Goal: Information Seeking & Learning: Learn about a topic

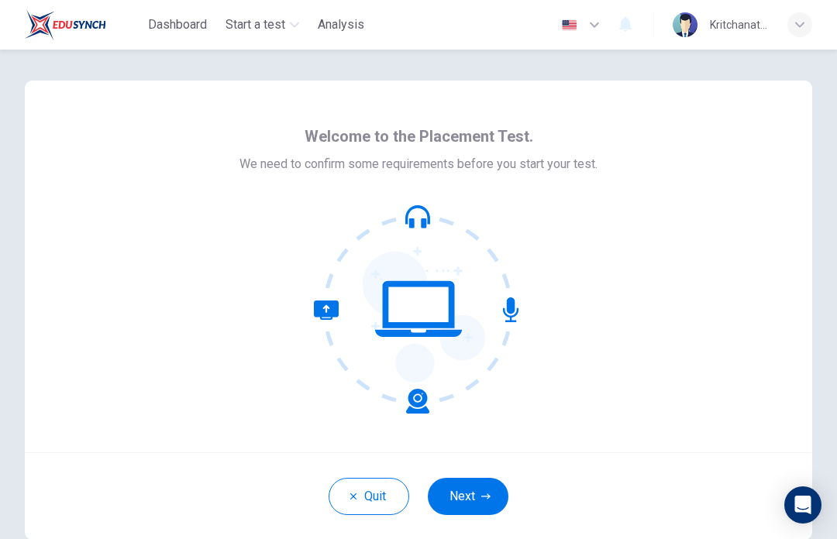
click at [467, 503] on button "Next" at bounding box center [468, 496] width 81 height 37
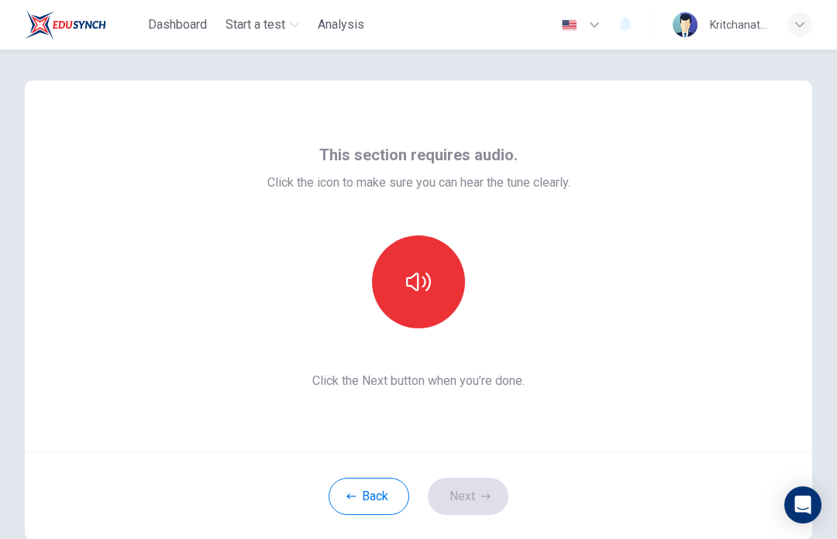
click at [395, 273] on button "button" at bounding box center [418, 282] width 93 height 93
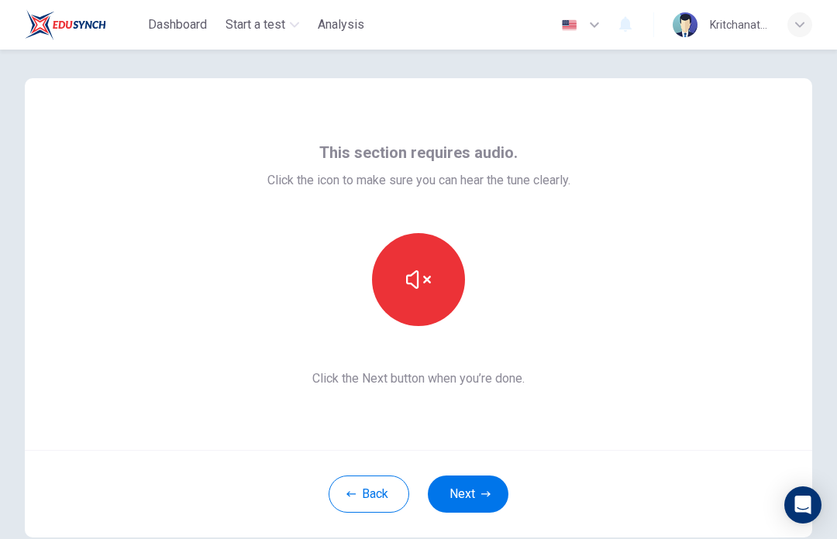
click at [480, 488] on button "Next" at bounding box center [468, 494] width 81 height 37
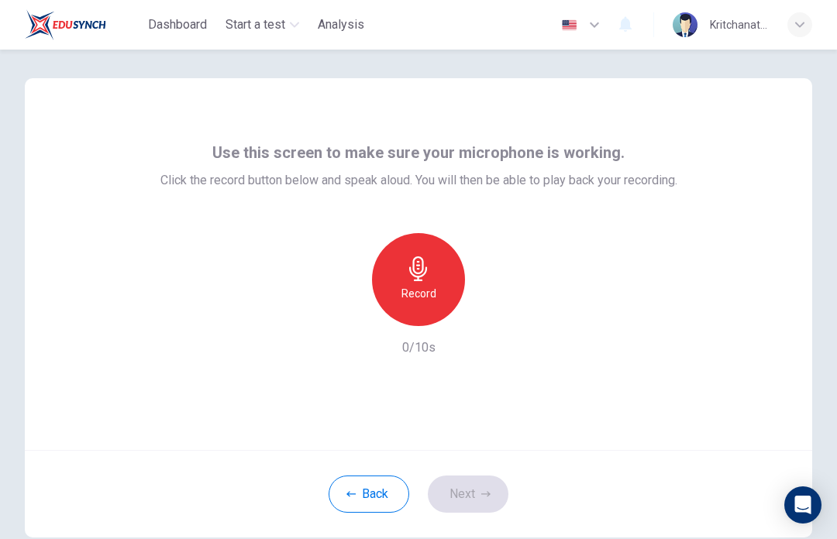
click at [392, 294] on div "Record" at bounding box center [418, 279] width 93 height 93
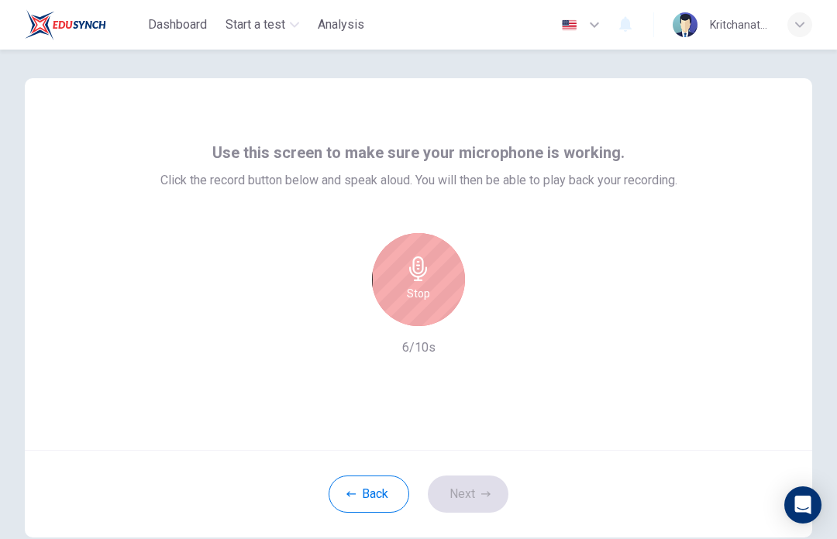
click at [412, 290] on h6 "Stop" at bounding box center [418, 293] width 23 height 19
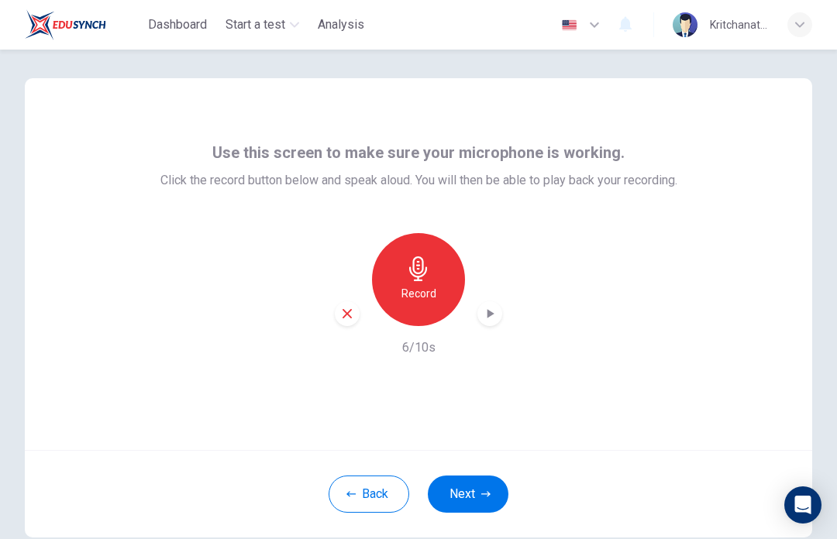
click at [487, 324] on div "button" at bounding box center [489, 313] width 25 height 25
click at [492, 489] on button "Next" at bounding box center [468, 494] width 81 height 37
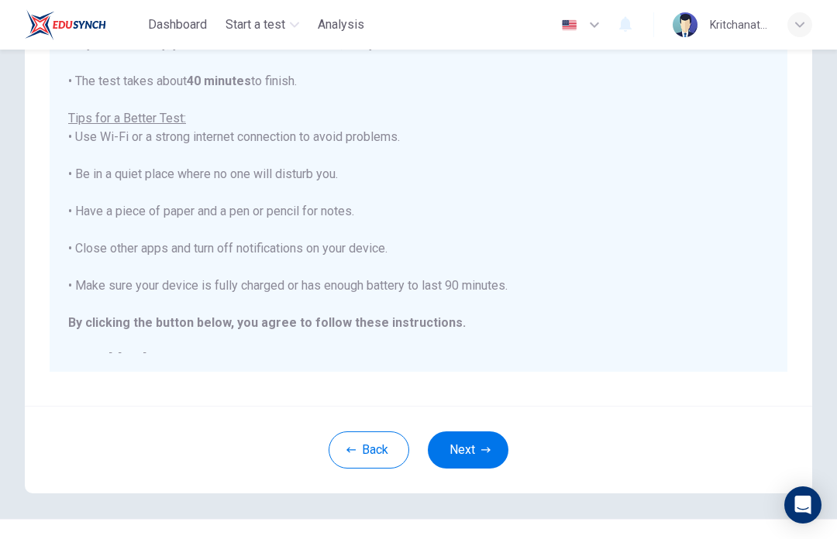
scroll to position [246, 0]
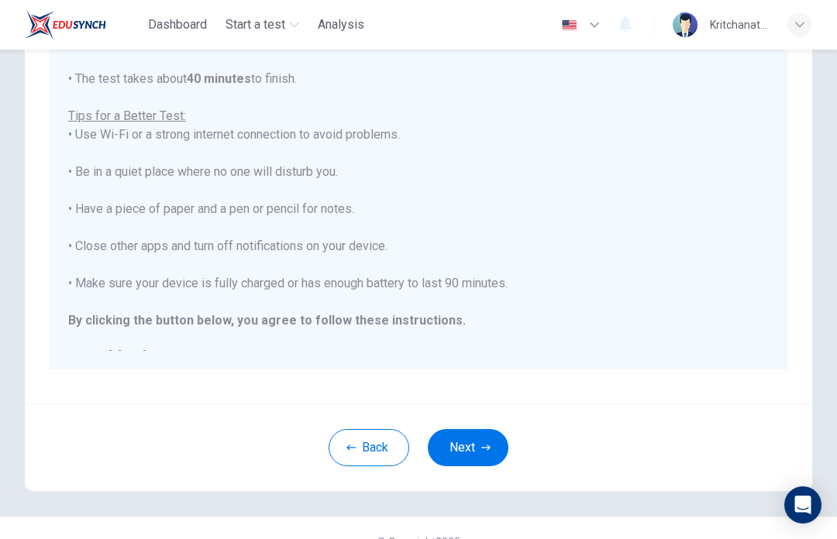
click at [483, 462] on button "Next" at bounding box center [468, 447] width 81 height 37
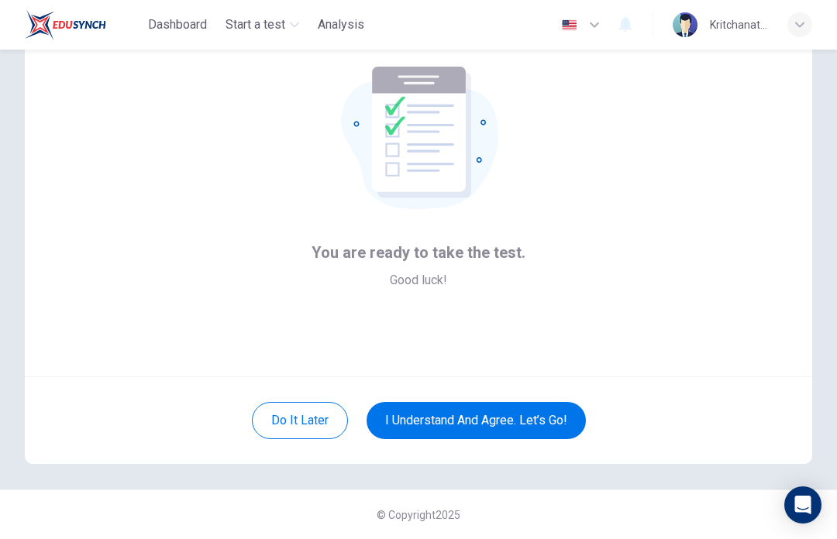
scroll to position [76, 0]
click at [541, 420] on button "I understand and agree. Let’s go!" at bounding box center [475, 420] width 219 height 37
click at [487, 426] on button "I understand and agree. Let’s go!" at bounding box center [475, 420] width 219 height 37
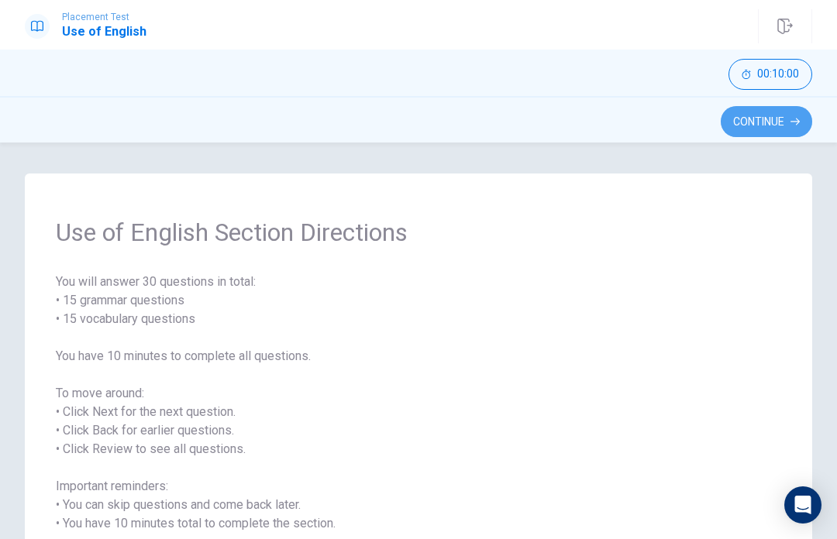
click at [730, 119] on button "Continue" at bounding box center [765, 121] width 91 height 31
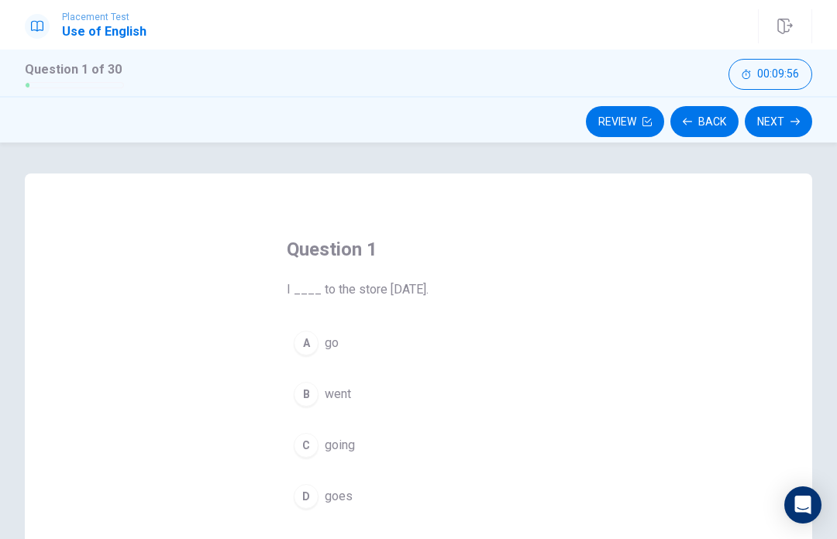
click at [383, 390] on button "B went" at bounding box center [418, 394] width 263 height 39
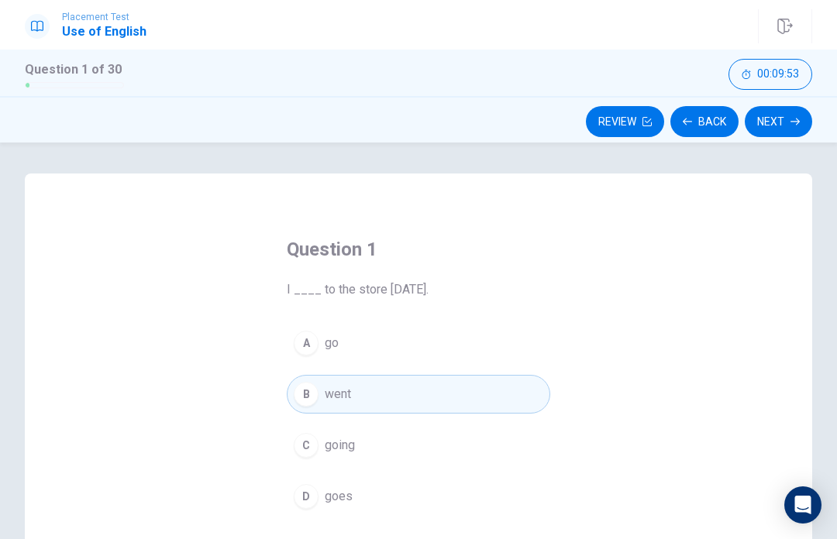
click at [788, 131] on button "Next" at bounding box center [778, 121] width 67 height 31
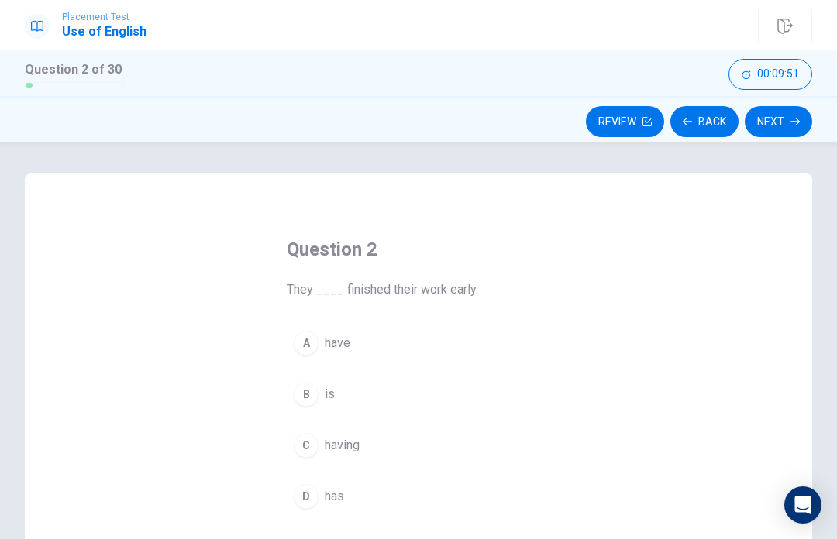
click at [707, 121] on button "Back" at bounding box center [704, 121] width 68 height 31
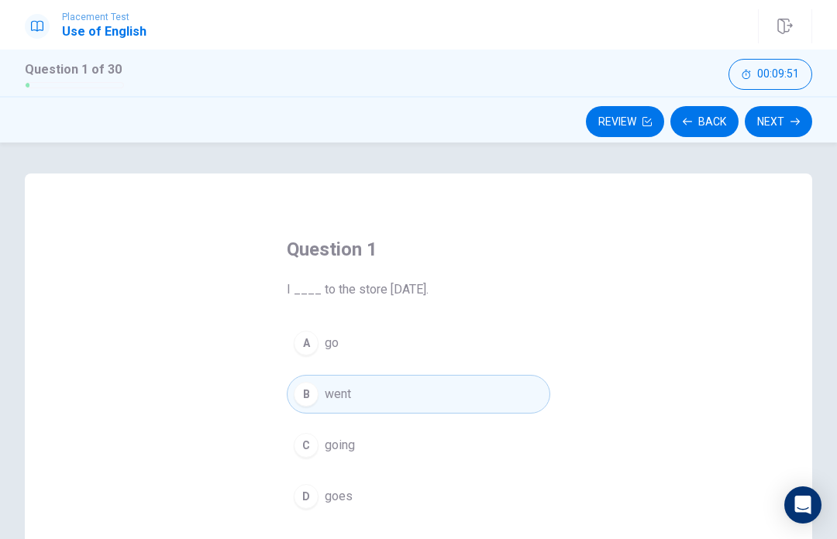
click at [776, 127] on button "Next" at bounding box center [778, 121] width 67 height 31
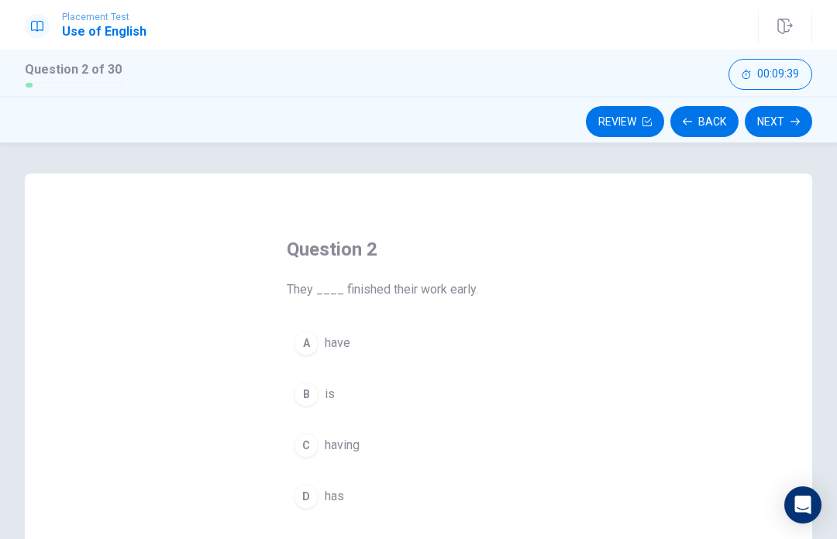
click at [342, 510] on button "D has" at bounding box center [418, 496] width 263 height 39
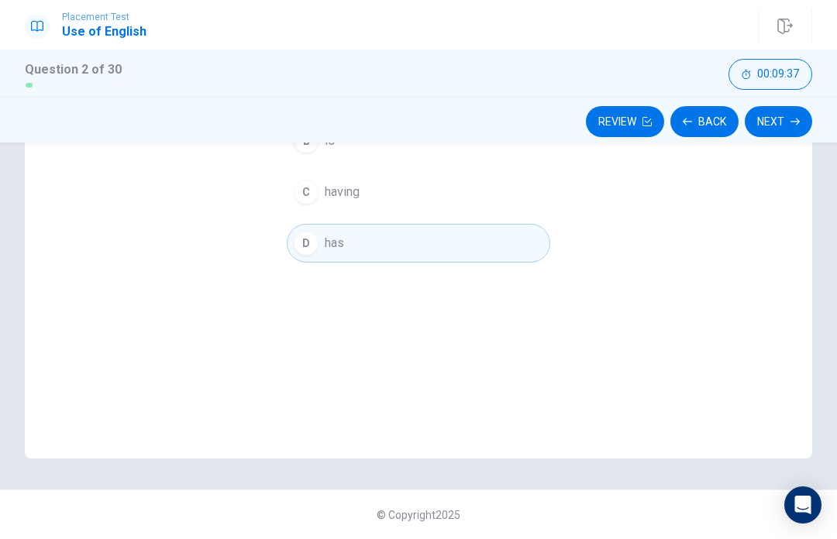
scroll to position [253, 0]
click at [796, 126] on button "Next" at bounding box center [778, 121] width 67 height 31
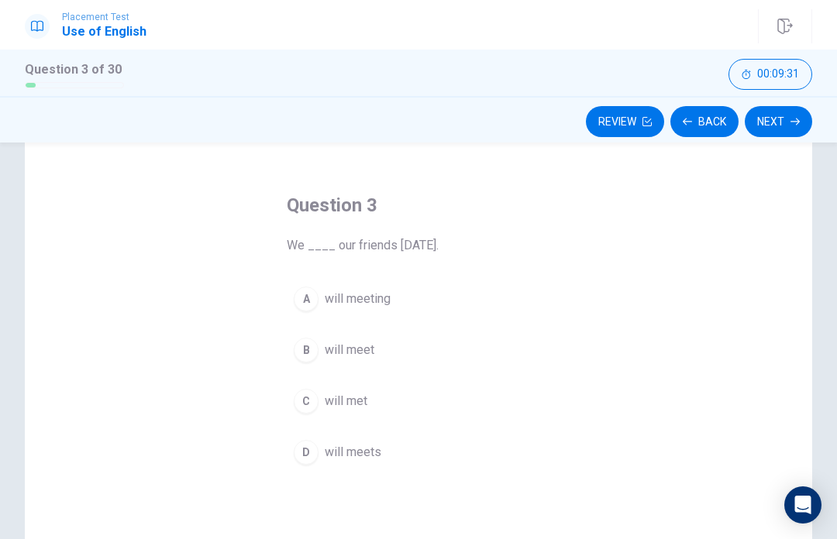
scroll to position [40, 0]
click at [377, 359] on button "B will meet" at bounding box center [418, 354] width 263 height 39
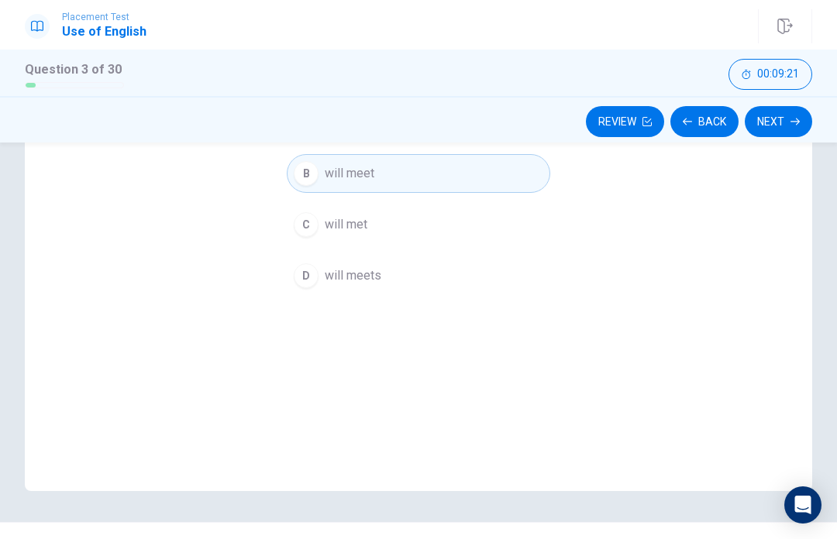
scroll to position [222, 0]
click at [407, 272] on button "D [PERSON_NAME] meets" at bounding box center [418, 275] width 263 height 39
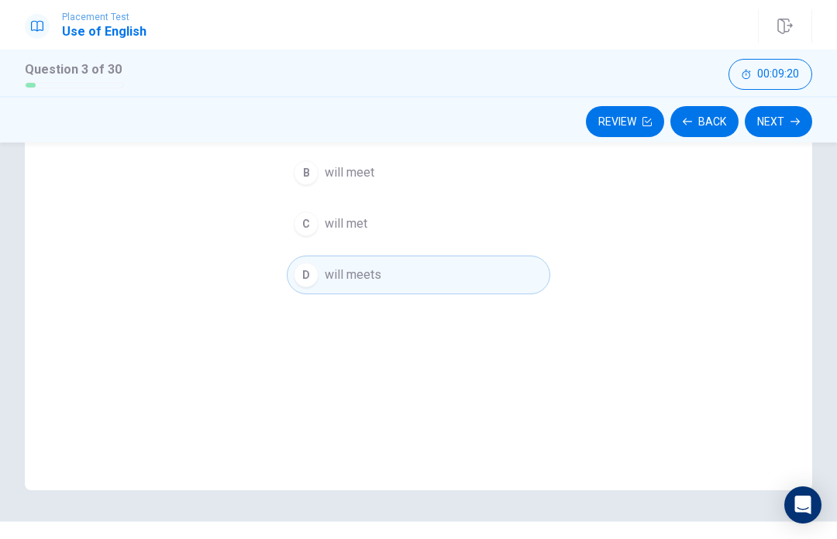
click at [776, 108] on button "Next" at bounding box center [778, 121] width 67 height 31
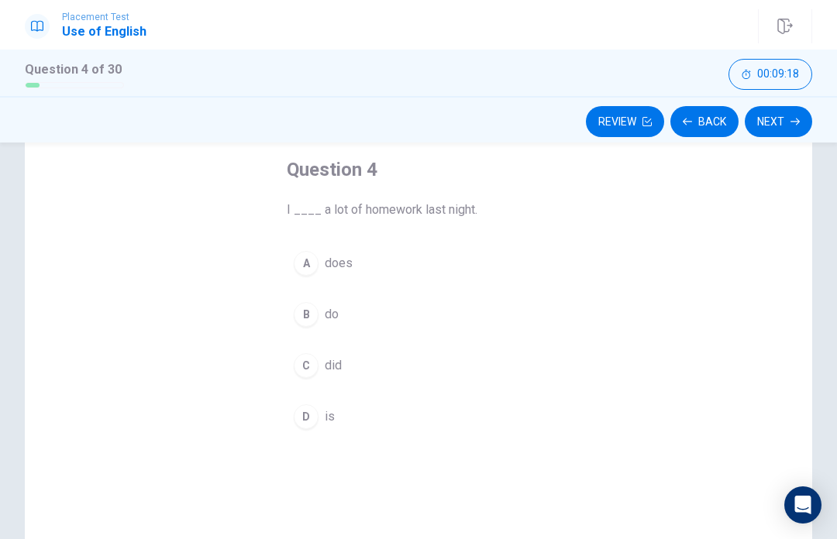
scroll to position [77, 0]
click at [381, 377] on button "C did" at bounding box center [418, 368] width 263 height 39
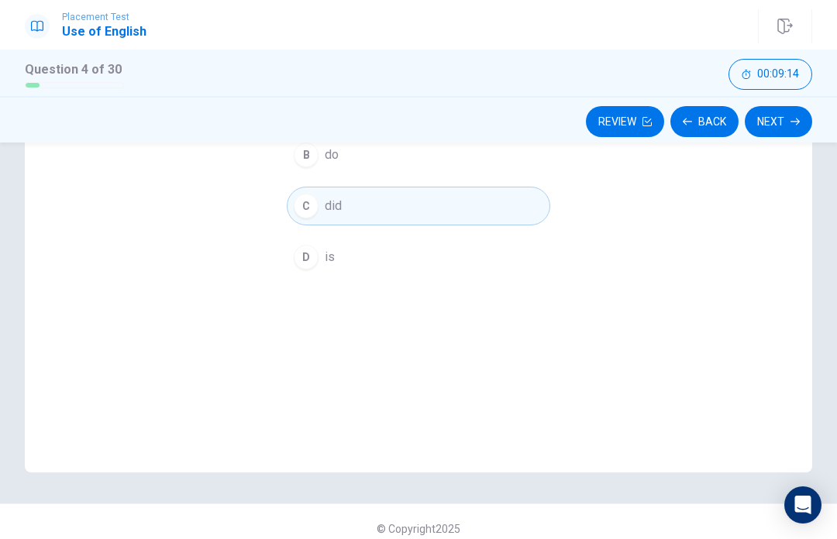
scroll to position [239, 0]
click at [802, 122] on button "Next" at bounding box center [778, 121] width 67 height 31
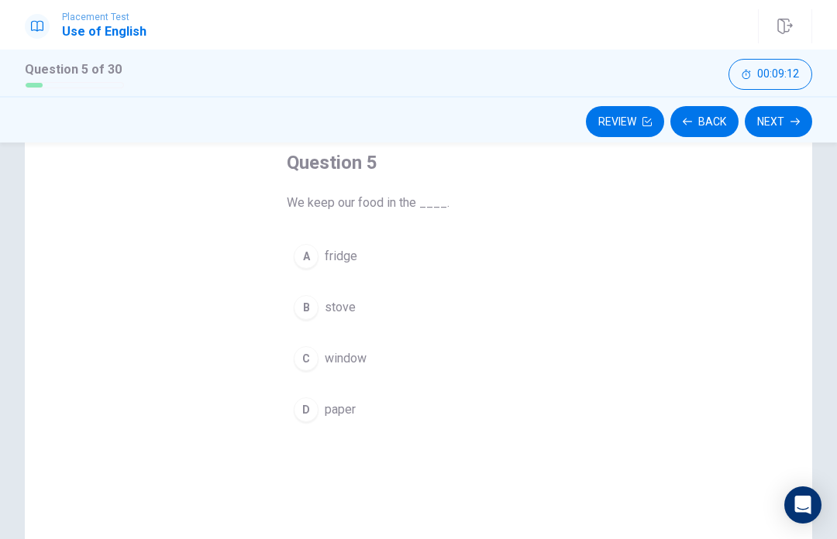
scroll to position [88, 0]
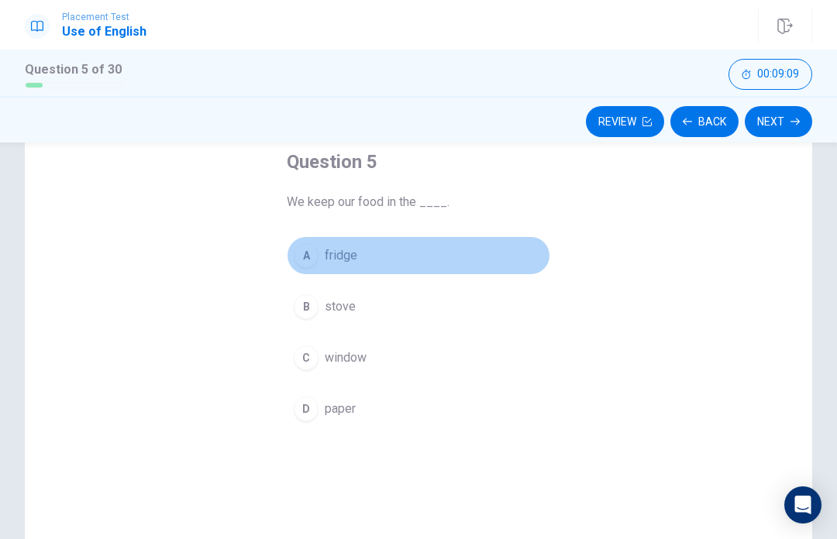
click at [401, 253] on button "A fridge" at bounding box center [418, 255] width 263 height 39
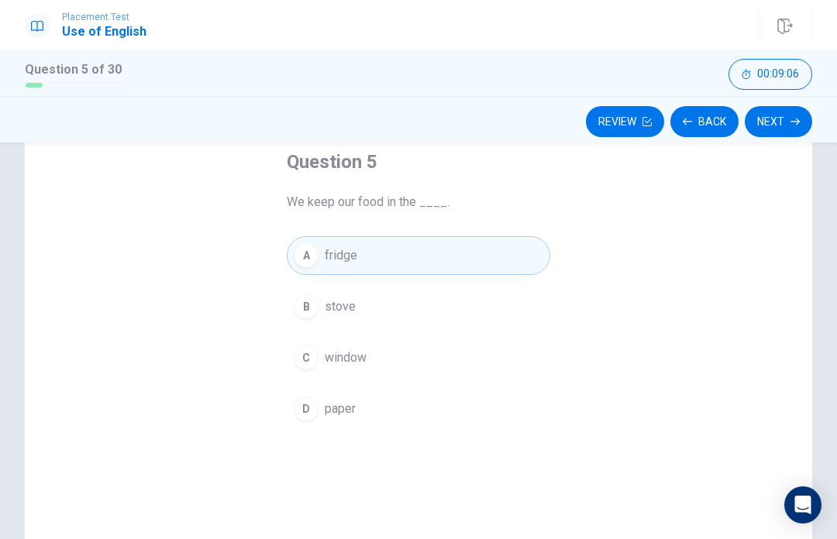
click at [800, 126] on button "Next" at bounding box center [778, 121] width 67 height 31
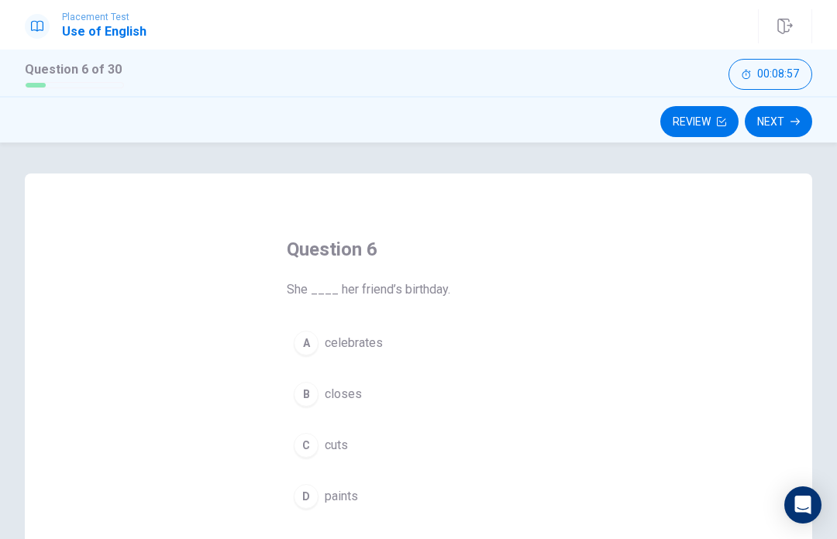
scroll to position [0, 0]
click at [718, 121] on icon "button" at bounding box center [721, 121] width 9 height 9
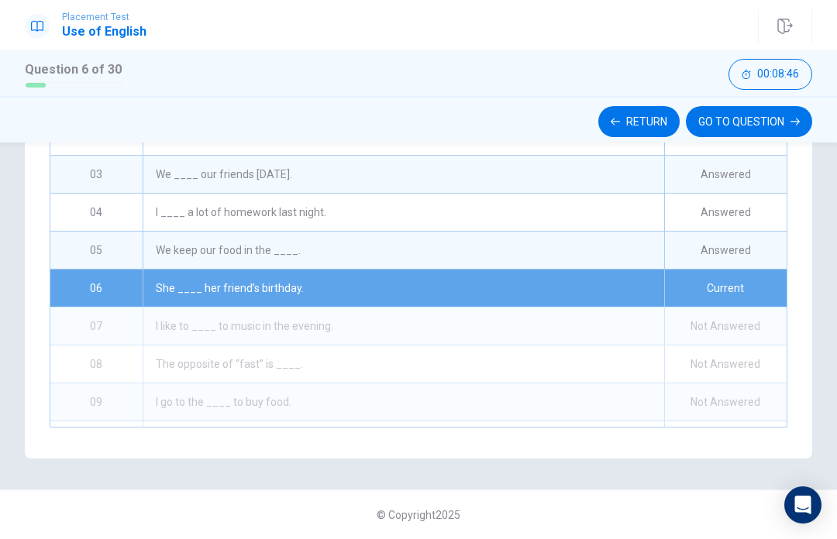
scroll to position [336, 0]
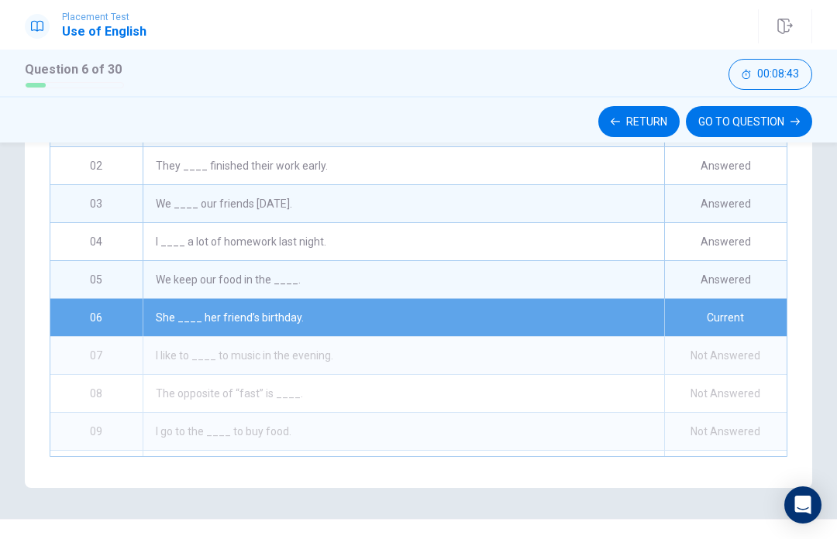
click at [648, 118] on button "Return" at bounding box center [638, 121] width 81 height 31
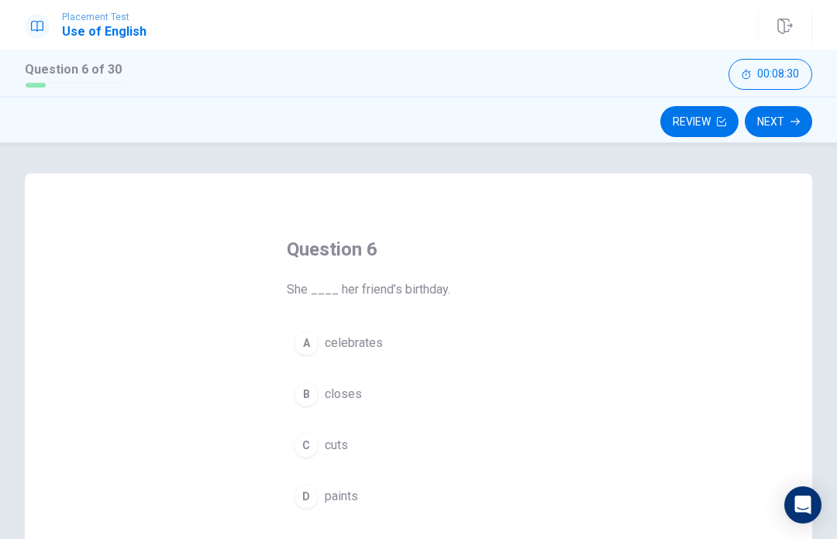
scroll to position [0, 0]
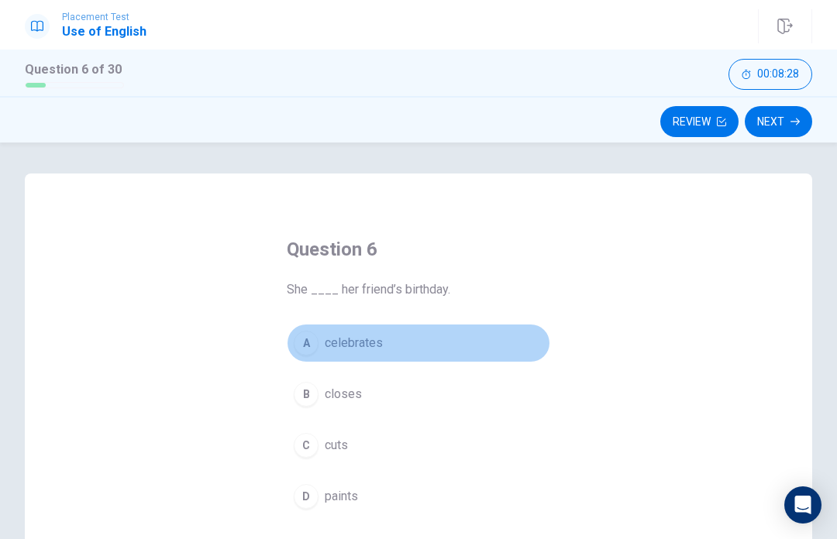
click at [383, 351] on button "A celebrates" at bounding box center [418, 343] width 263 height 39
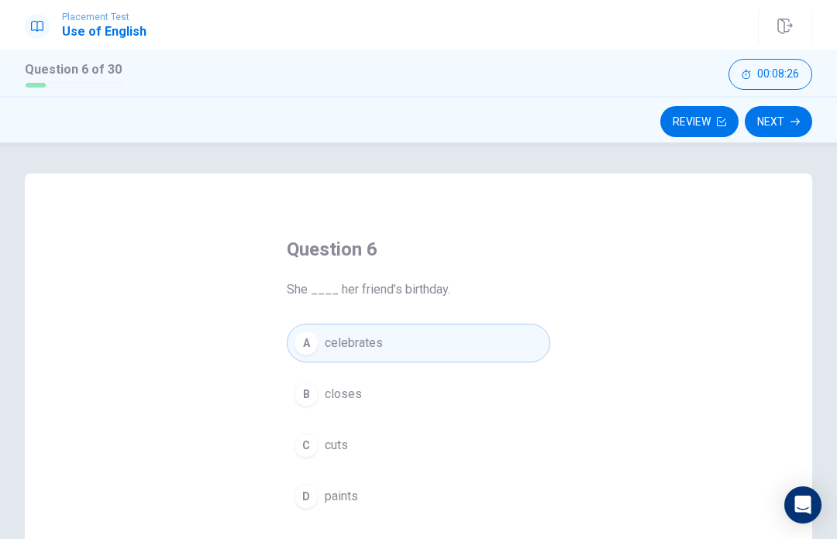
click at [793, 129] on button "Next" at bounding box center [778, 121] width 67 height 31
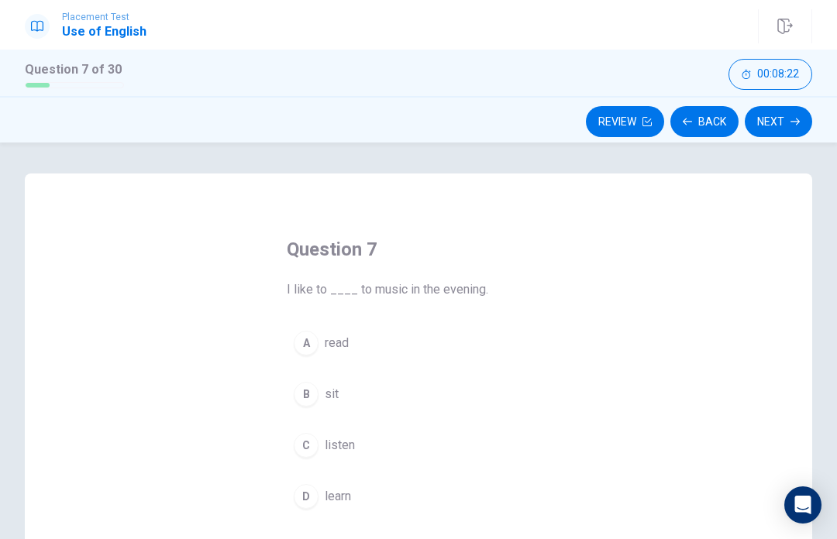
click at [359, 446] on button "C listen" at bounding box center [418, 445] width 263 height 39
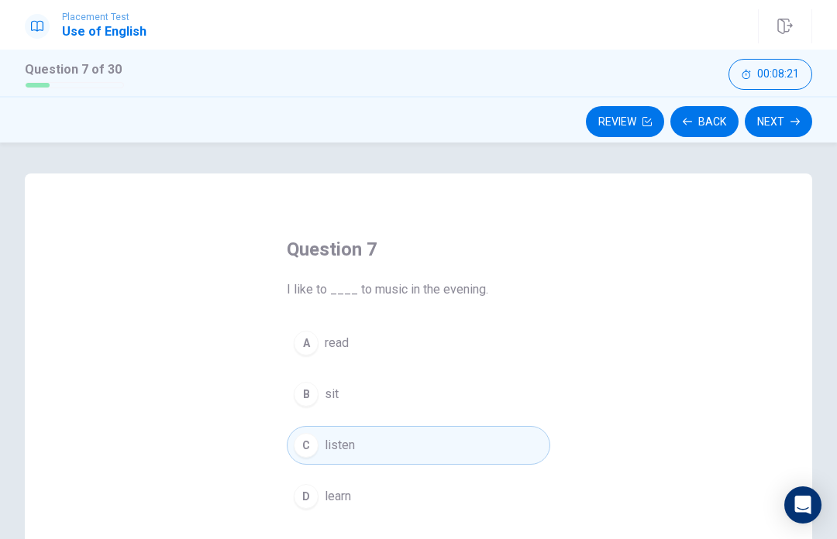
click at [789, 135] on button "Next" at bounding box center [778, 121] width 67 height 31
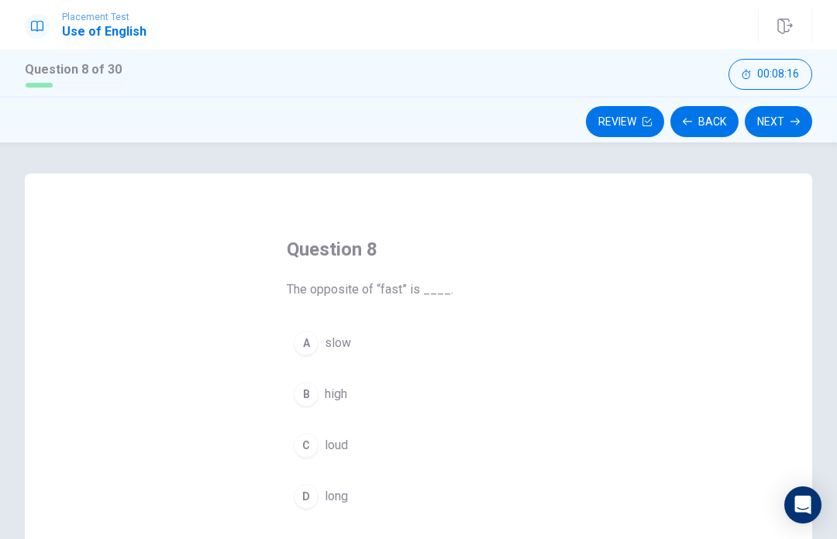
click at [351, 359] on button "A slow" at bounding box center [418, 343] width 263 height 39
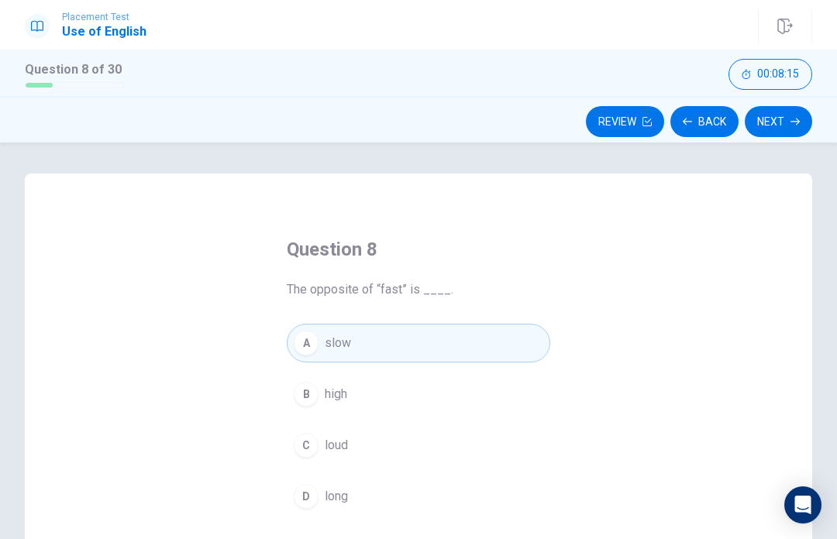
click at [748, 142] on div "Review Back Next" at bounding box center [418, 119] width 837 height 46
click at [788, 134] on button "Next" at bounding box center [778, 121] width 67 height 31
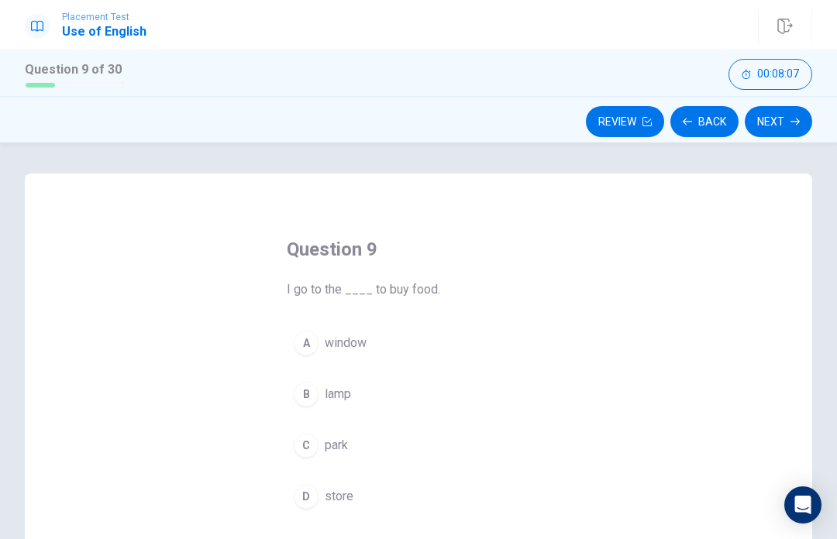
click at [363, 506] on button "D store" at bounding box center [418, 496] width 263 height 39
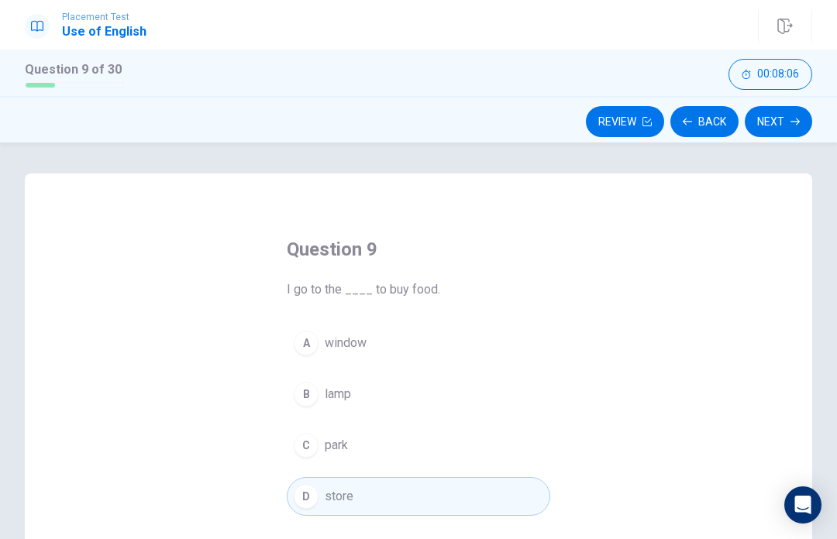
click at [781, 132] on button "Next" at bounding box center [778, 121] width 67 height 31
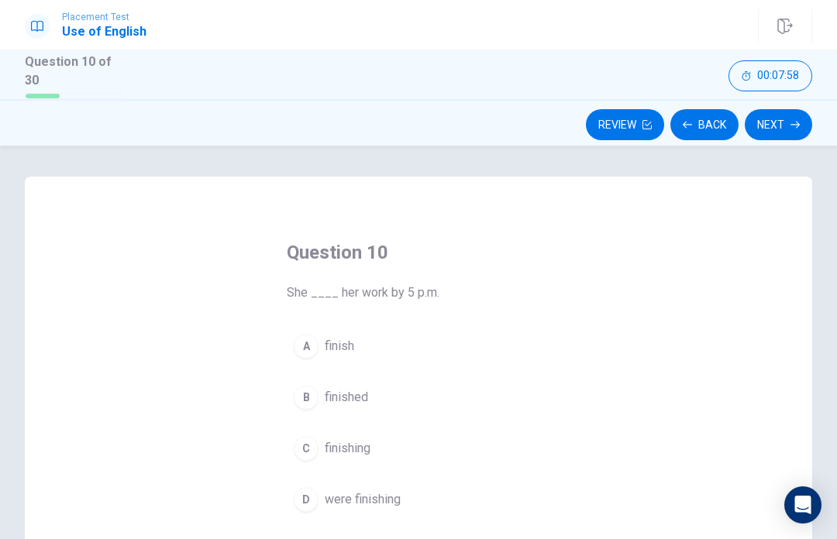
click at [371, 411] on button "B finished" at bounding box center [418, 397] width 263 height 39
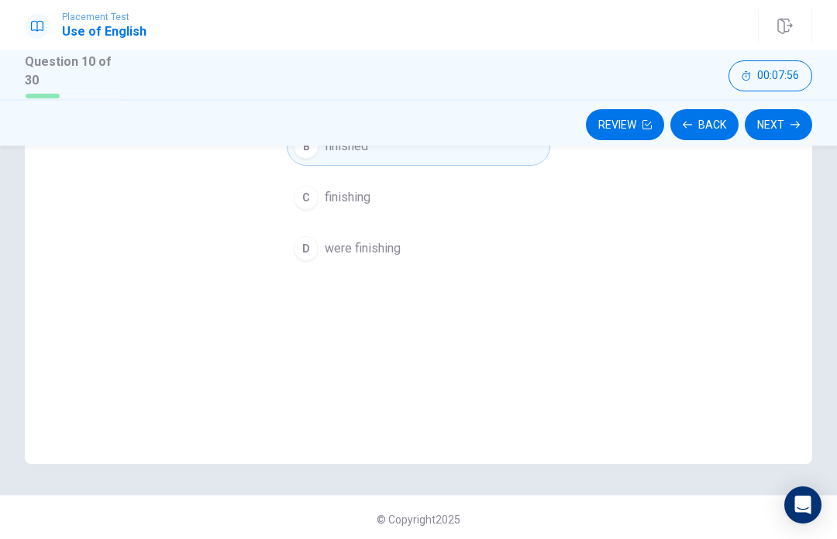
scroll to position [251, 0]
click at [789, 167] on div "Question 10 She ____ her work by 5 p.m. A finish B finished C finishing D were …" at bounding box center [418, 195] width 787 height 538
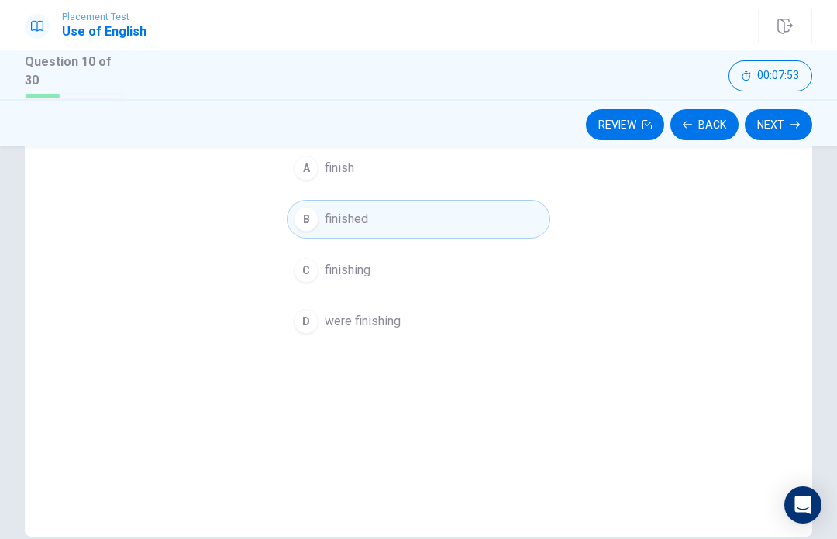
scroll to position [178, 0]
click at [795, 127] on button "Next" at bounding box center [778, 124] width 67 height 31
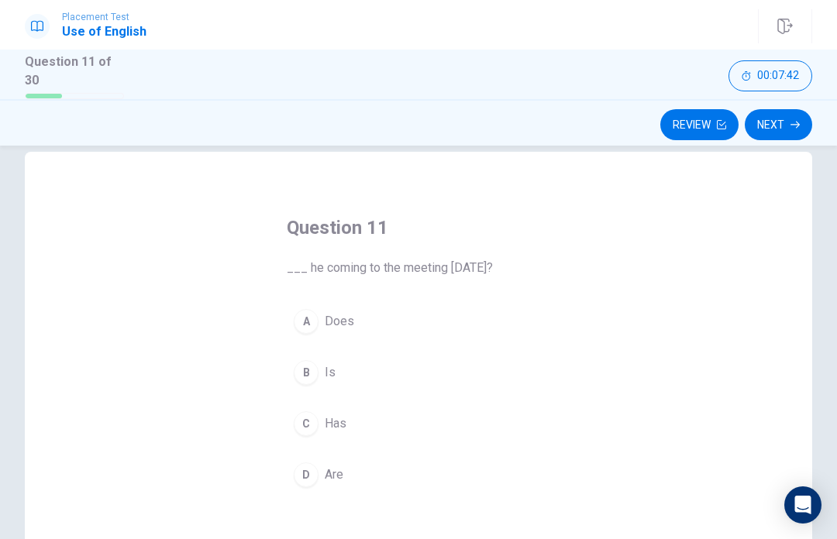
scroll to position [31, 0]
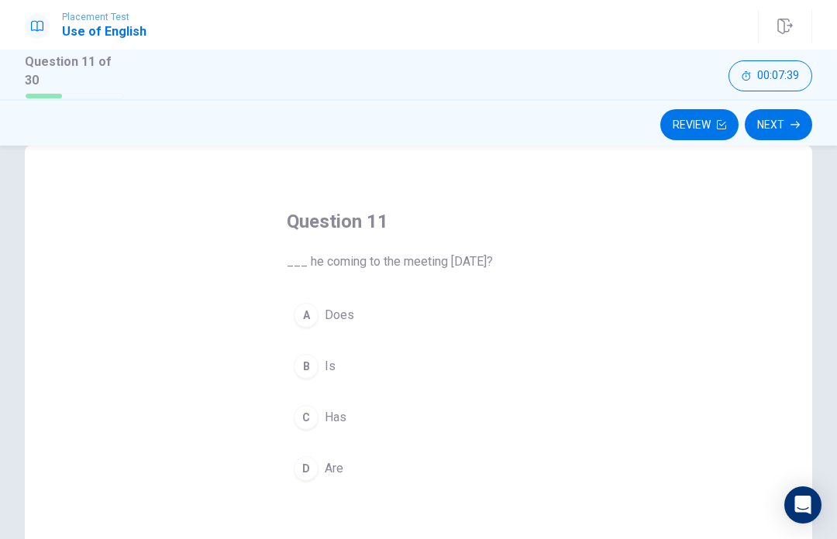
click at [346, 308] on span "Does" at bounding box center [339, 315] width 29 height 19
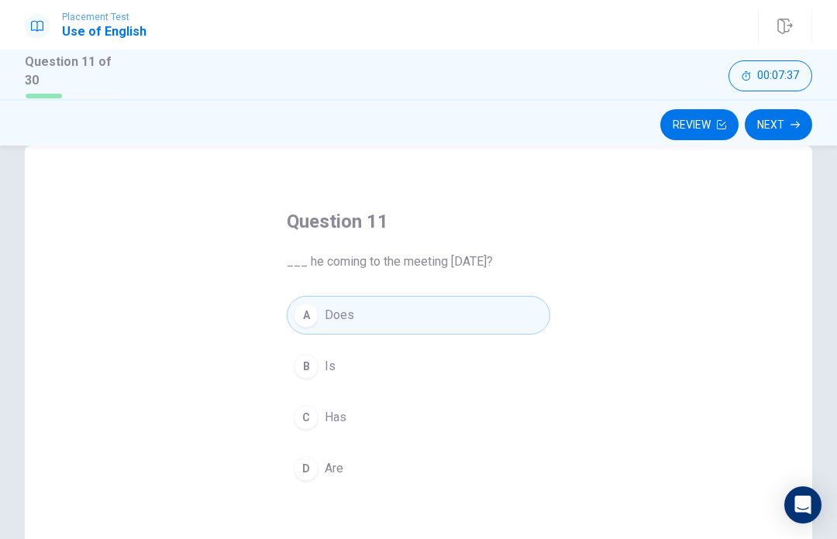
click at [710, 177] on div "Question 11 ___ he coming to the meeting [DATE]? A Does B Is C Has D Are" at bounding box center [418, 415] width 787 height 538
click at [791, 128] on button "Next" at bounding box center [778, 124] width 67 height 31
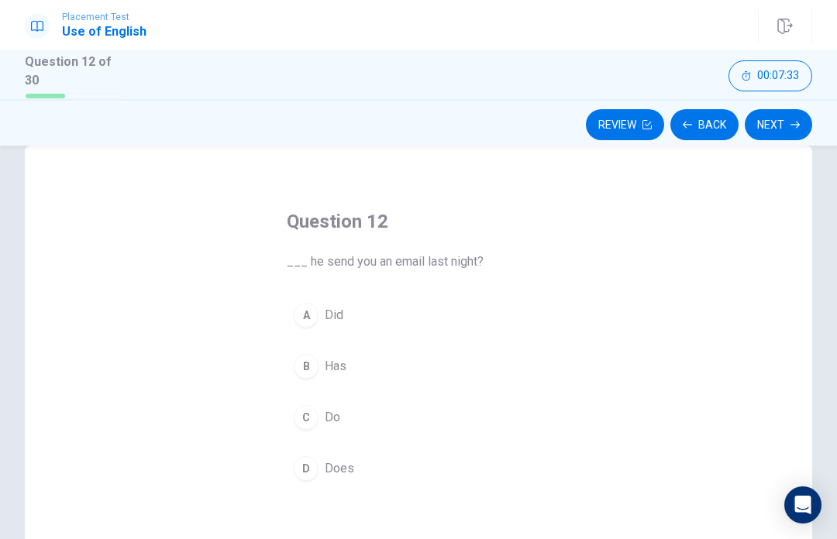
click at [345, 296] on button "A Did" at bounding box center [418, 315] width 263 height 39
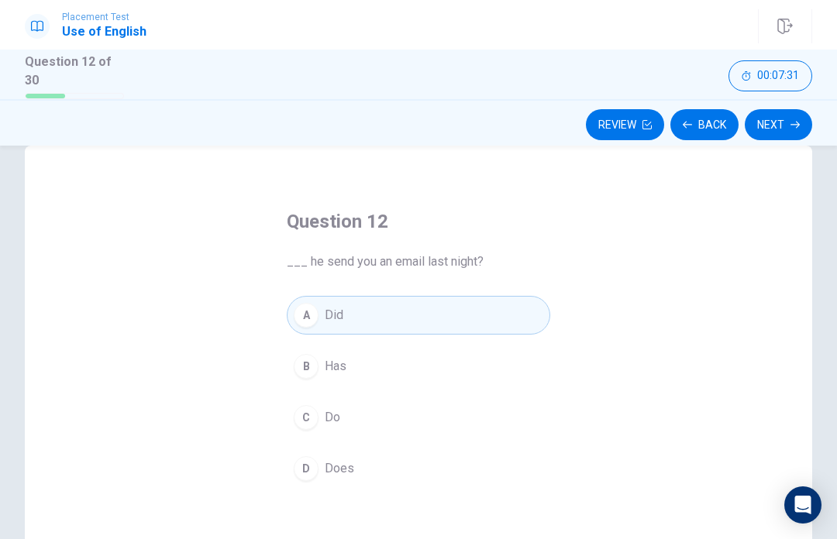
click at [787, 122] on button "Next" at bounding box center [778, 124] width 67 height 31
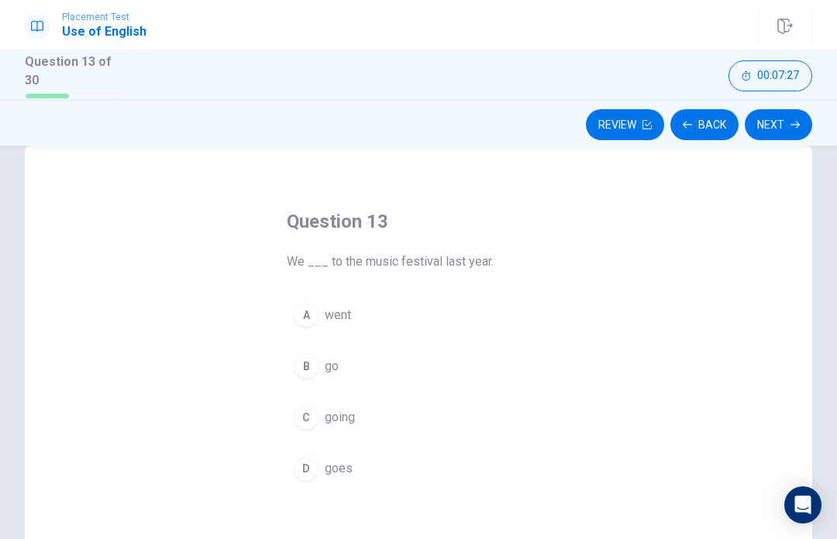
click at [359, 314] on button "A went" at bounding box center [418, 315] width 263 height 39
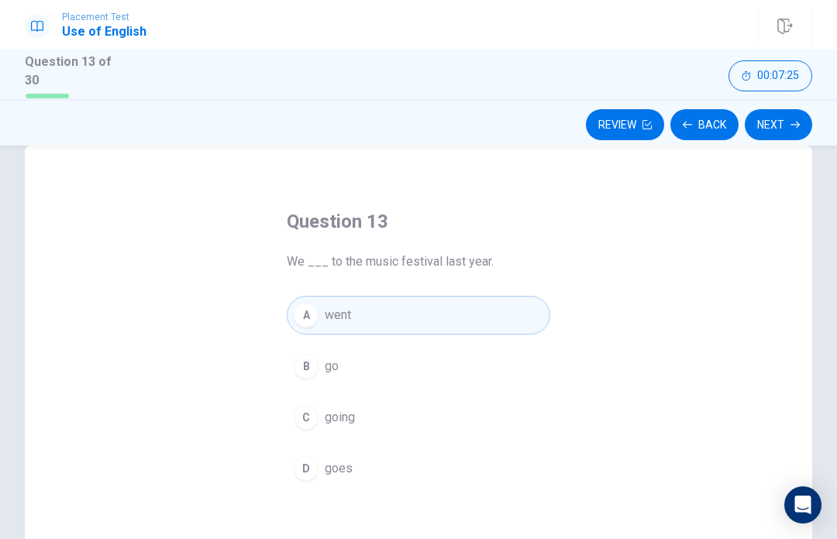
click at [778, 151] on div "Question 13 We ___ to the music festival last year. A went B go C going D goes" at bounding box center [418, 415] width 787 height 538
click at [786, 127] on button "Next" at bounding box center [778, 124] width 67 height 31
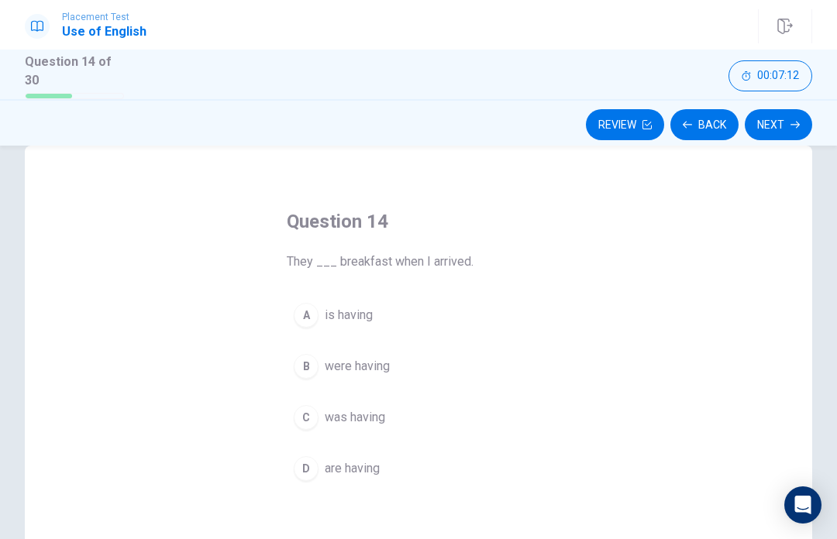
click at [406, 355] on button "B were having" at bounding box center [418, 366] width 263 height 39
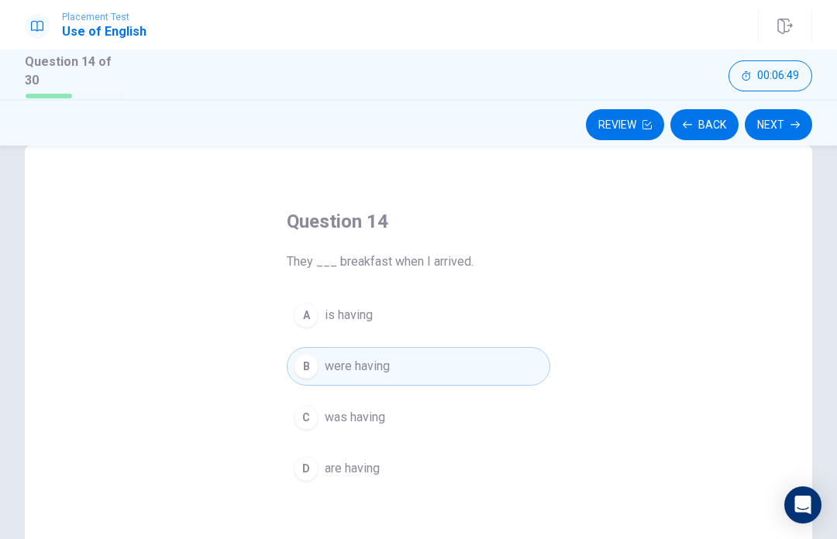
click at [803, 523] on div "Open Intercom Messenger" at bounding box center [802, 505] width 37 height 37
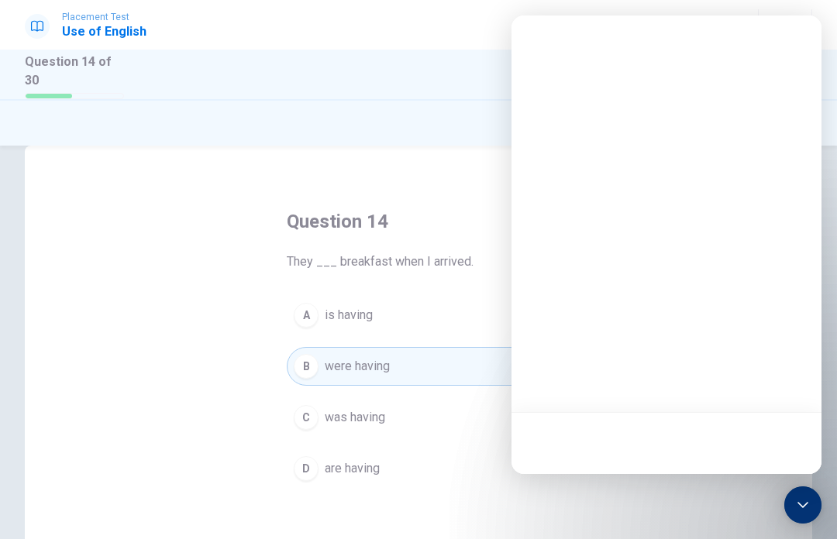
scroll to position [0, 0]
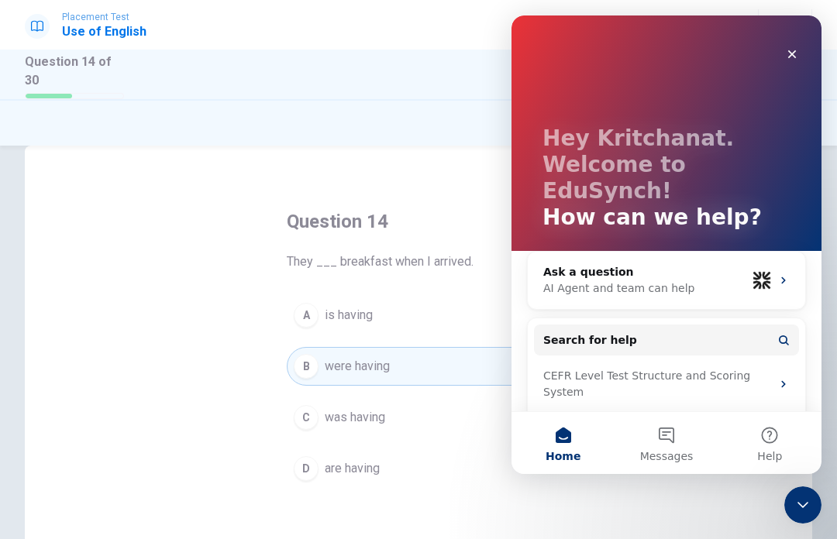
click at [807, 509] on icon "Close Intercom Messenger" at bounding box center [802, 505] width 19 height 19
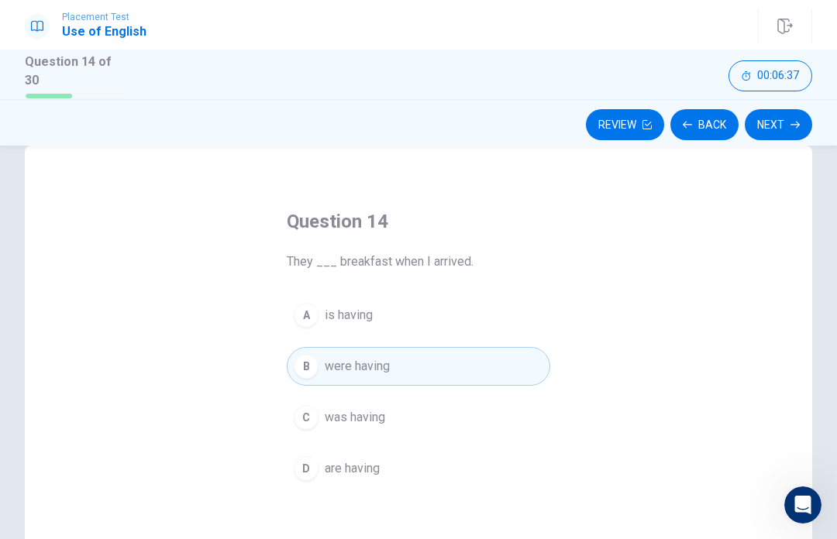
click at [811, 497] on div "Open Intercom Messenger" at bounding box center [802, 505] width 51 height 51
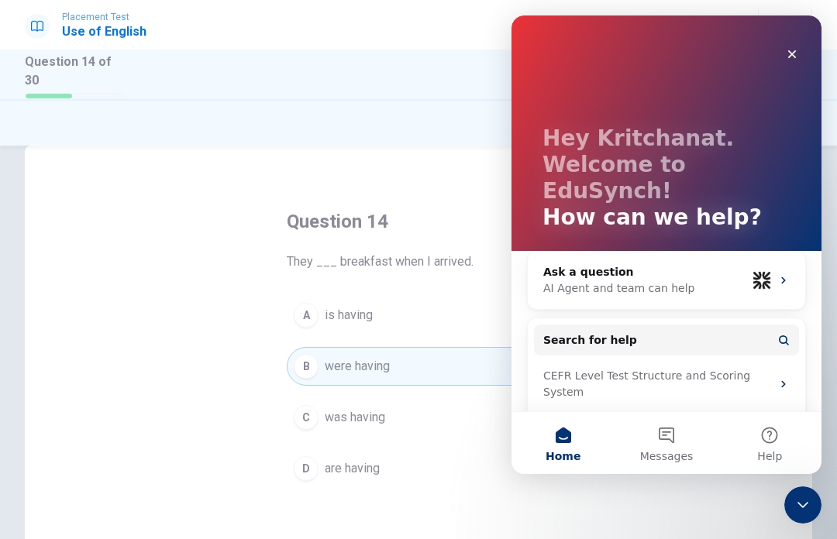
click at [799, 50] on div "Close" at bounding box center [792, 54] width 28 height 28
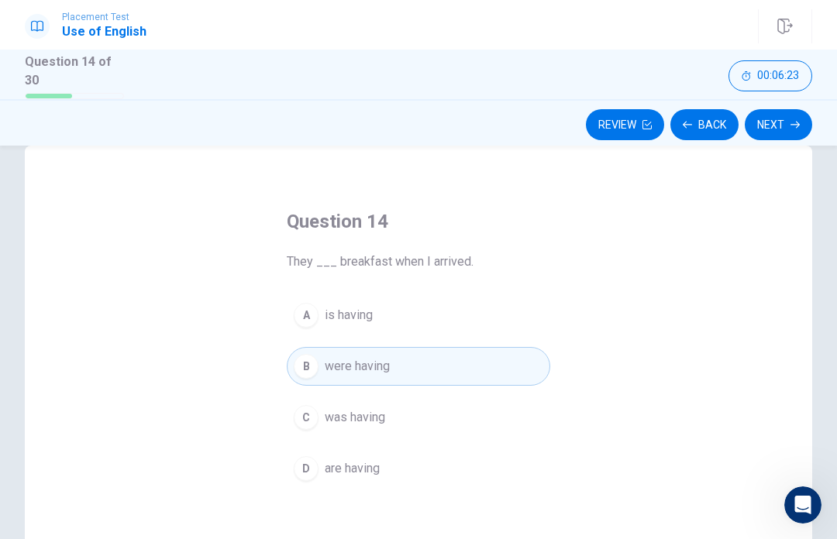
click at [789, 124] on button "Next" at bounding box center [778, 124] width 67 height 31
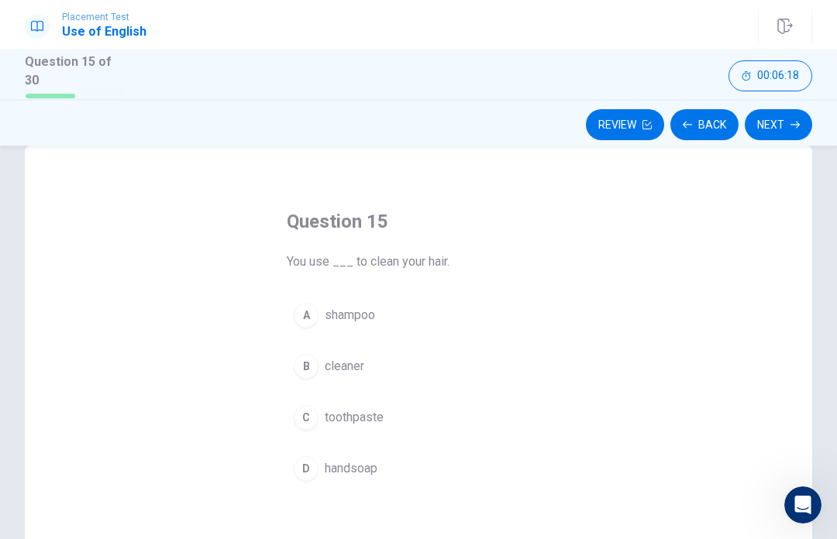
click at [511, 315] on button "A shampoo" at bounding box center [418, 315] width 263 height 39
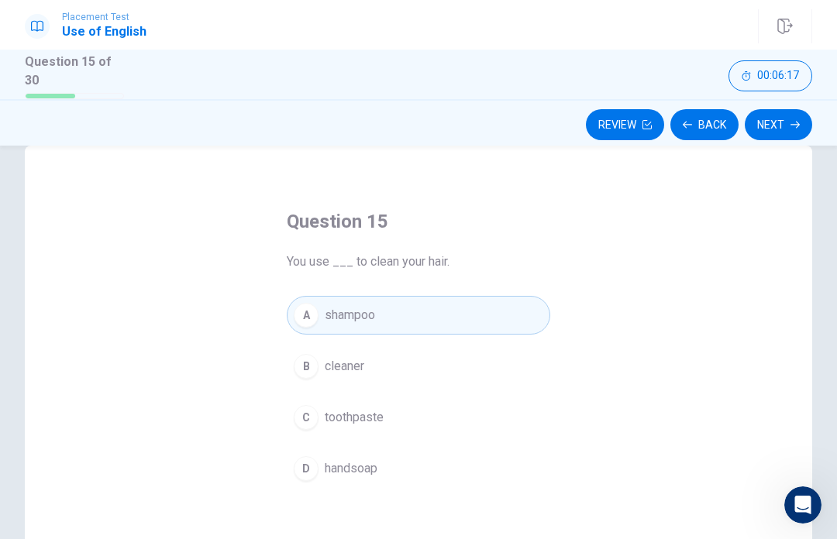
click at [793, 125] on icon "button" at bounding box center [794, 124] width 9 height 9
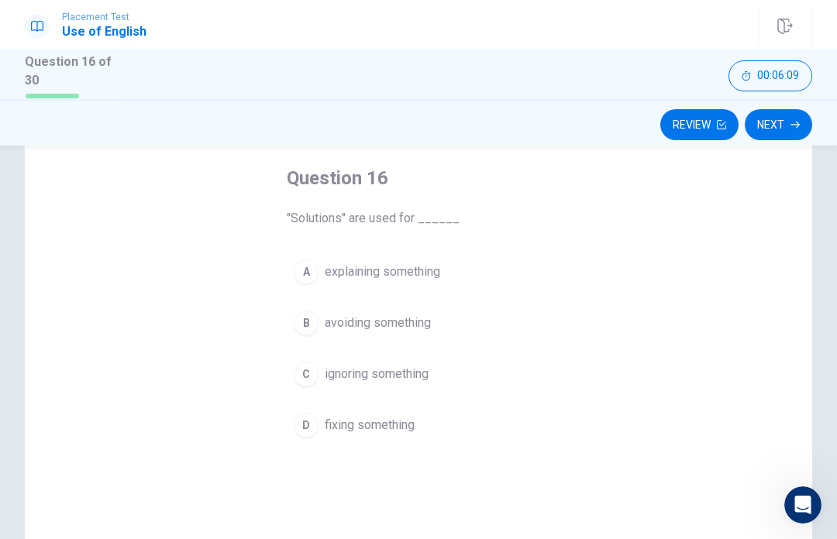
scroll to position [86, 0]
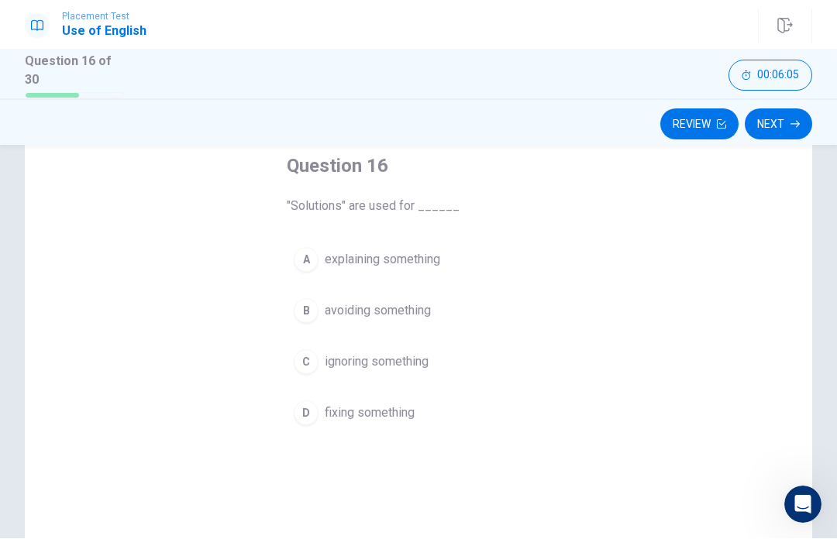
click at [804, 81] on button "00:06:05" at bounding box center [770, 75] width 84 height 31
click at [806, 74] on button "button" at bounding box center [796, 75] width 31 height 31
click at [756, 112] on button "Next" at bounding box center [778, 124] width 67 height 31
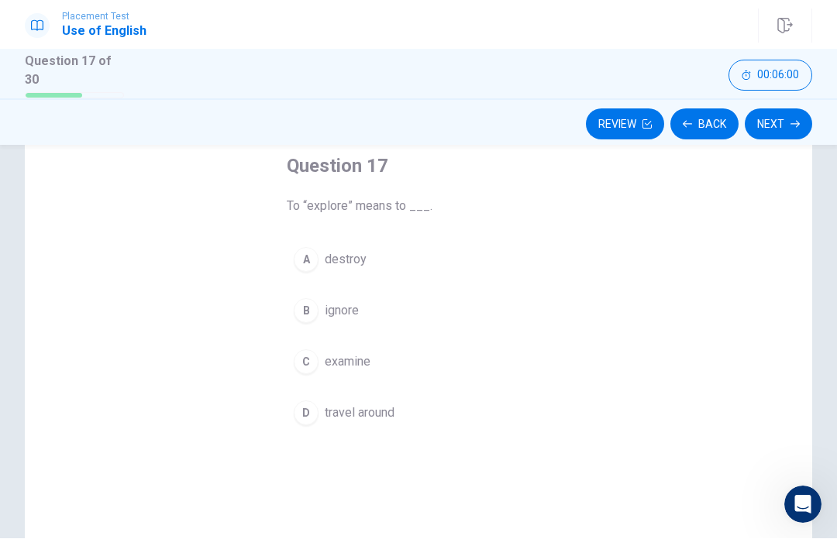
click at [625, 115] on button "Review" at bounding box center [625, 124] width 78 height 31
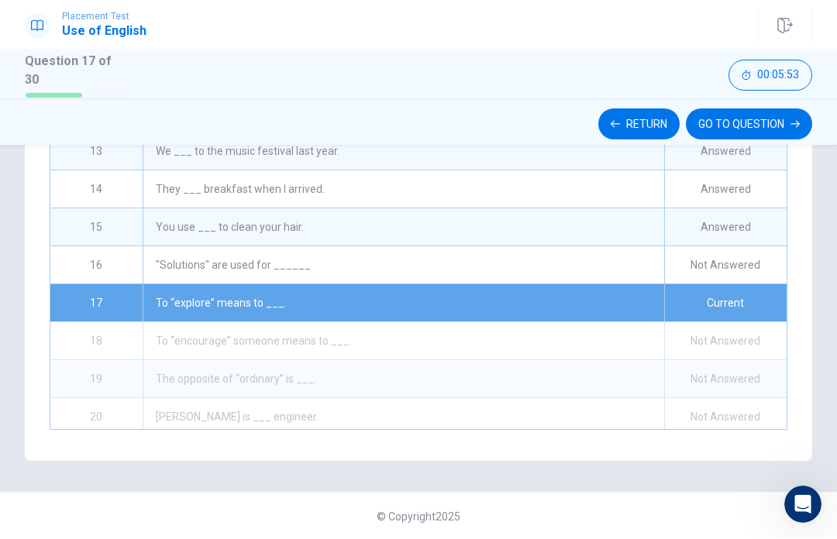
scroll to position [407, 0]
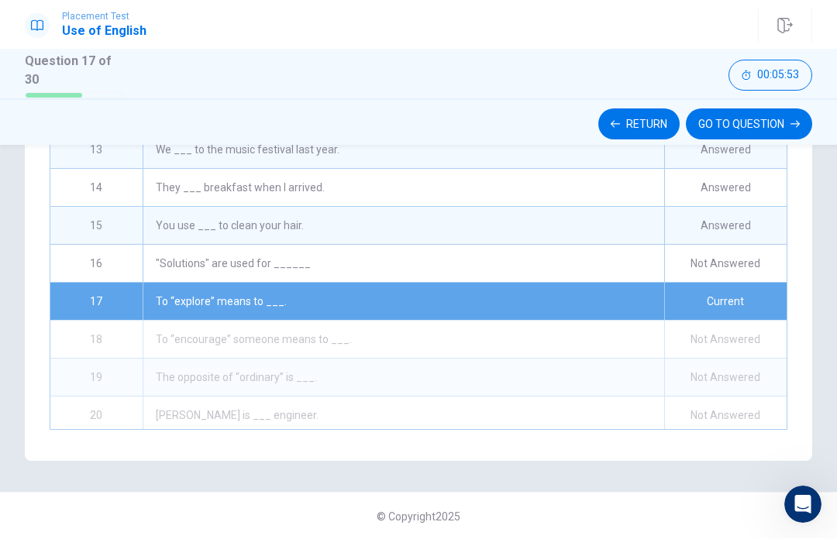
click at [777, 348] on div "Not Answered" at bounding box center [725, 340] width 122 height 37
click at [769, 253] on div "Not Answered" at bounding box center [725, 264] width 122 height 37
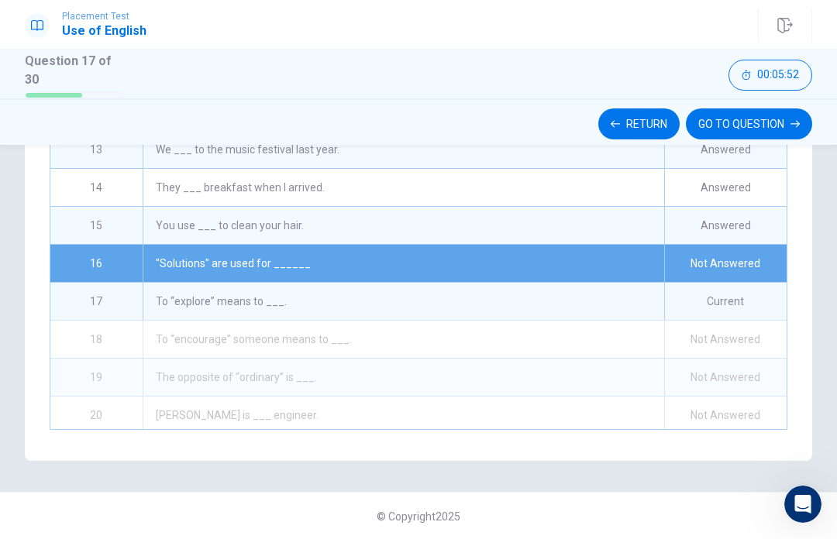
click at [769, 253] on div "Not Answered" at bounding box center [725, 264] width 122 height 37
click at [744, 301] on div "Current" at bounding box center [725, 302] width 122 height 37
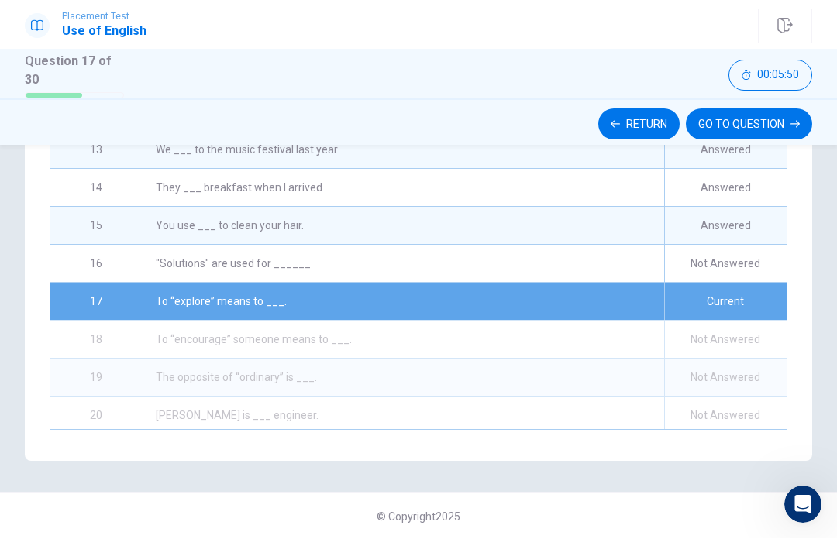
click at [751, 350] on div "Not Answered" at bounding box center [725, 340] width 122 height 37
click at [764, 265] on div "Not Answered" at bounding box center [725, 264] width 122 height 37
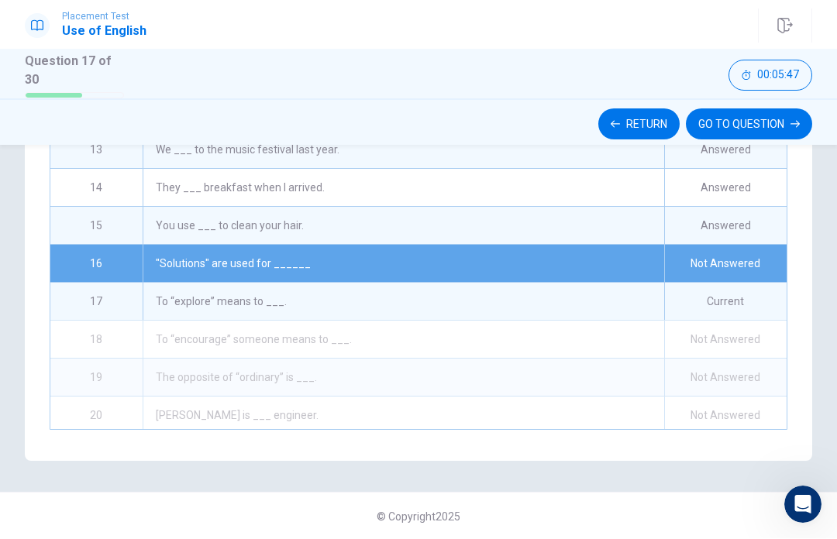
click at [663, 125] on button "Return" at bounding box center [638, 124] width 81 height 31
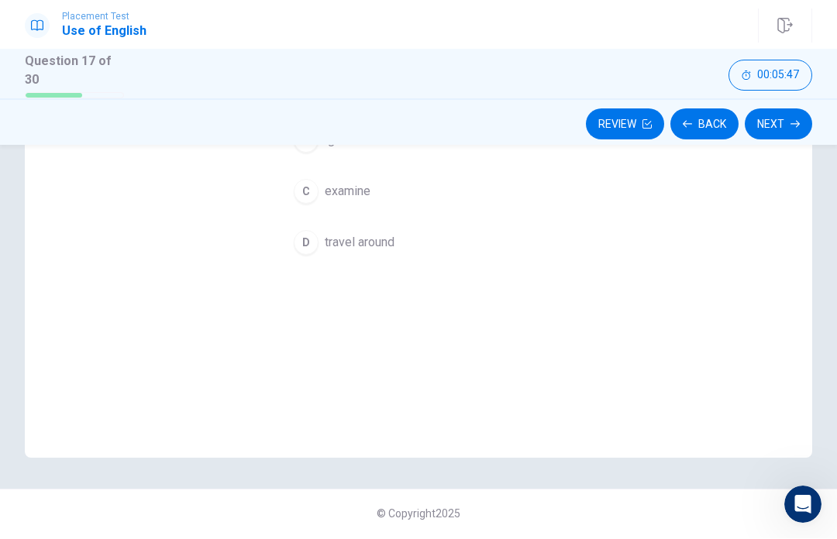
scroll to position [253, 0]
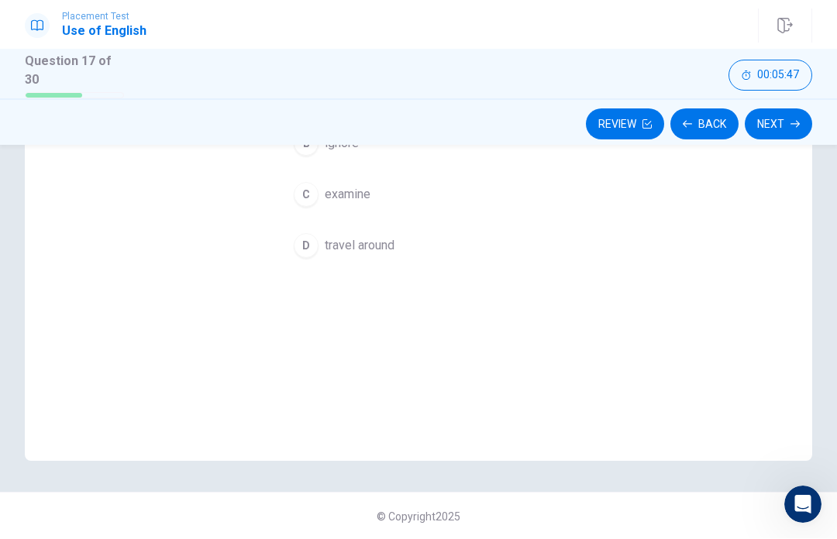
click at [723, 117] on button "Back" at bounding box center [704, 124] width 68 height 31
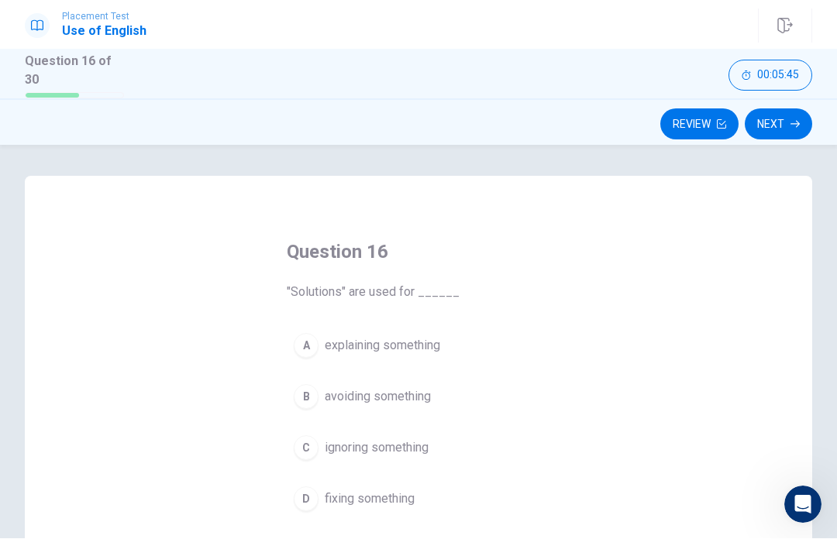
scroll to position [0, 0]
click at [431, 357] on button "A explaining something" at bounding box center [418, 346] width 263 height 39
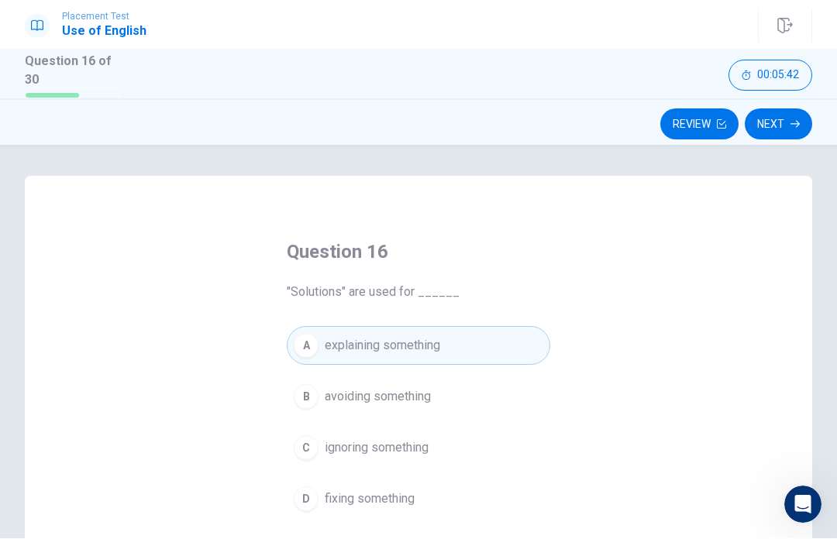
click at [785, 124] on button "Next" at bounding box center [778, 124] width 67 height 31
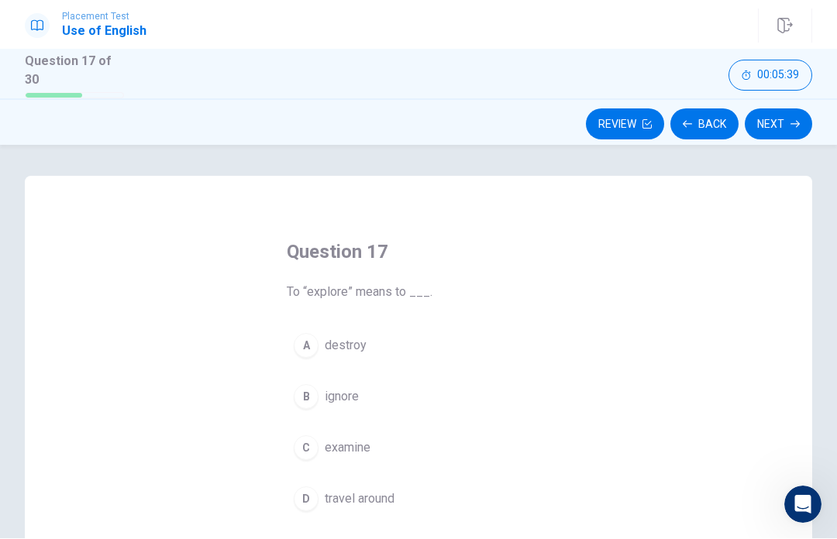
click at [394, 502] on span "travel around" at bounding box center [360, 499] width 70 height 19
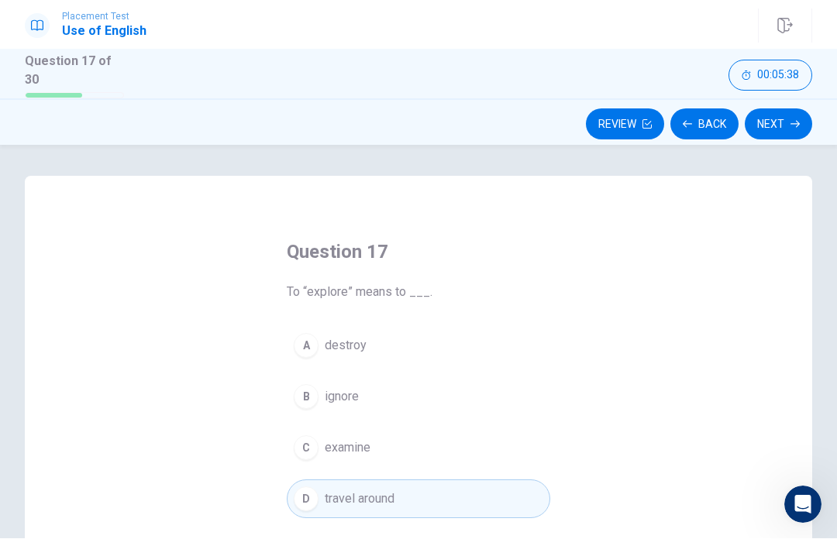
click at [786, 119] on button "Next" at bounding box center [778, 124] width 67 height 31
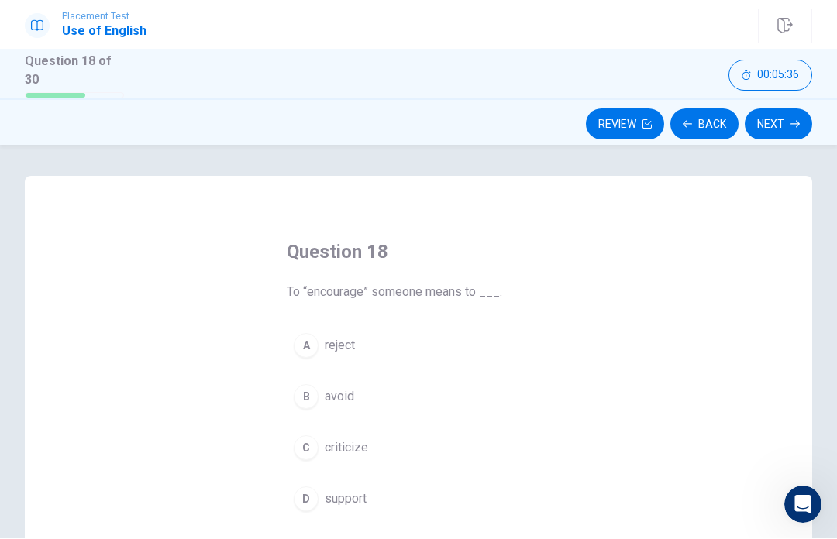
click at [361, 398] on button "B avoid" at bounding box center [418, 397] width 263 height 39
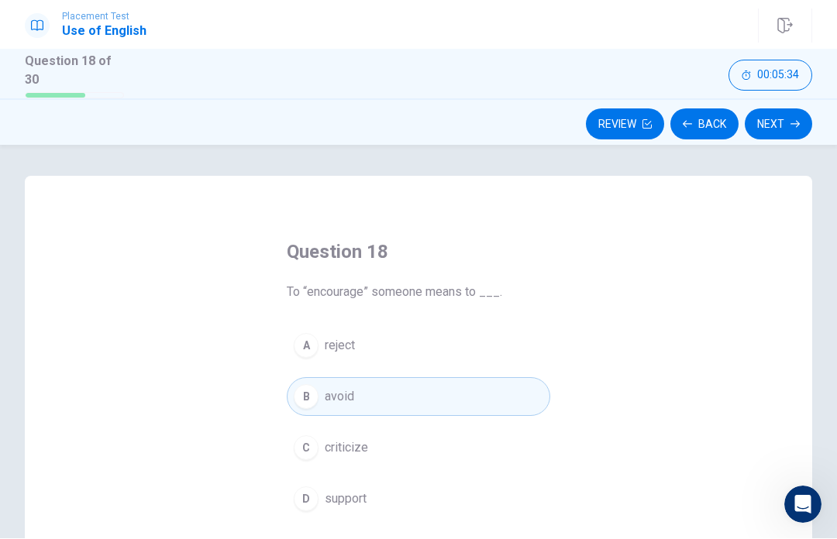
click at [793, 126] on button "Next" at bounding box center [778, 124] width 67 height 31
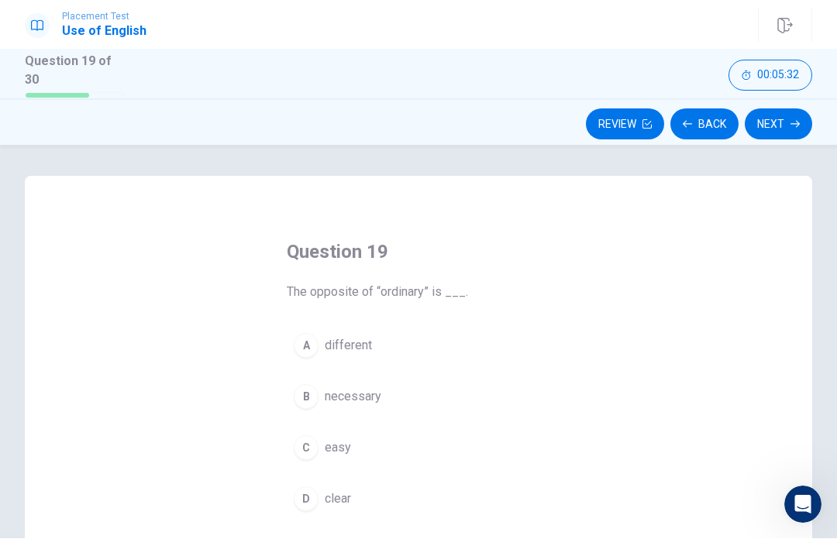
click at [390, 346] on button "A different" at bounding box center [418, 346] width 263 height 39
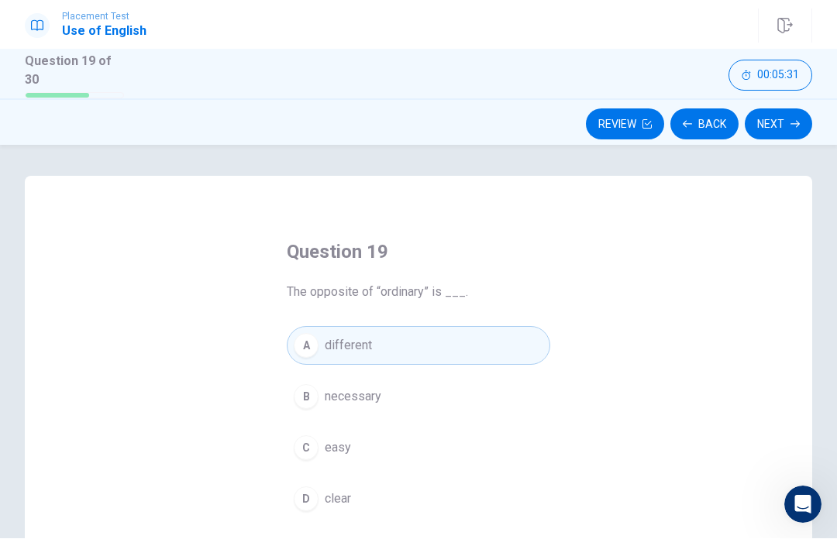
click at [767, 126] on button "Next" at bounding box center [778, 124] width 67 height 31
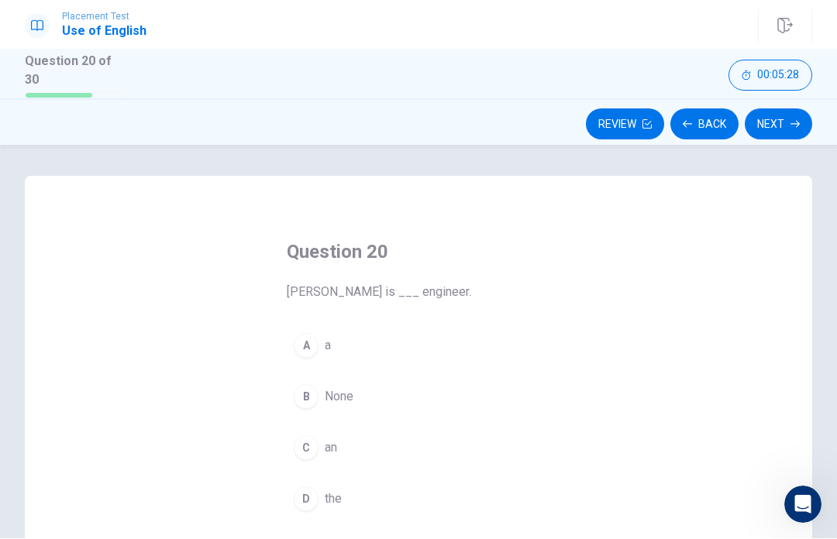
click at [334, 357] on button "A a" at bounding box center [418, 346] width 263 height 39
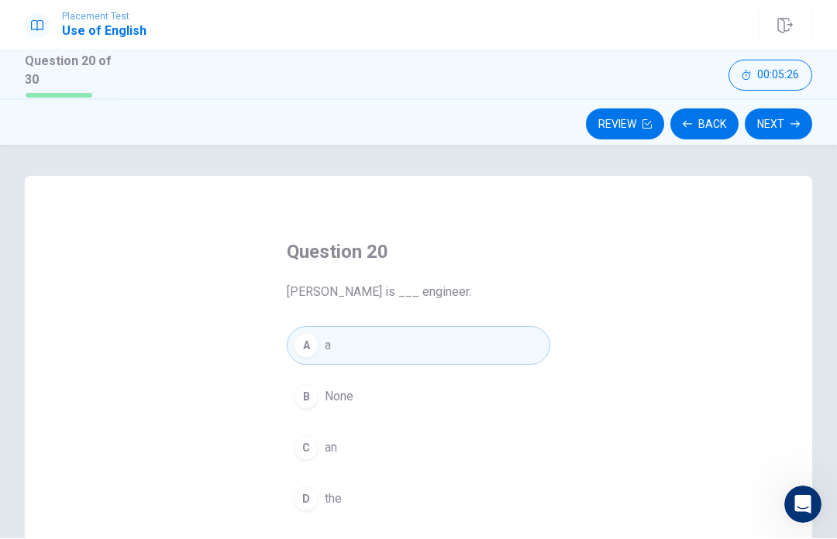
click at [786, 135] on button "Next" at bounding box center [778, 124] width 67 height 31
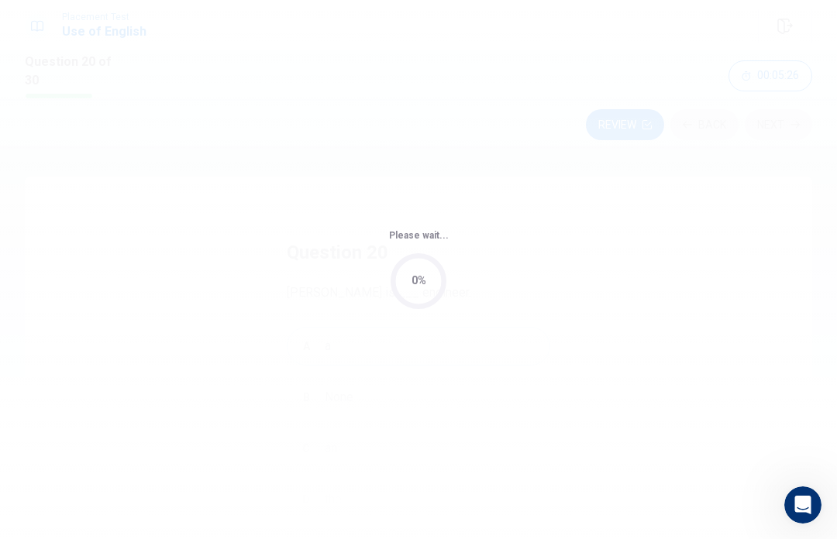
click at [626, 129] on div "Please wait... 0%" at bounding box center [418, 269] width 837 height 539
click at [627, 125] on div "Please wait... 0%" at bounding box center [418, 269] width 837 height 539
click at [627, 124] on div "Please wait... 0%" at bounding box center [418, 269] width 837 height 539
click at [630, 129] on div "Please wait... 5%" at bounding box center [418, 269] width 837 height 539
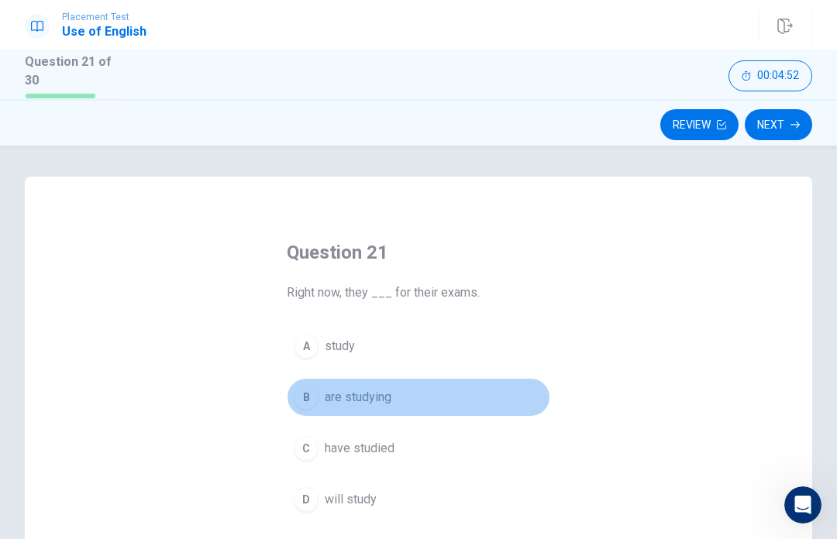
click at [358, 400] on span "are studying" at bounding box center [358, 397] width 67 height 19
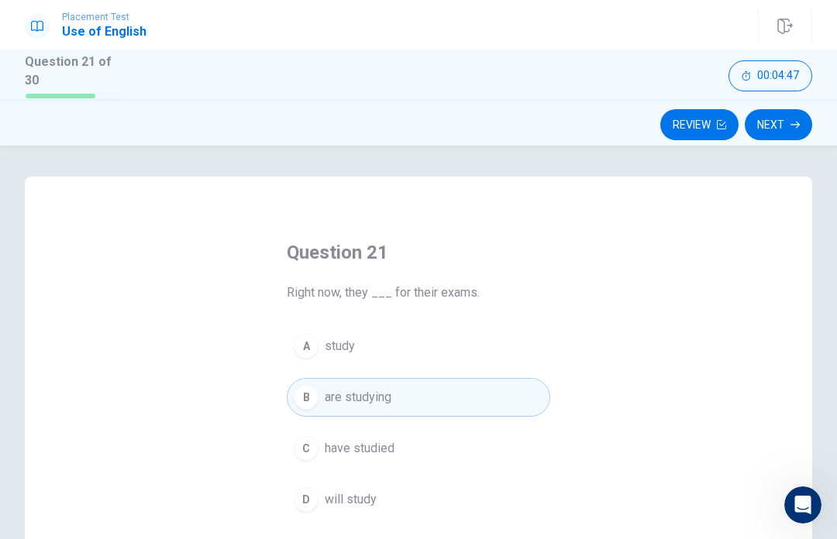
click at [794, 125] on icon "button" at bounding box center [794, 124] width 9 height 9
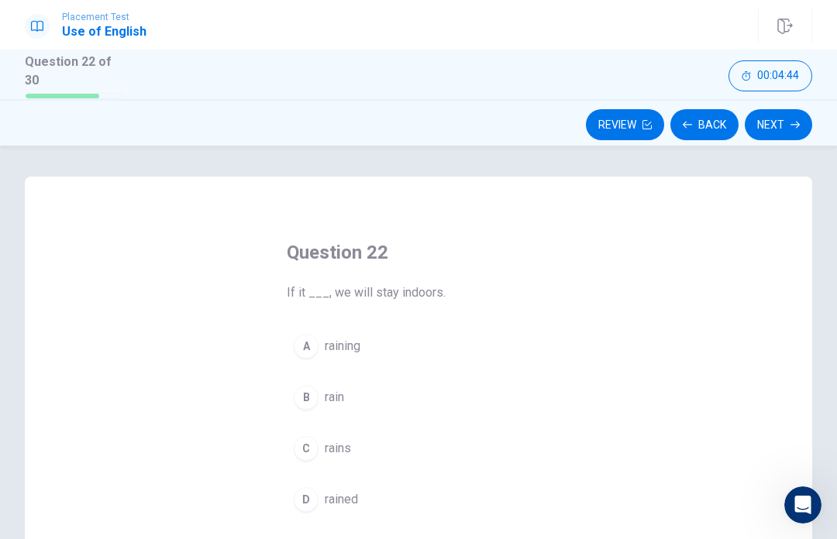
click at [364, 398] on button "B rain" at bounding box center [418, 397] width 263 height 39
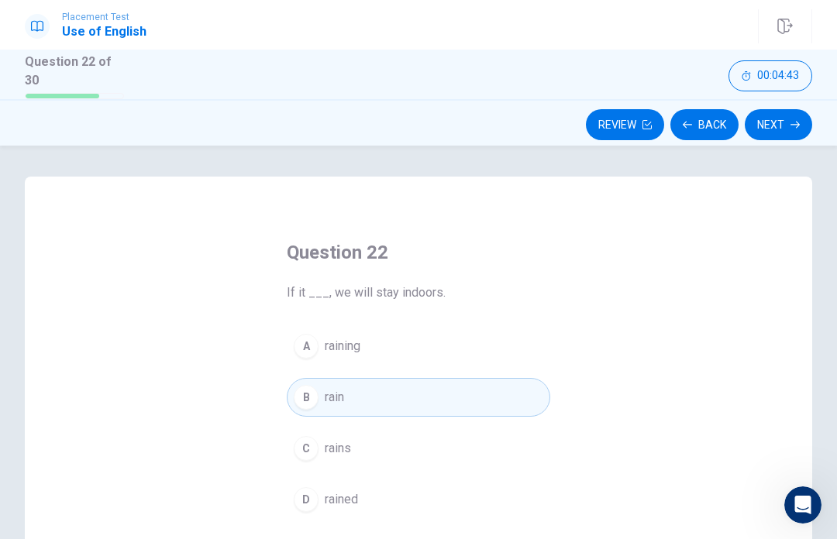
click at [408, 458] on button "C rains" at bounding box center [418, 448] width 263 height 39
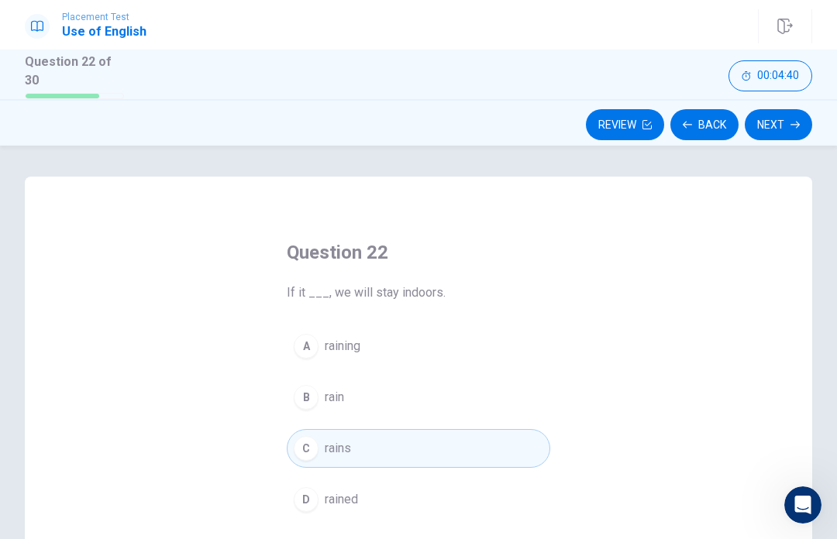
click at [782, 122] on button "Next" at bounding box center [778, 124] width 67 height 31
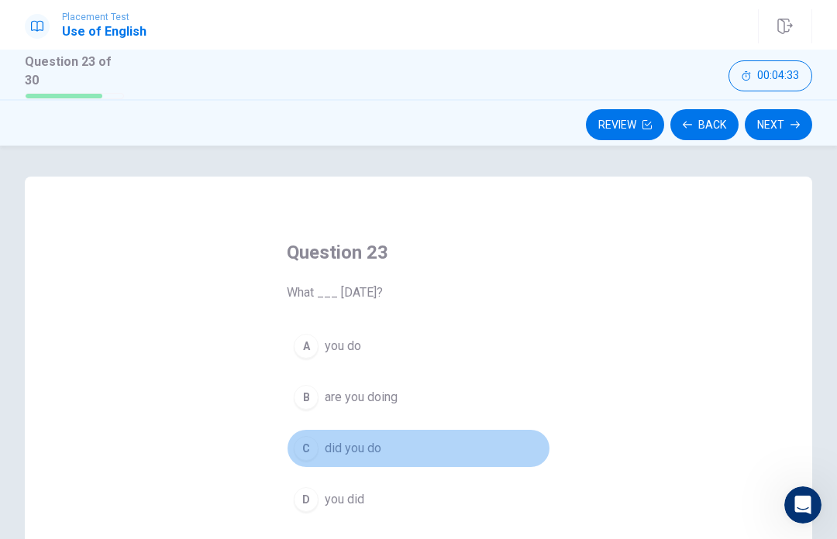
click at [364, 461] on button "C did you do" at bounding box center [418, 448] width 263 height 39
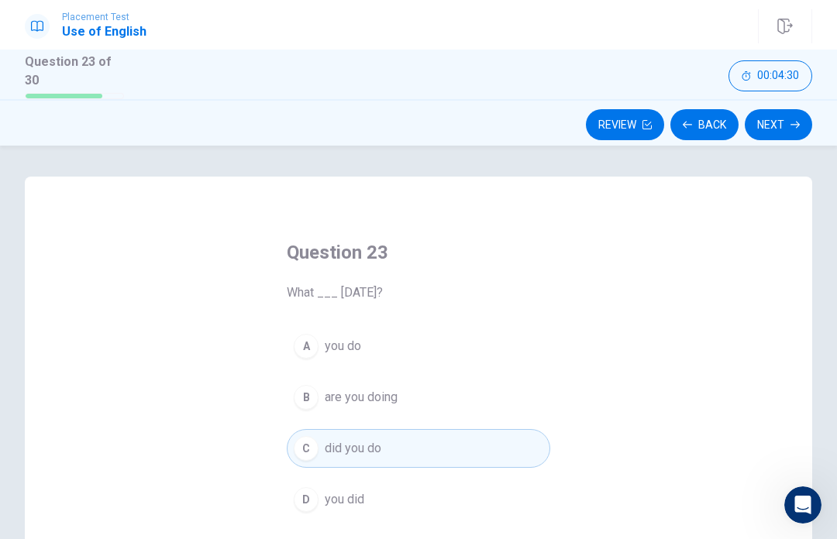
click at [430, 507] on button "D you did" at bounding box center [418, 499] width 263 height 39
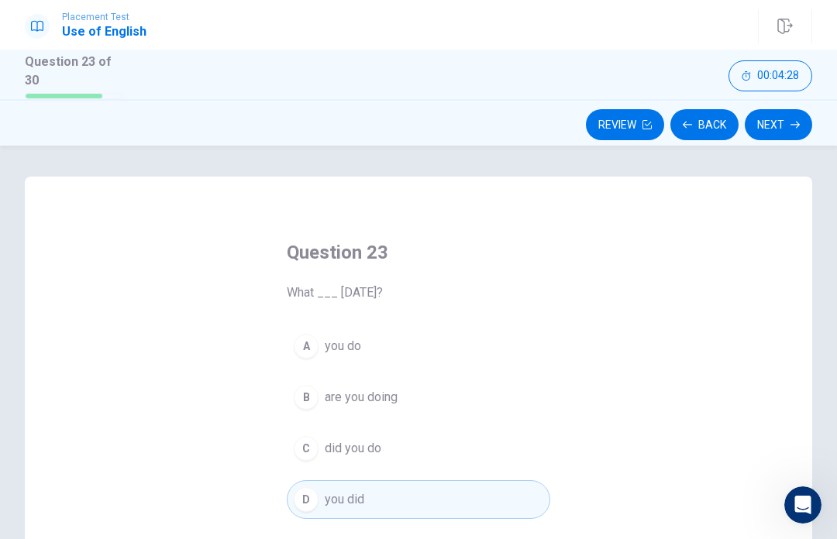
click at [445, 460] on button "C did you do" at bounding box center [418, 448] width 263 height 39
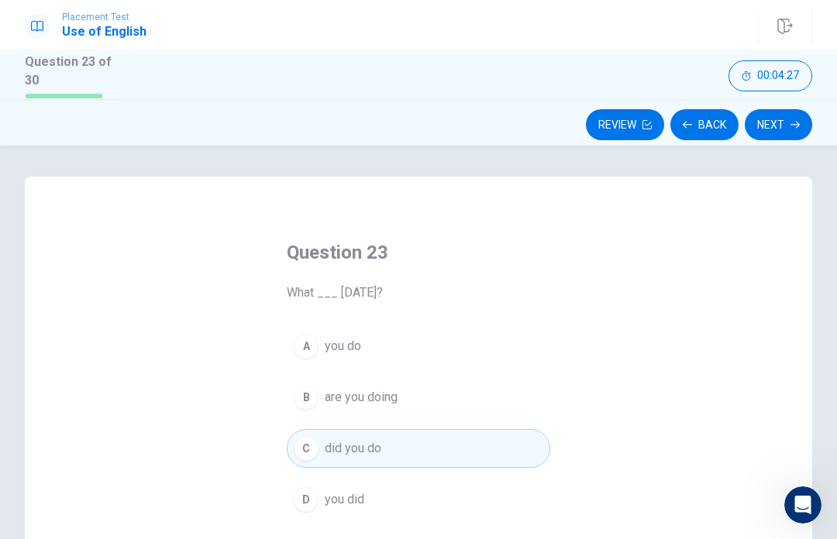
click at [795, 131] on button "Next" at bounding box center [778, 124] width 67 height 31
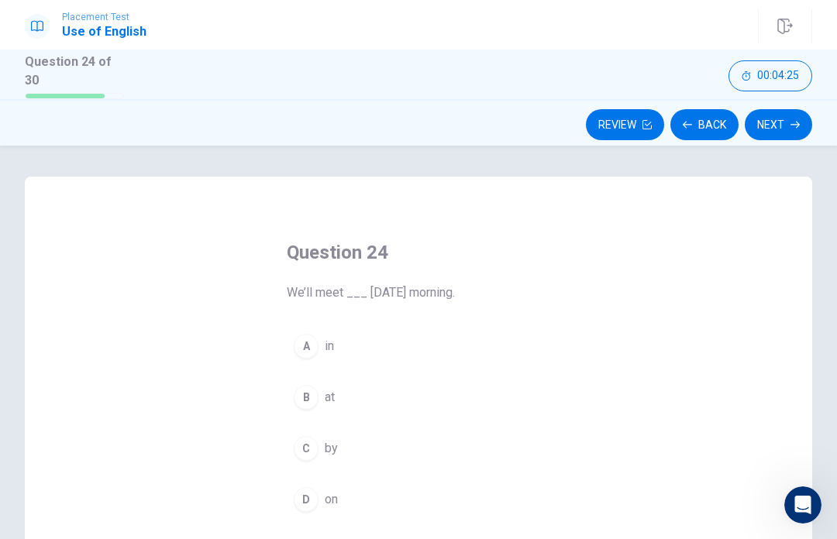
click at [703, 126] on button "Back" at bounding box center [704, 124] width 68 height 31
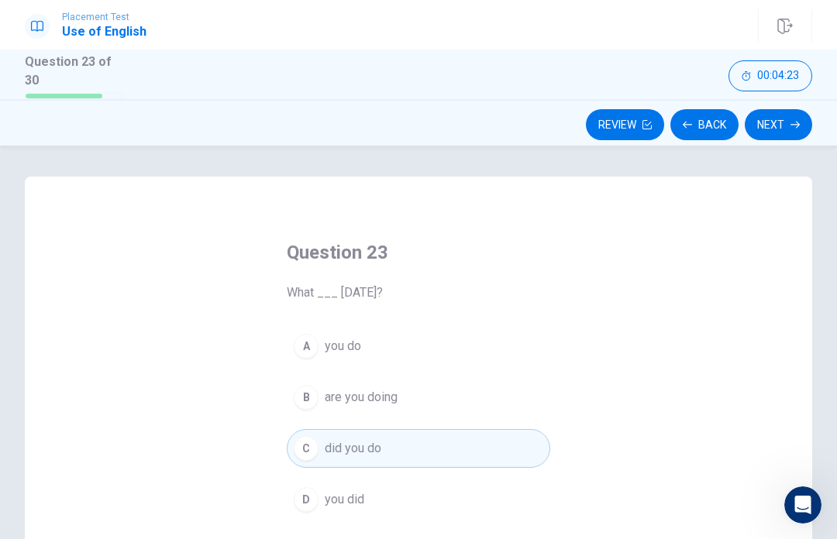
click at [403, 500] on button "D you did" at bounding box center [418, 499] width 263 height 39
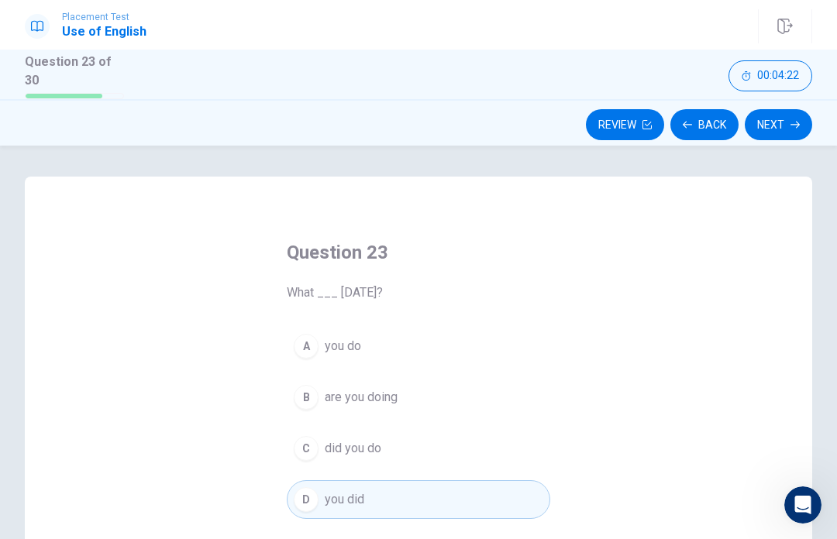
click at [802, 126] on button "Next" at bounding box center [778, 124] width 67 height 31
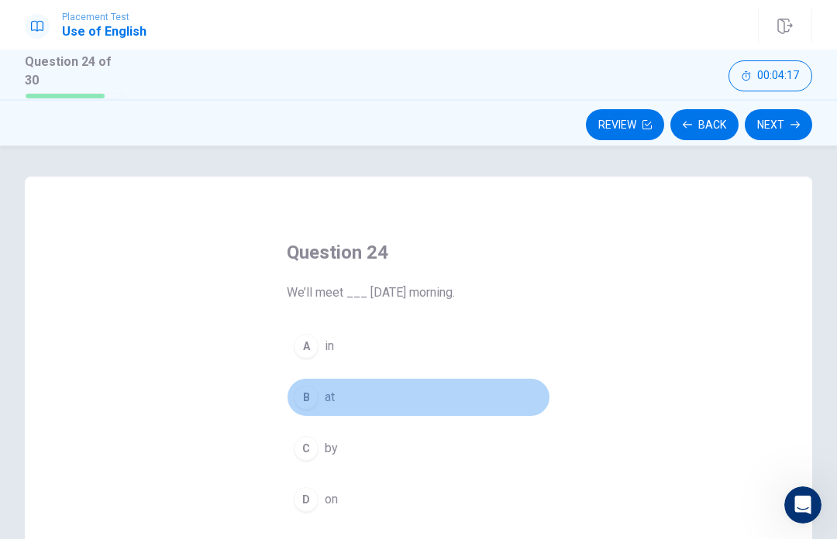
click at [318, 401] on button "B at" at bounding box center [418, 397] width 263 height 39
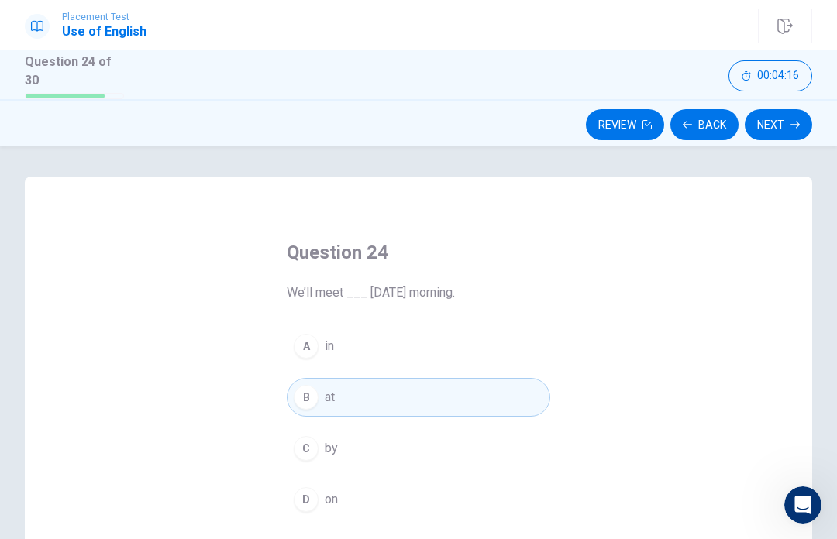
click at [320, 500] on button "D on" at bounding box center [418, 499] width 263 height 39
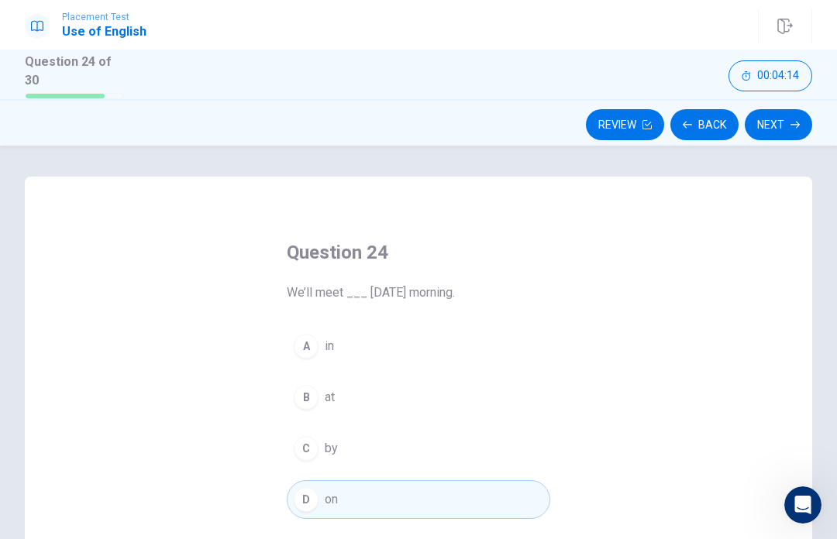
click at [831, 106] on div "Review Back Next" at bounding box center [418, 122] width 837 height 46
click at [786, 122] on button "Next" at bounding box center [778, 124] width 67 height 31
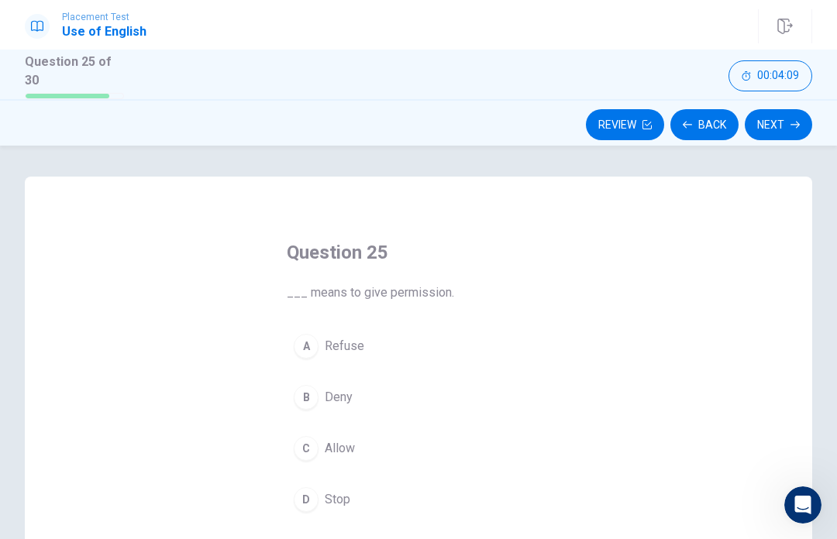
click at [355, 463] on button "C Allow" at bounding box center [418, 448] width 263 height 39
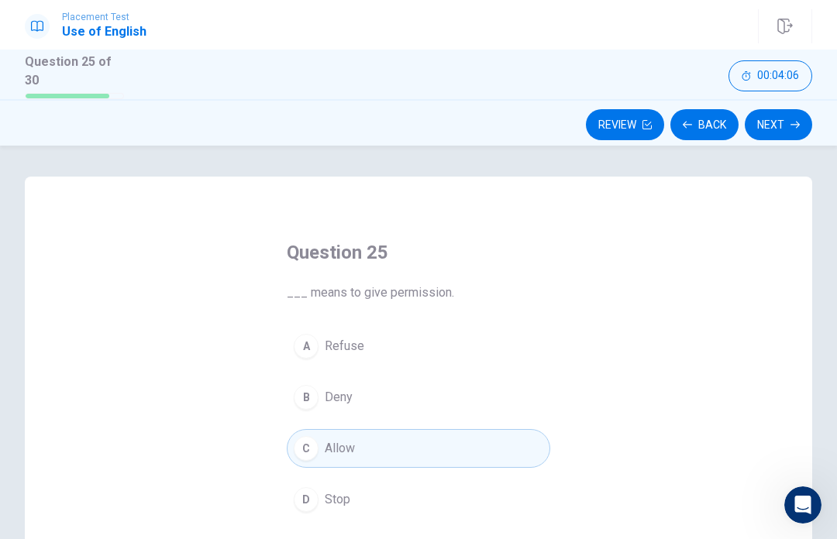
click at [798, 116] on button "Next" at bounding box center [778, 124] width 67 height 31
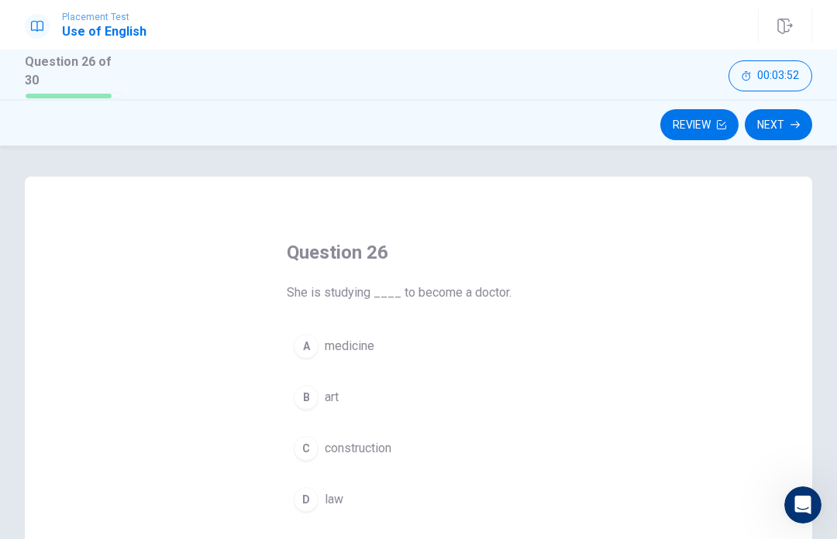
click at [355, 349] on span "medicine" at bounding box center [350, 346] width 50 height 19
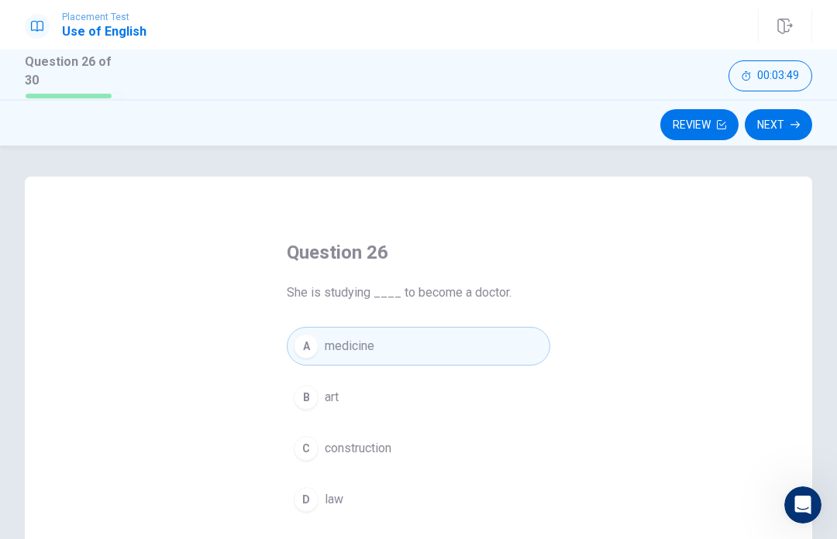
click at [775, 134] on button "Next" at bounding box center [778, 124] width 67 height 31
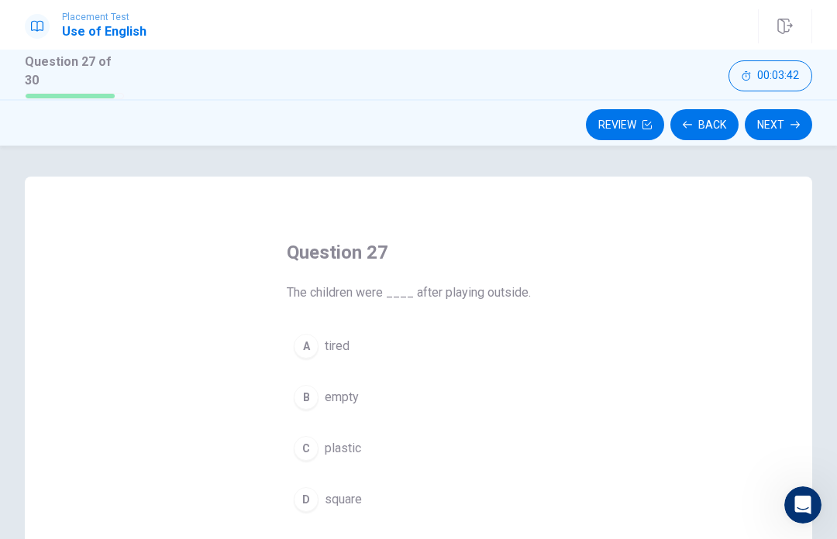
click at [402, 347] on button "A tired" at bounding box center [418, 346] width 263 height 39
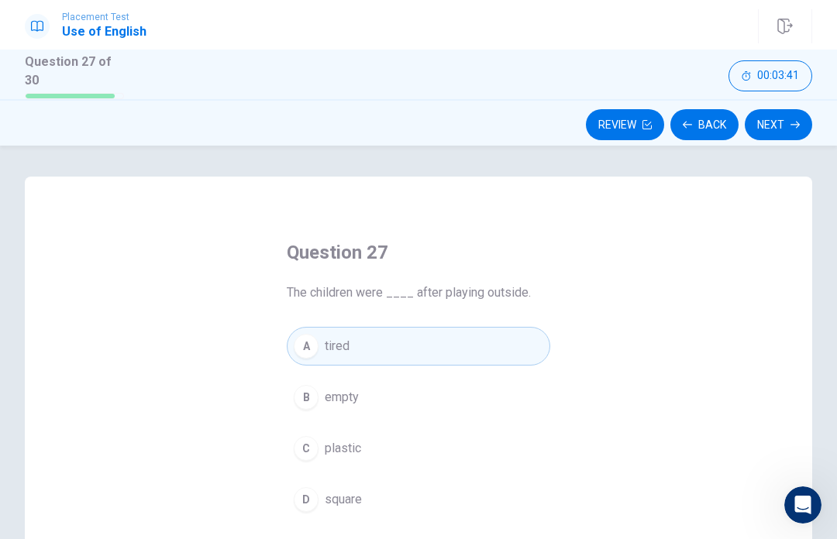
click at [794, 128] on button "Next" at bounding box center [778, 124] width 67 height 31
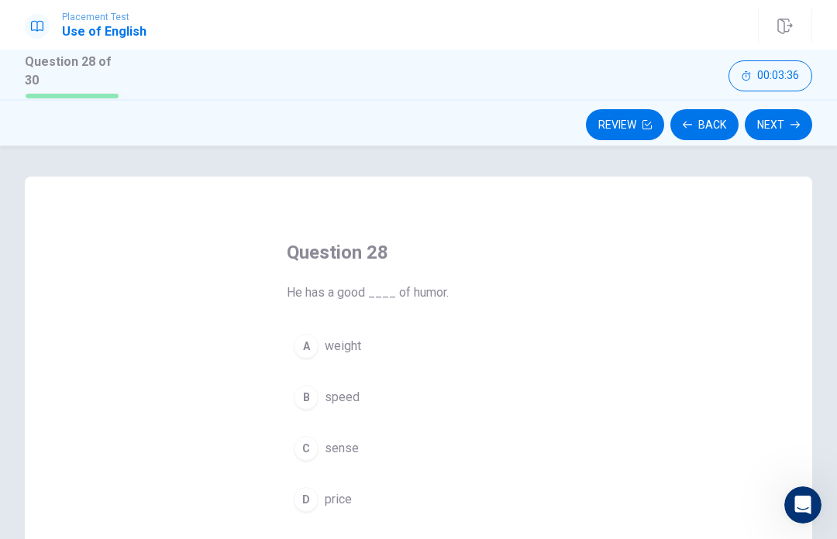
click at [369, 447] on button "C sense" at bounding box center [418, 448] width 263 height 39
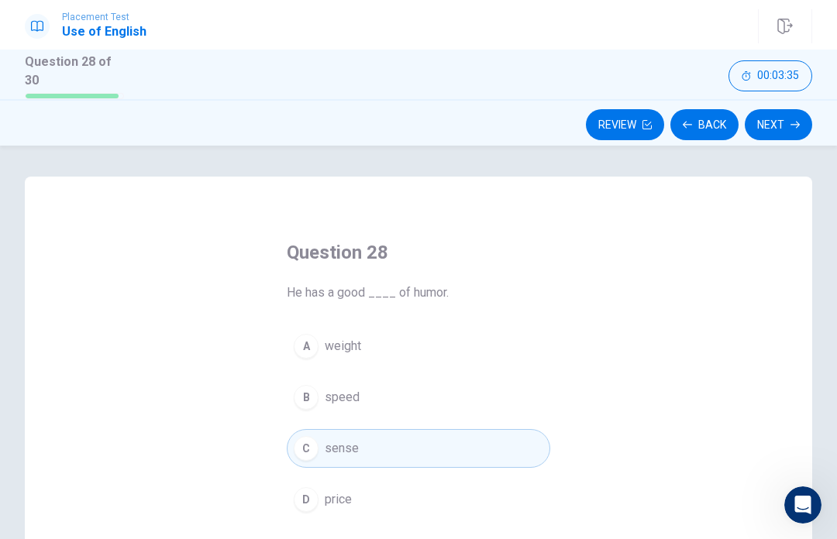
click at [782, 126] on button "Next" at bounding box center [778, 124] width 67 height 31
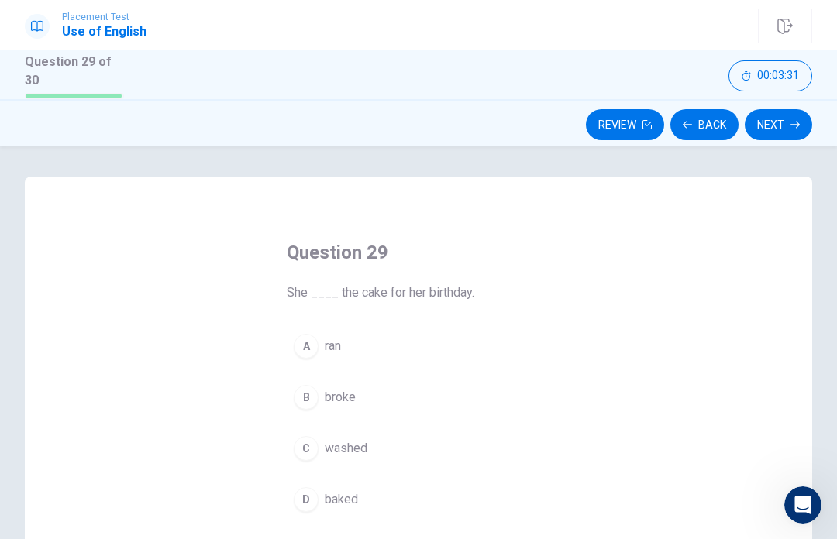
click at [343, 501] on span "baked" at bounding box center [341, 499] width 33 height 19
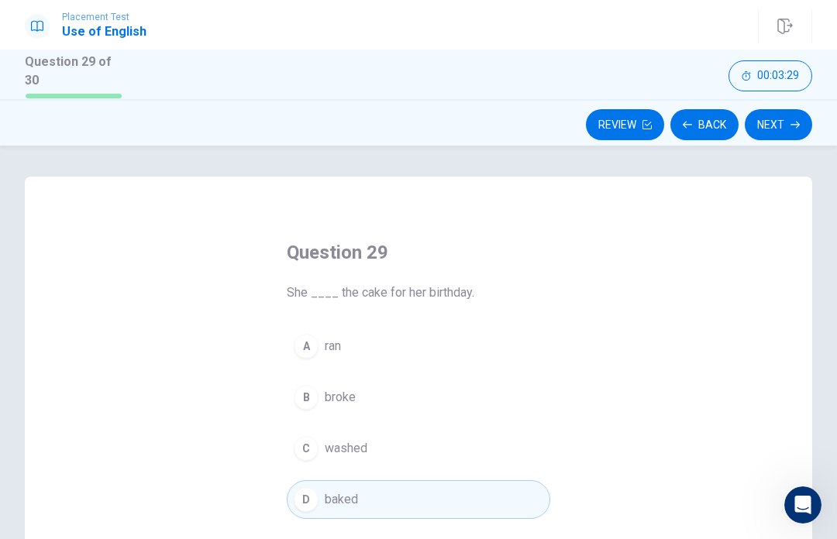
click at [789, 126] on button "Next" at bounding box center [778, 124] width 67 height 31
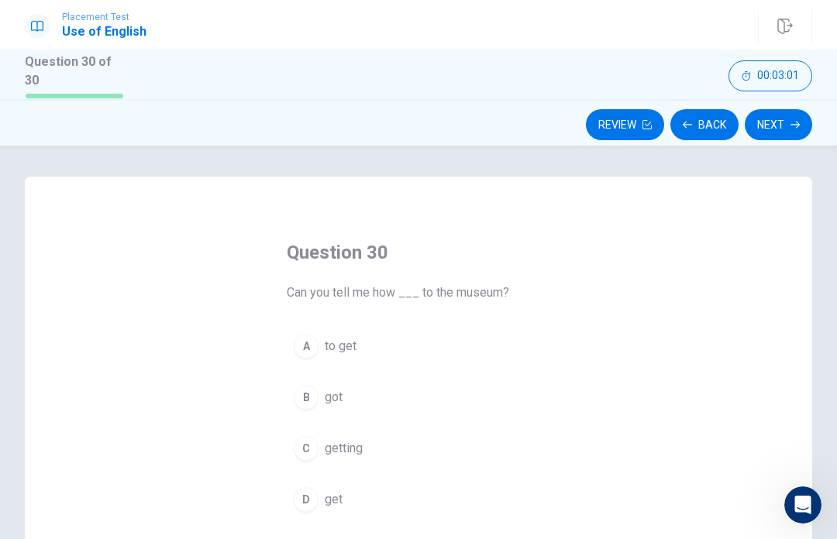
click at [322, 347] on button "A to get" at bounding box center [418, 346] width 263 height 39
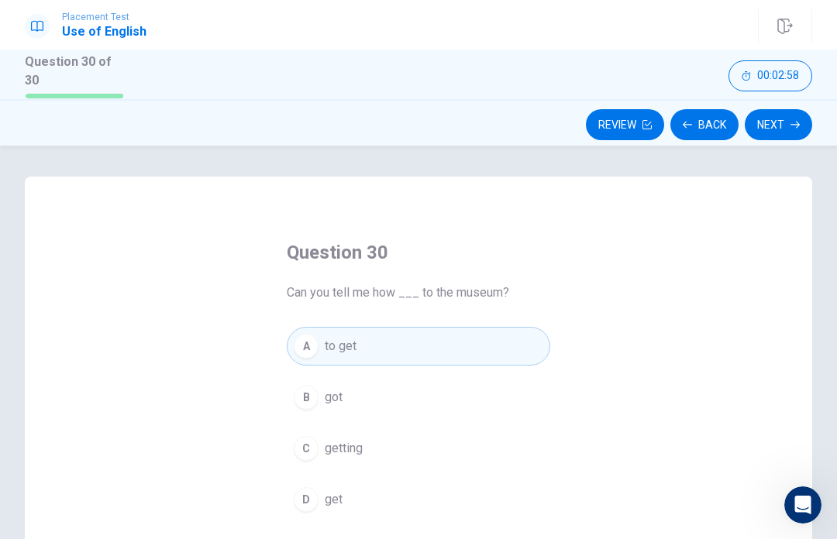
click at [803, 112] on button "Next" at bounding box center [778, 124] width 67 height 31
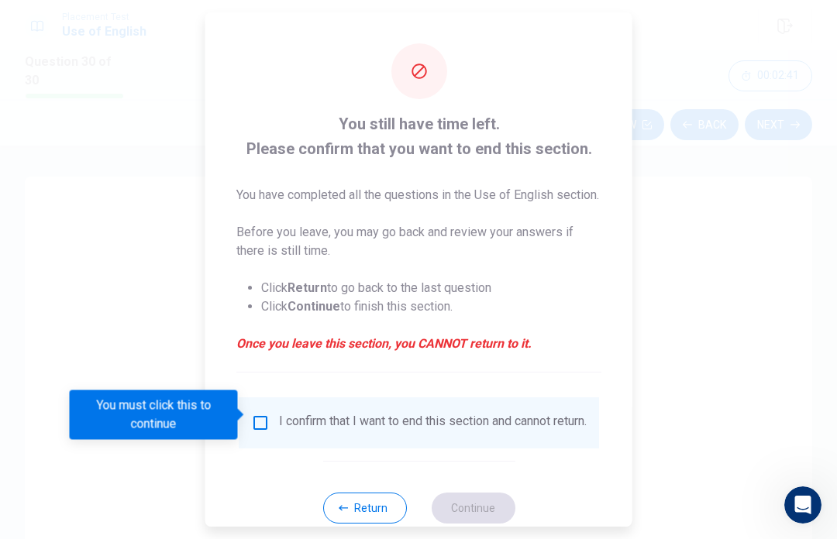
click at [261, 414] on input "You must click this to continue" at bounding box center [260, 423] width 19 height 19
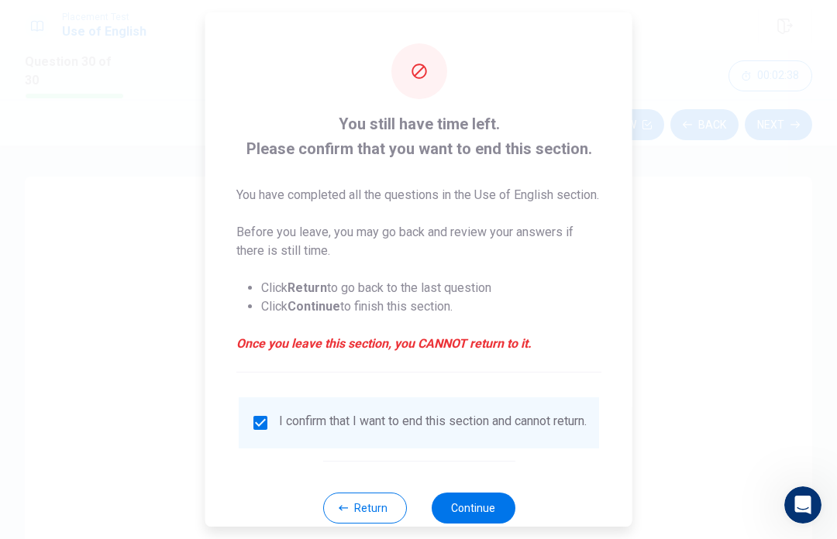
click at [488, 509] on button "Continue" at bounding box center [473, 508] width 84 height 31
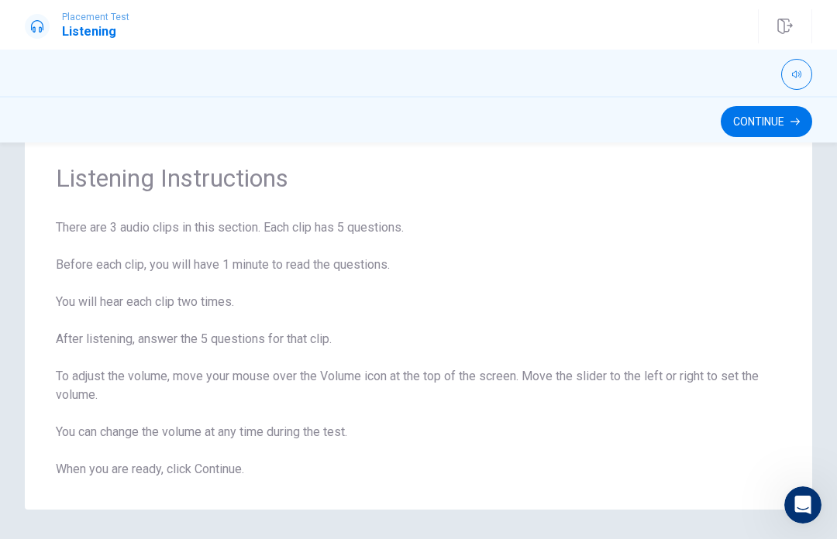
scroll to position [42, 0]
click at [796, 125] on icon "button" at bounding box center [794, 121] width 9 height 9
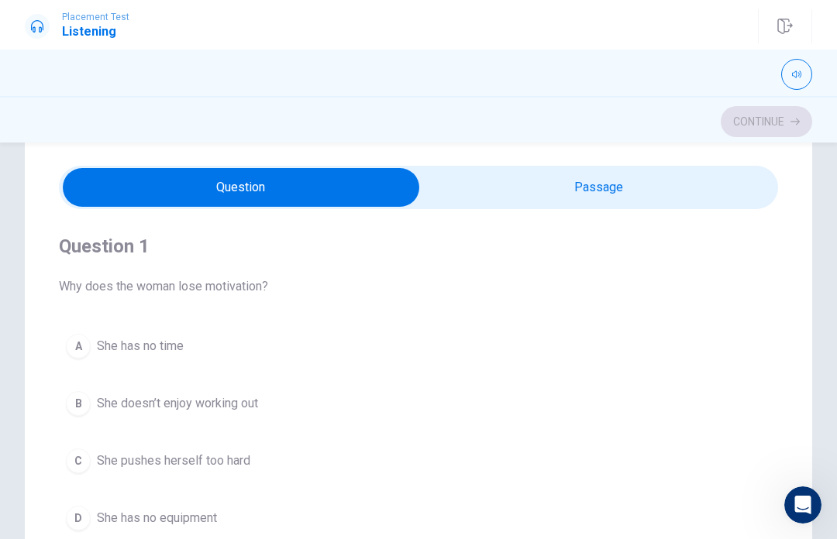
type input "1"
click at [727, 192] on input "checkbox" at bounding box center [241, 187] width 1078 height 39
checkbox input "true"
type input "1"
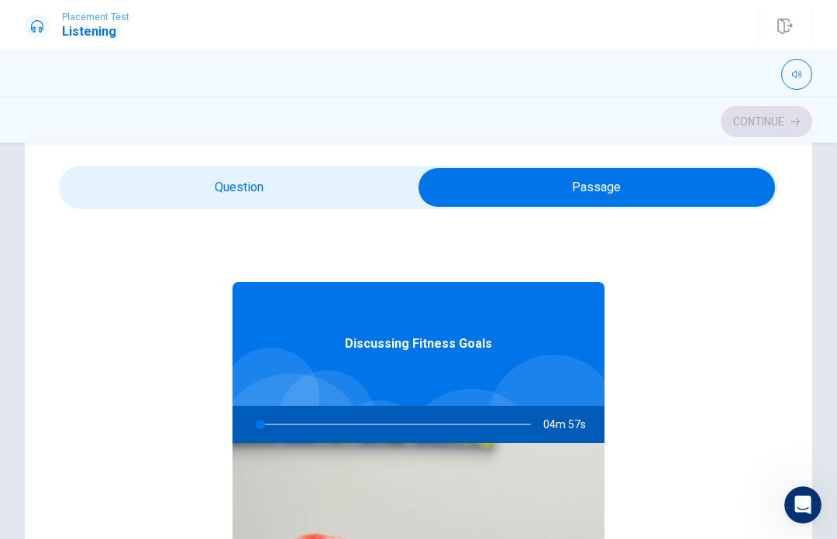
click at [726, 192] on input "checkbox" at bounding box center [596, 187] width 1078 height 39
checkbox input "false"
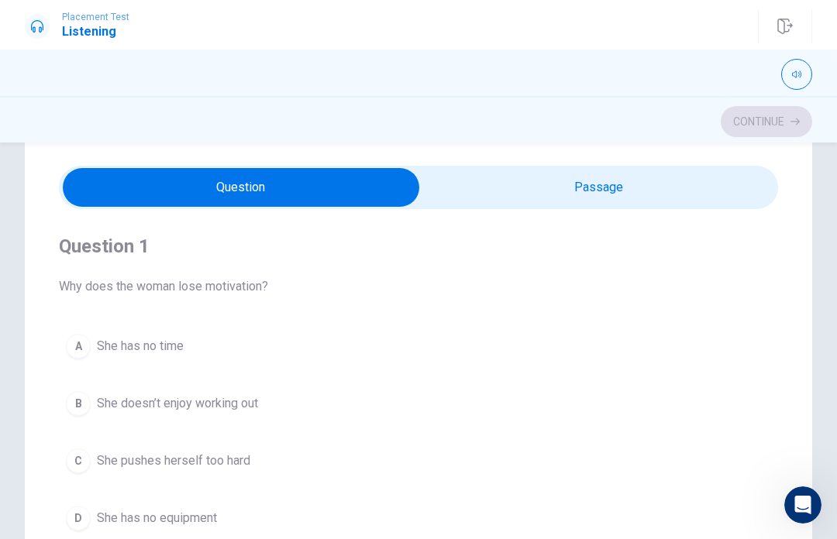
type input "1"
click at [698, 194] on input "checkbox" at bounding box center [241, 187] width 1078 height 39
checkbox input "true"
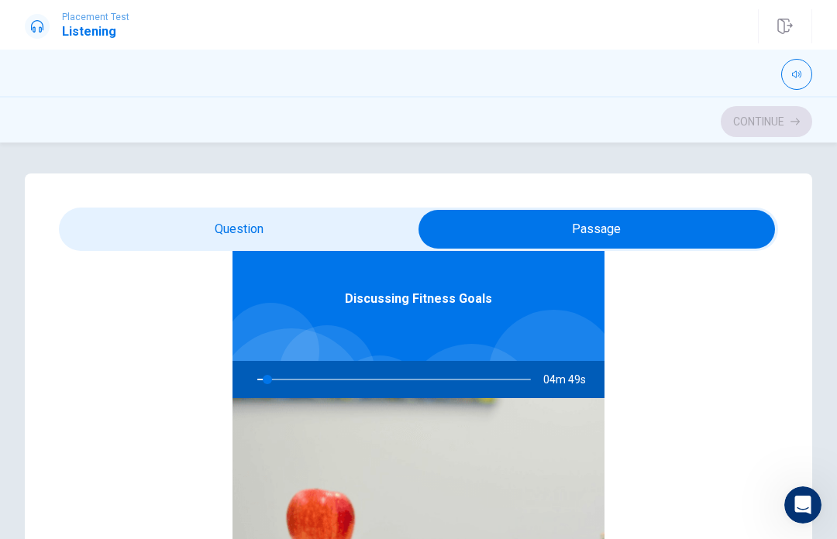
scroll to position [-2, 0]
type input "4"
click at [375, 241] on input "checkbox" at bounding box center [596, 229] width 1078 height 39
checkbox input "false"
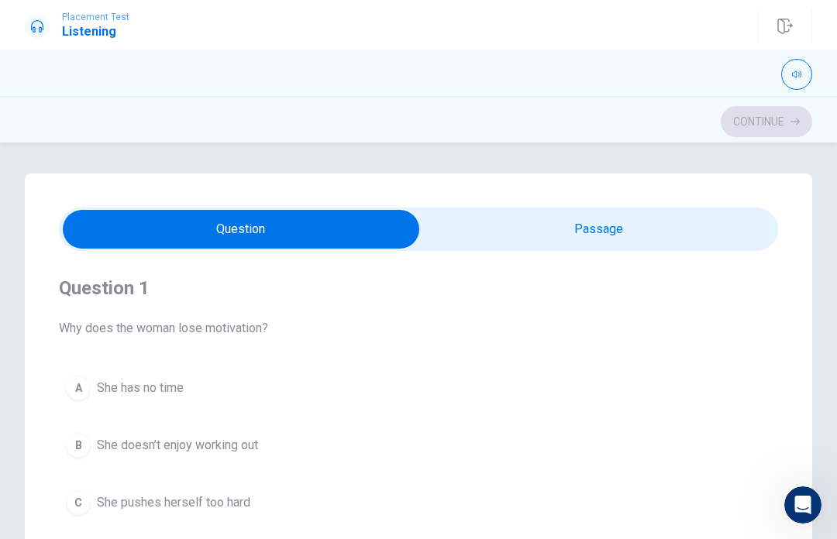
click at [164, 397] on span "She has no time" at bounding box center [140, 388] width 87 height 19
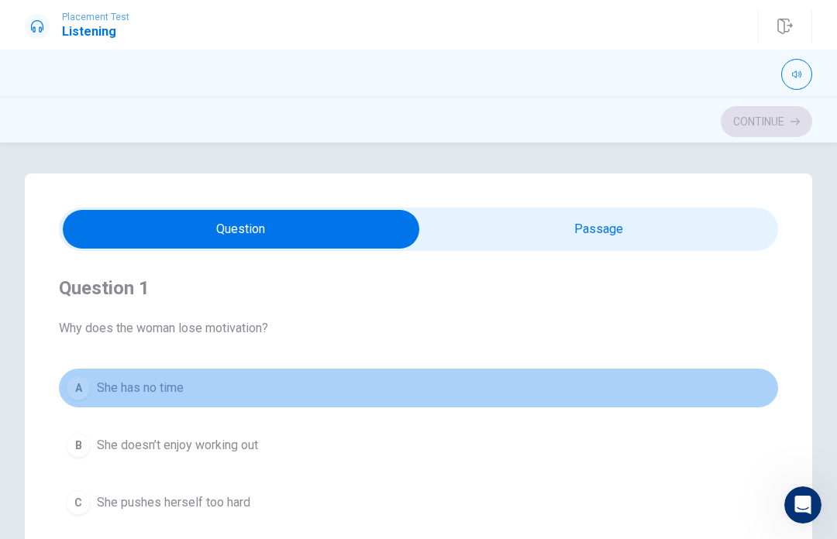
click at [213, 395] on button "A She has no time" at bounding box center [418, 388] width 719 height 39
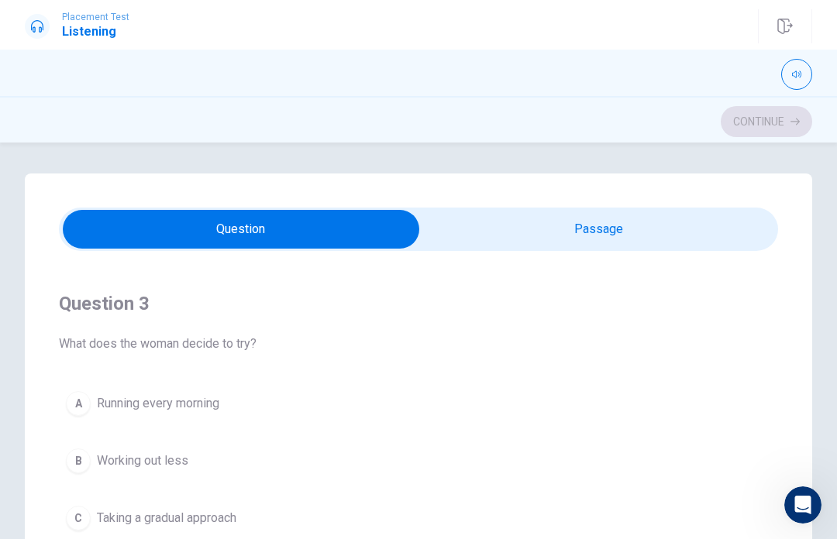
type input "10"
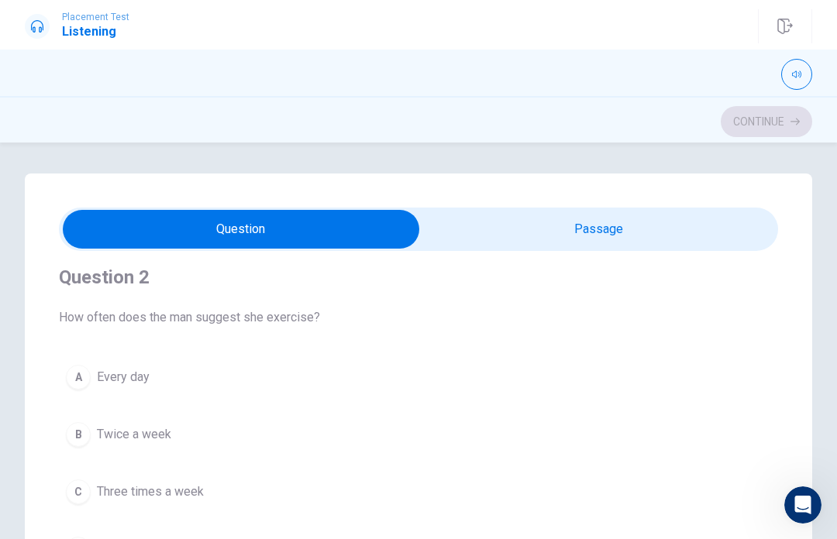
click at [614, 228] on input "checkbox" at bounding box center [241, 229] width 1078 height 39
checkbox input "true"
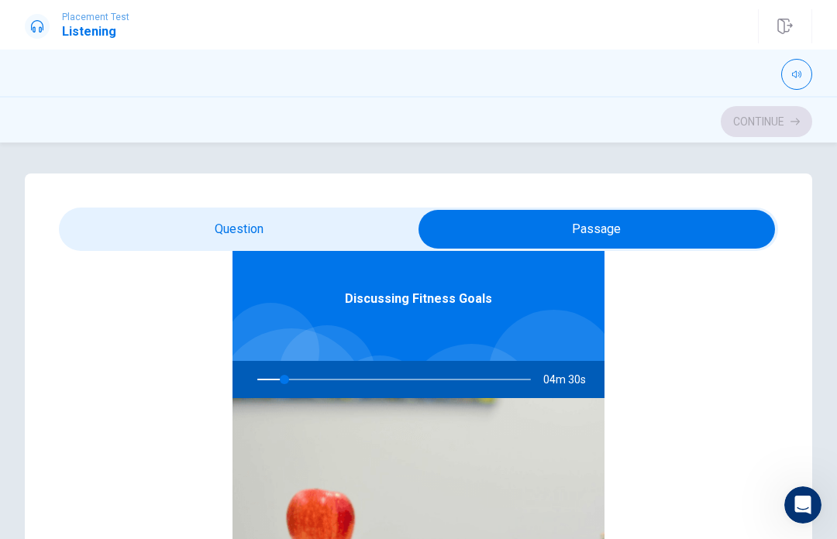
scroll to position [87, 0]
click at [301, 381] on div at bounding box center [391, 379] width 304 height 37
click at [303, 387] on div at bounding box center [391, 379] width 304 height 37
type input "12"
click at [253, 222] on input "checkbox" at bounding box center [596, 229] width 1078 height 39
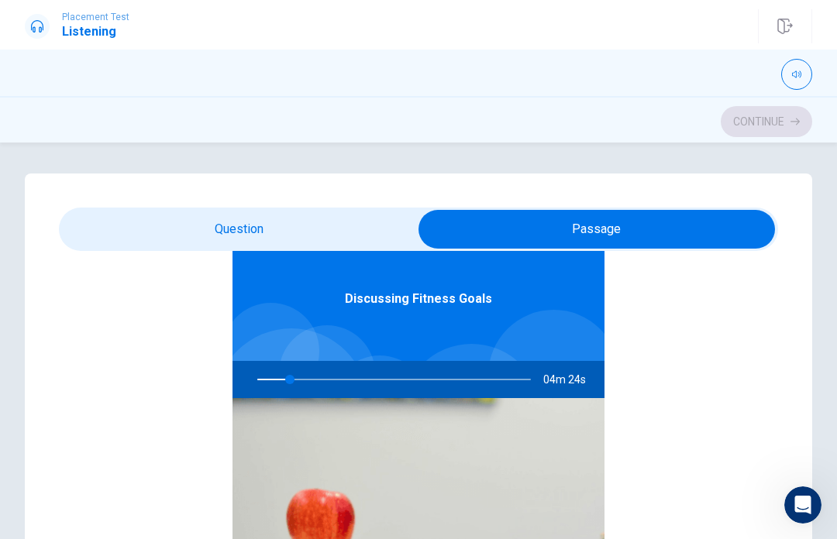
checkbox input "false"
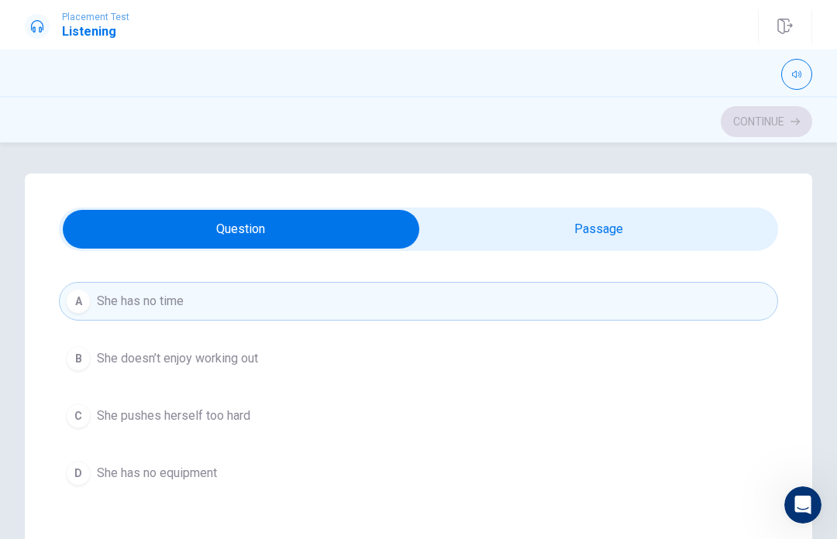
type input "13"
click at [643, 223] on input "checkbox" at bounding box center [241, 229] width 1078 height 39
checkbox input "true"
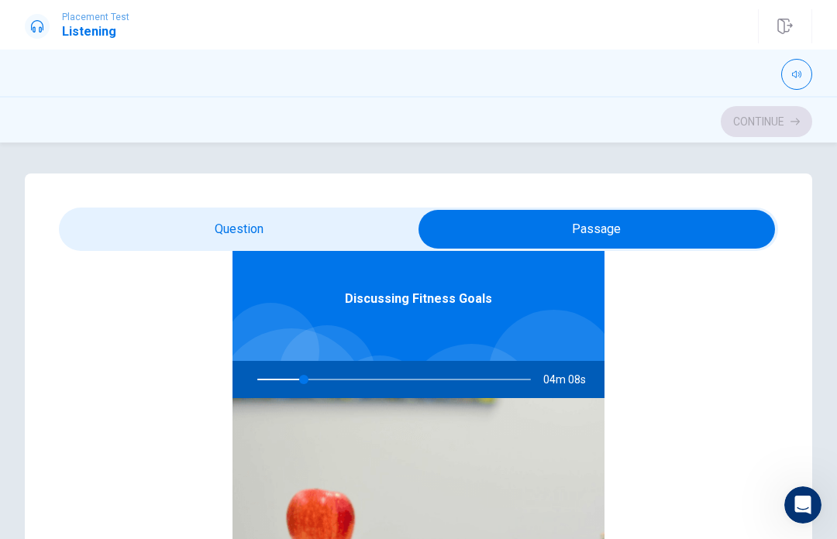
type input "17"
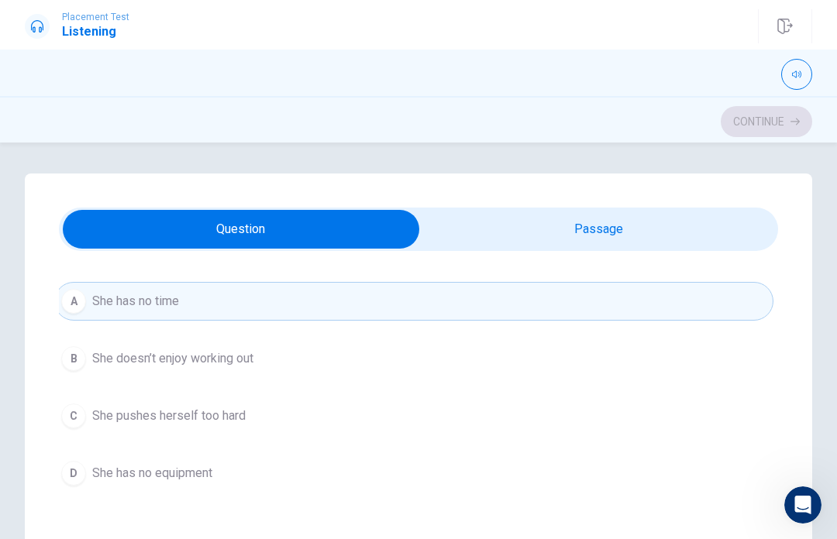
checkbox input "true"
type input "18"
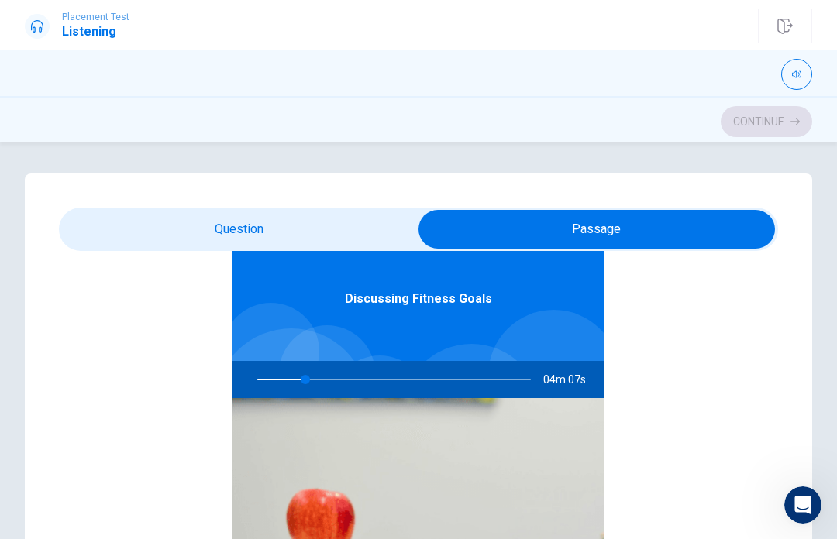
checkbox input "false"
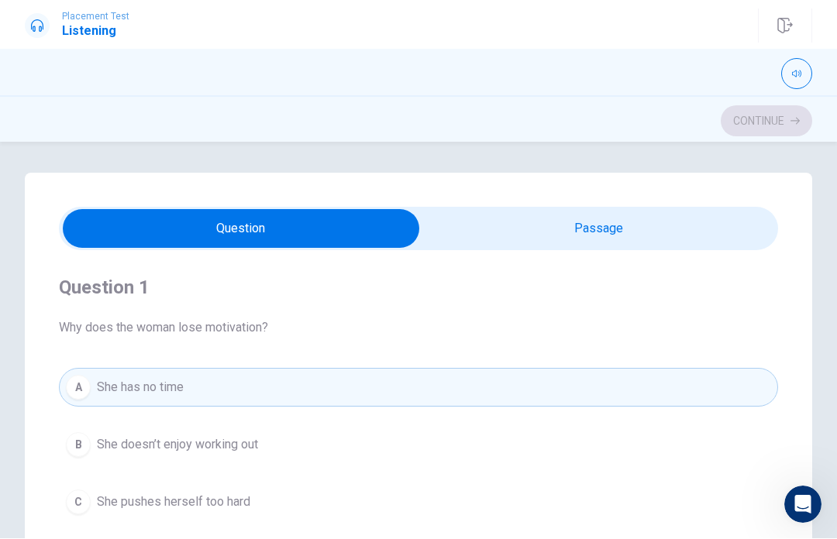
scroll to position [0, 0]
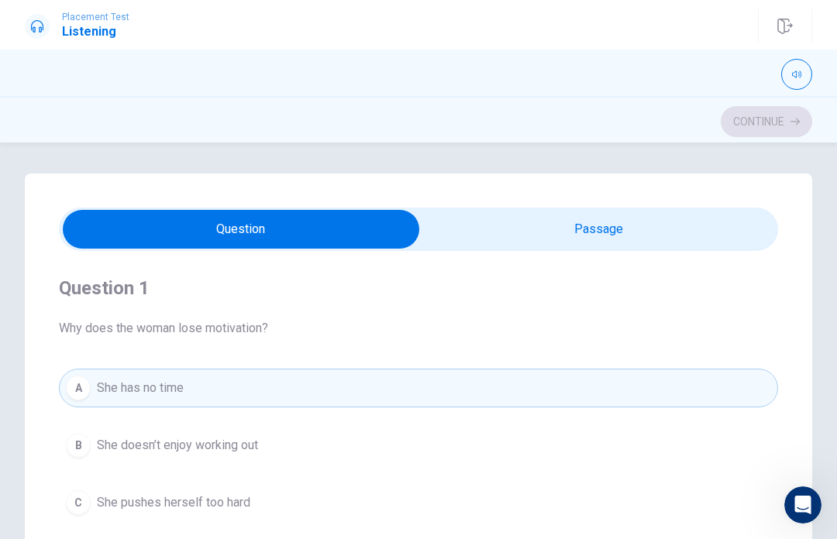
click at [794, 76] on icon "button" at bounding box center [796, 74] width 9 height 7
type input "0.5"
click at [685, 49] on div "Placement Test Listening Continue" at bounding box center [418, 25] width 837 height 50
type input "29"
click at [683, 225] on input "checkbox" at bounding box center [241, 229] width 1078 height 39
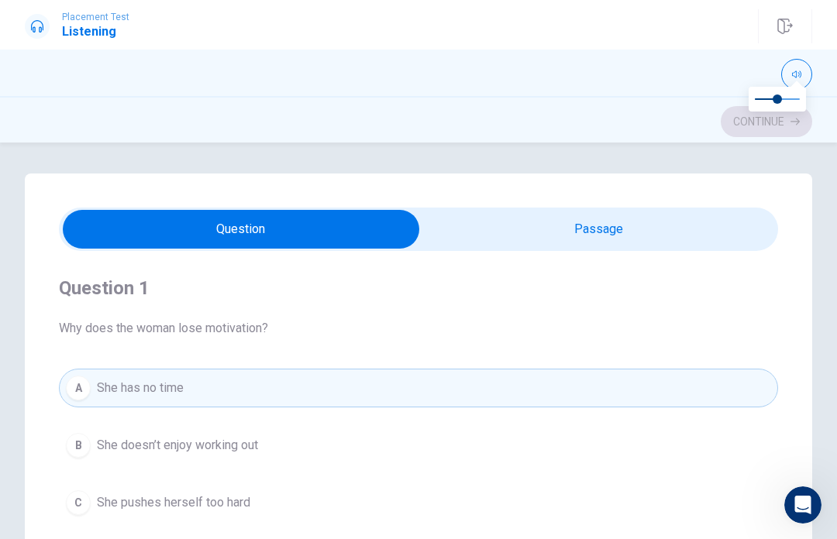
checkbox input "true"
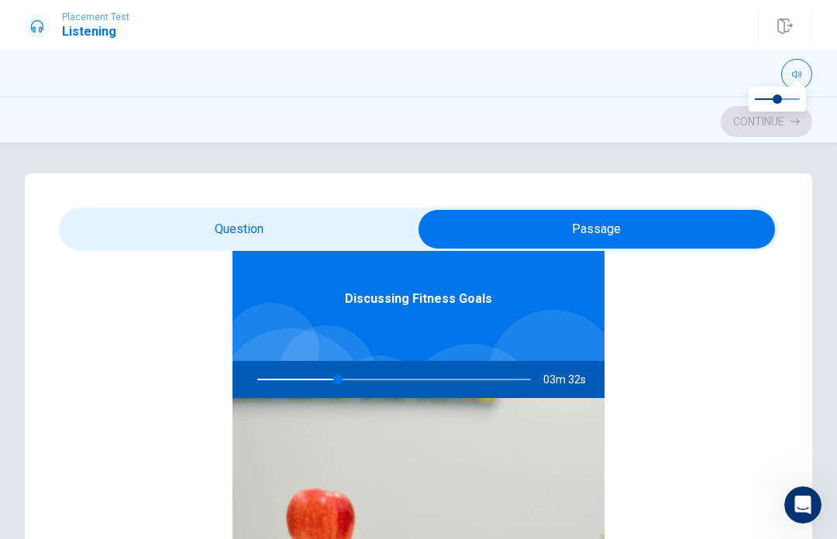
scroll to position [87, 0]
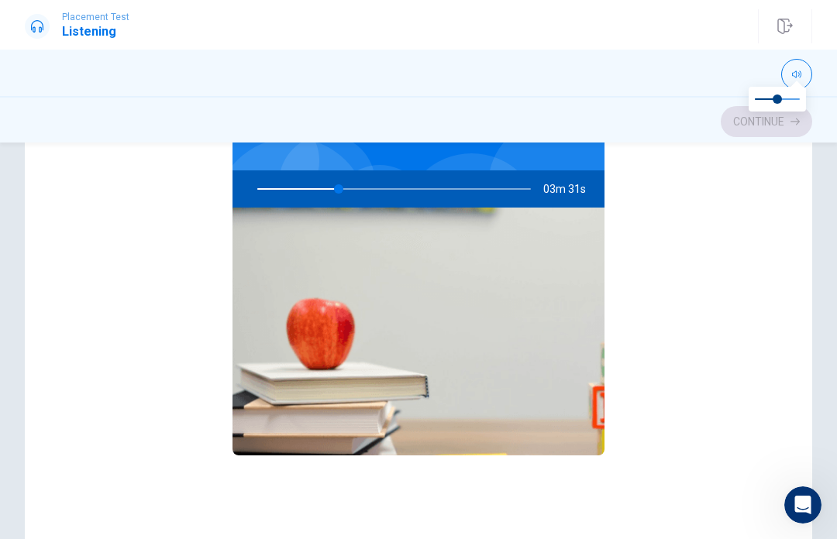
click at [834, 316] on div "Question 1 Why does the woman lose motivation? A She has no time B She doesn’t …" at bounding box center [418, 294] width 837 height 623
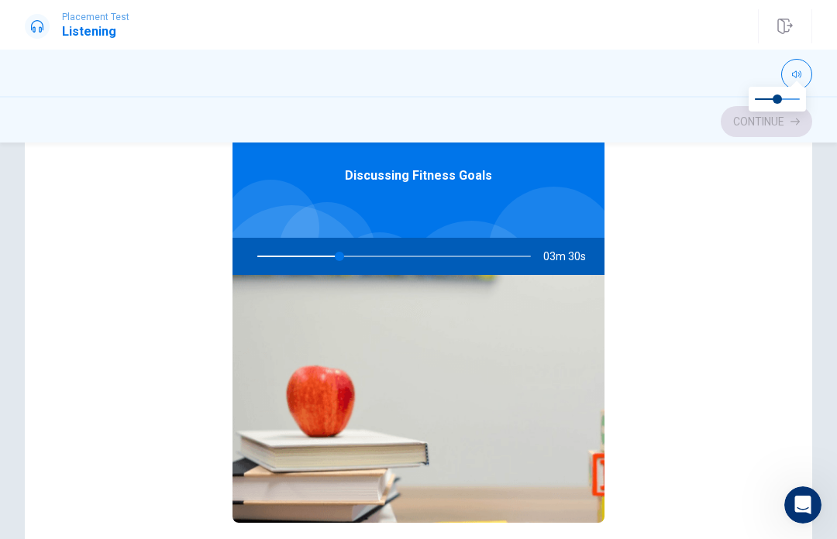
scroll to position [123, 0]
type input "30"
checkbox input "false"
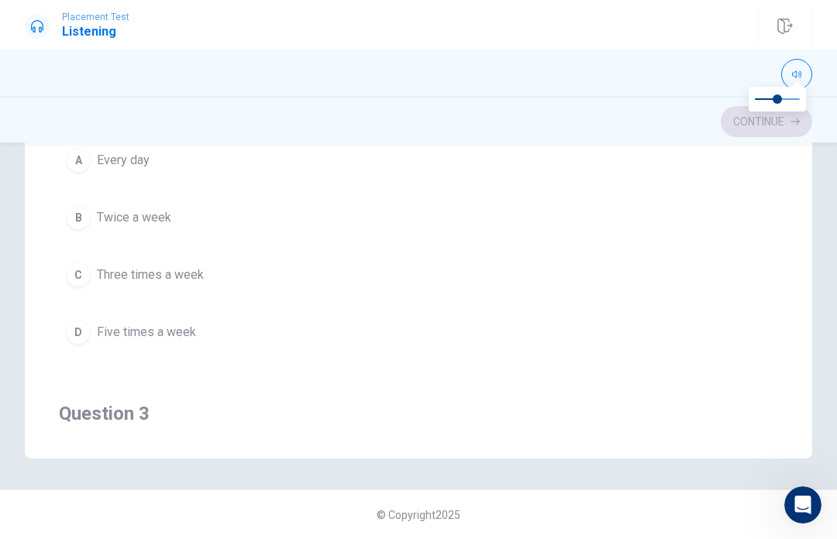
scroll to position [244, 0]
click at [236, 276] on button "C Three times a week" at bounding box center [418, 274] width 719 height 39
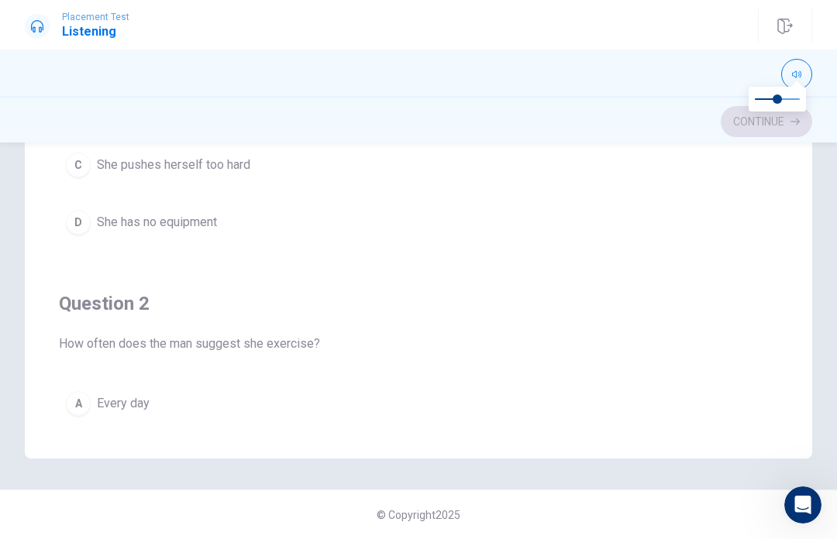
scroll to position [0, 0]
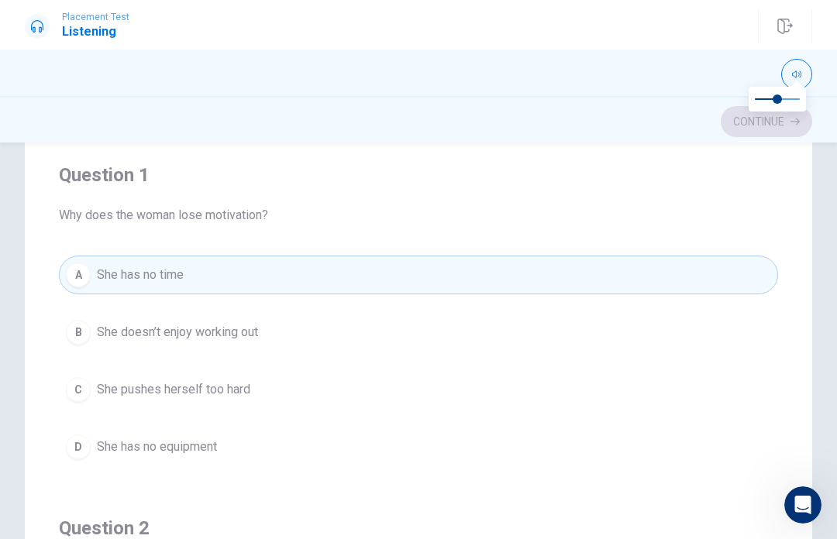
click at [344, 380] on button "C She pushes herself too hard" at bounding box center [418, 389] width 719 height 39
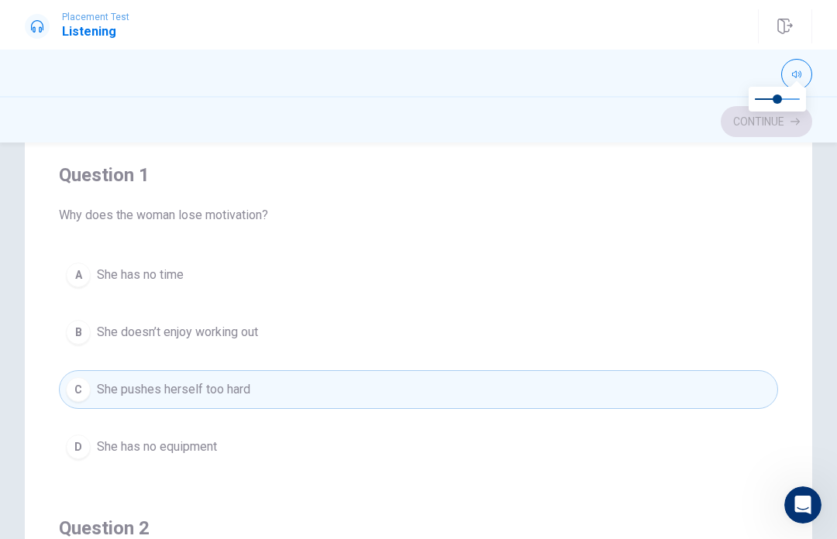
scroll to position [113, 0]
click at [316, 335] on button "B She doesn’t enjoy working out" at bounding box center [418, 332] width 719 height 39
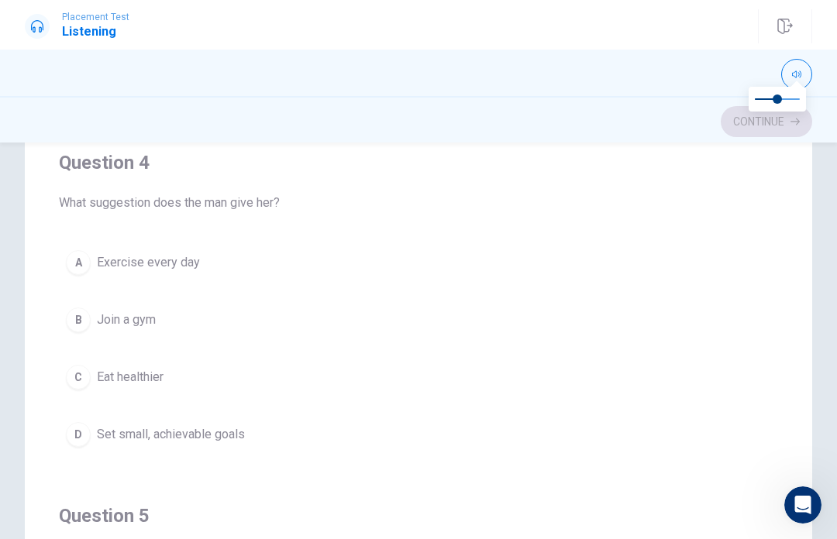
scroll to position [1079, 0]
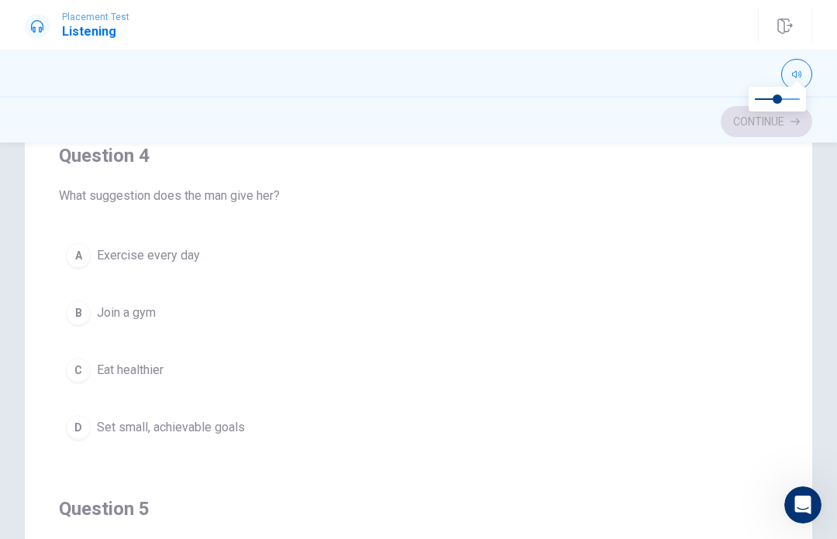
click at [207, 258] on button "A Exercise every day" at bounding box center [418, 255] width 719 height 39
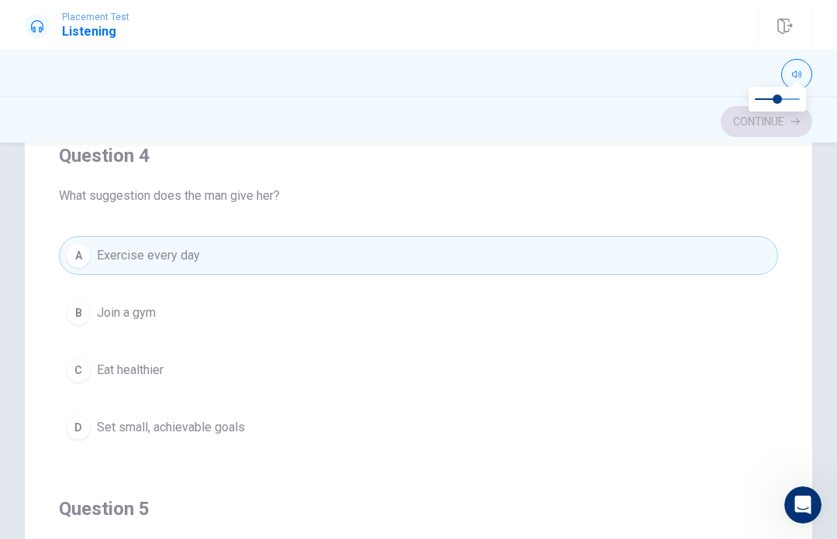
click at [204, 320] on button "B Join a gym" at bounding box center [418, 313] width 719 height 39
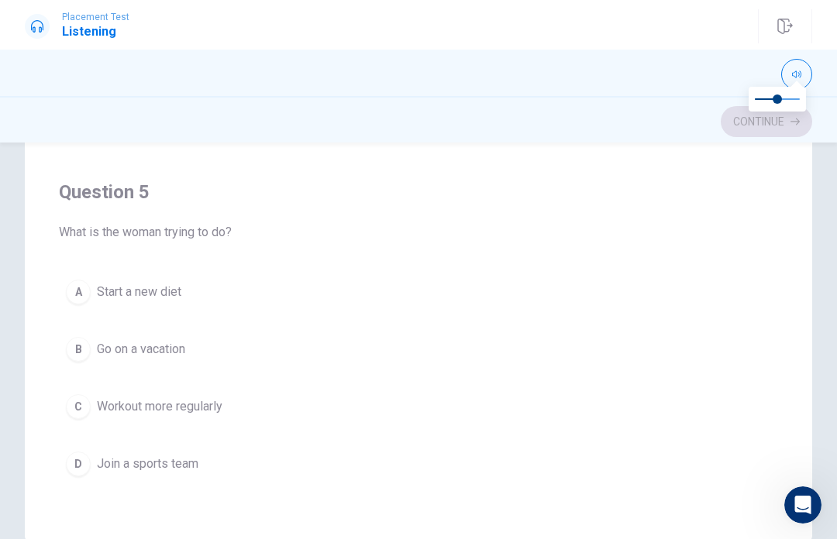
scroll to position [254, 0]
click at [253, 379] on div "A Start a new diet B Go on a vacation C Workout more regularly D Join a sports …" at bounding box center [418, 378] width 719 height 211
click at [250, 367] on button "B Go on a vacation" at bounding box center [418, 349] width 719 height 39
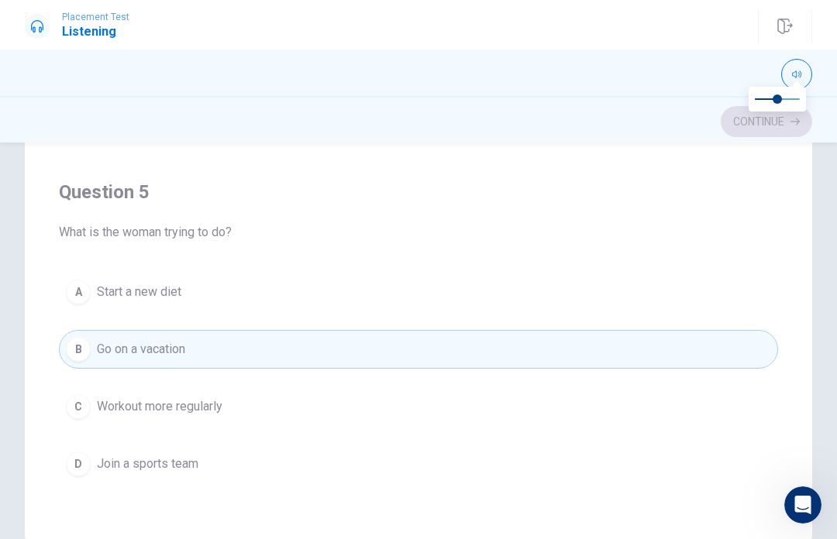
click at [261, 299] on button "A Start a new diet" at bounding box center [418, 292] width 719 height 39
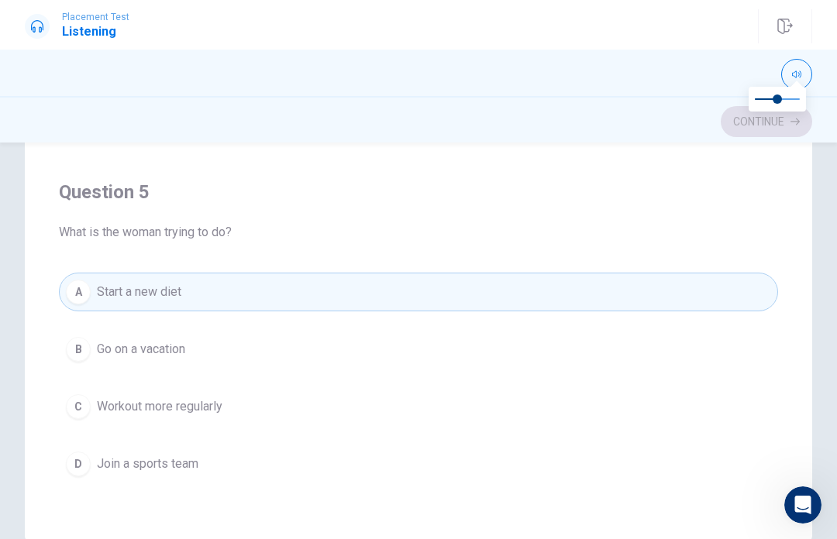
click at [251, 425] on button "C Workout more regularly" at bounding box center [418, 406] width 719 height 39
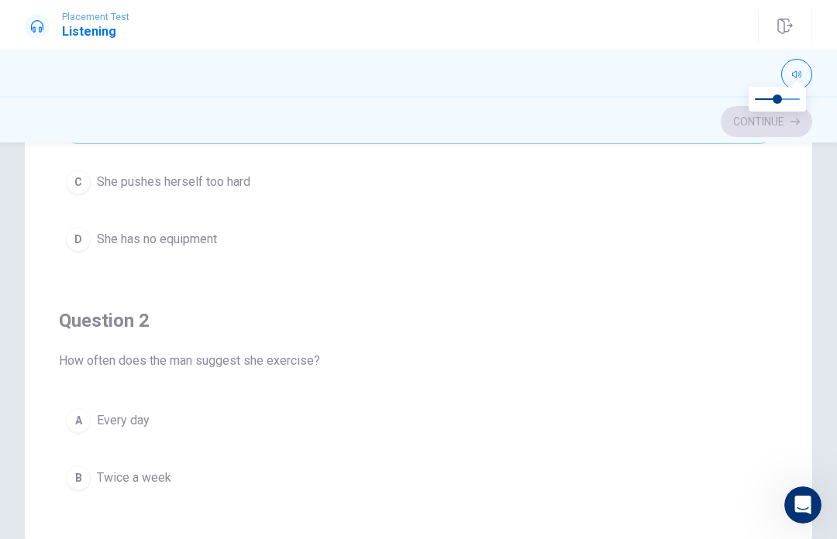
scroll to position [62, 0]
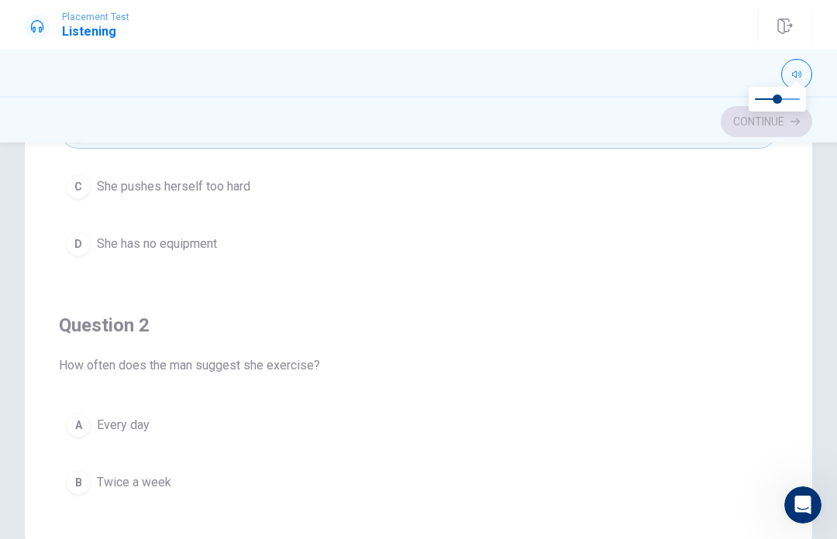
click at [257, 200] on button "C She pushes herself too hard" at bounding box center [418, 186] width 719 height 39
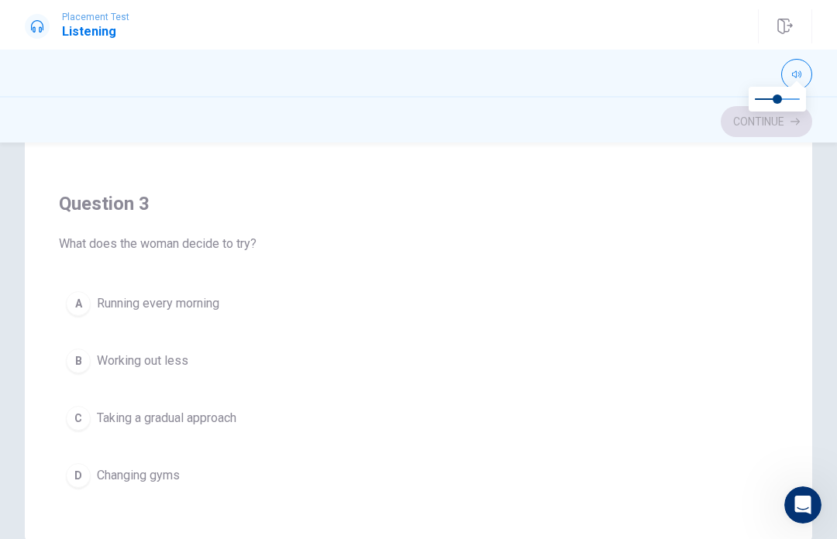
scroll to position [540, 0]
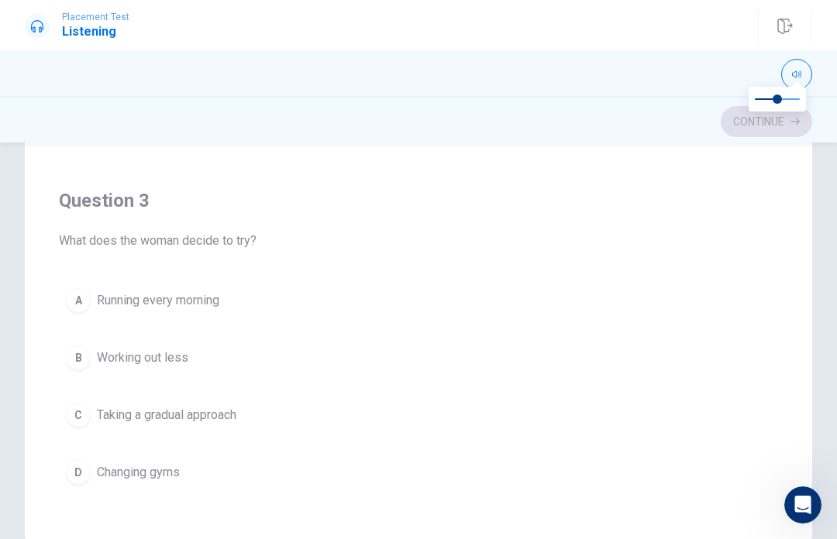
click at [183, 366] on span "Working out less" at bounding box center [142, 358] width 91 height 19
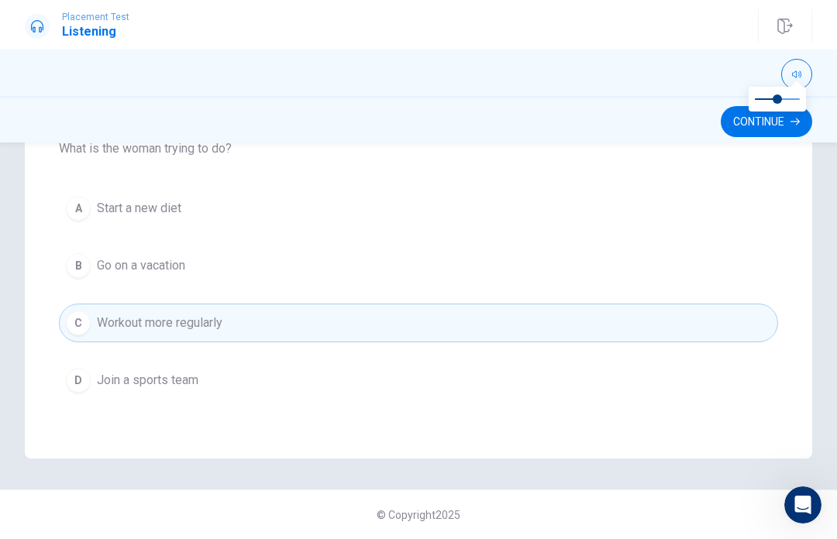
scroll to position [338, 0]
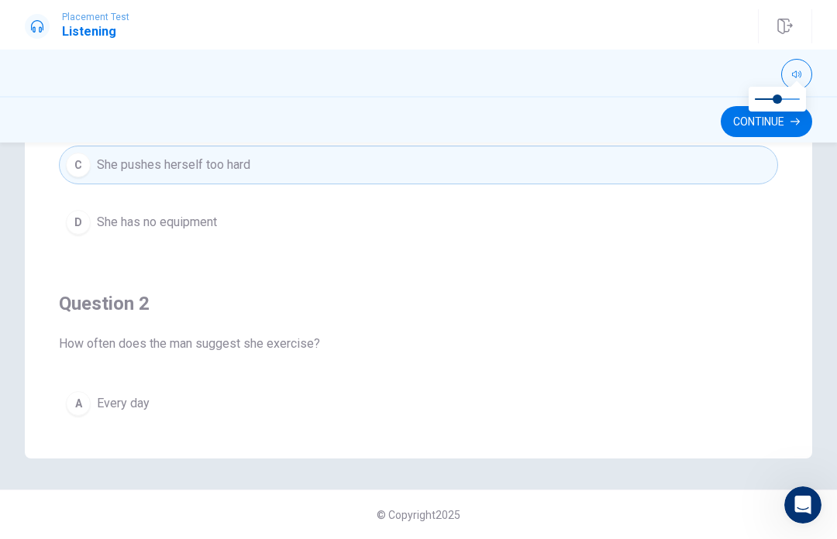
click at [777, 122] on button "Continue" at bounding box center [765, 121] width 91 height 31
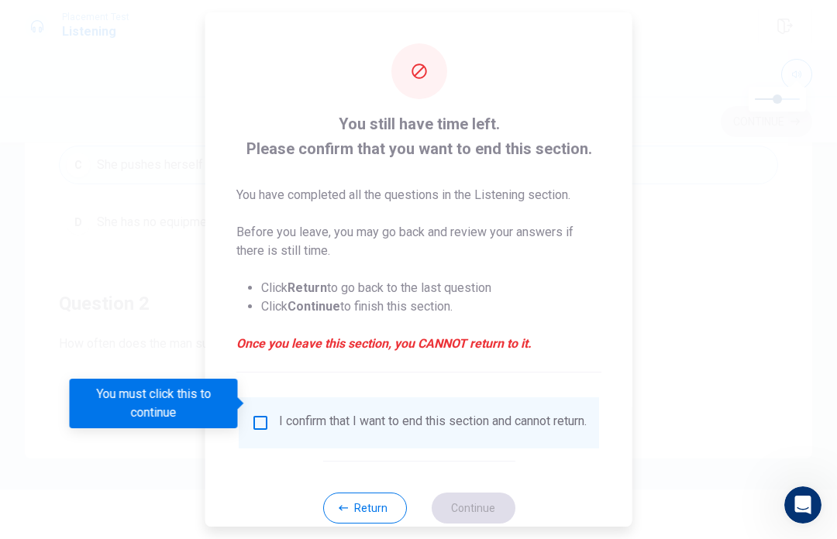
scroll to position [0, 0]
click at [393, 509] on button "Return" at bounding box center [364, 508] width 84 height 31
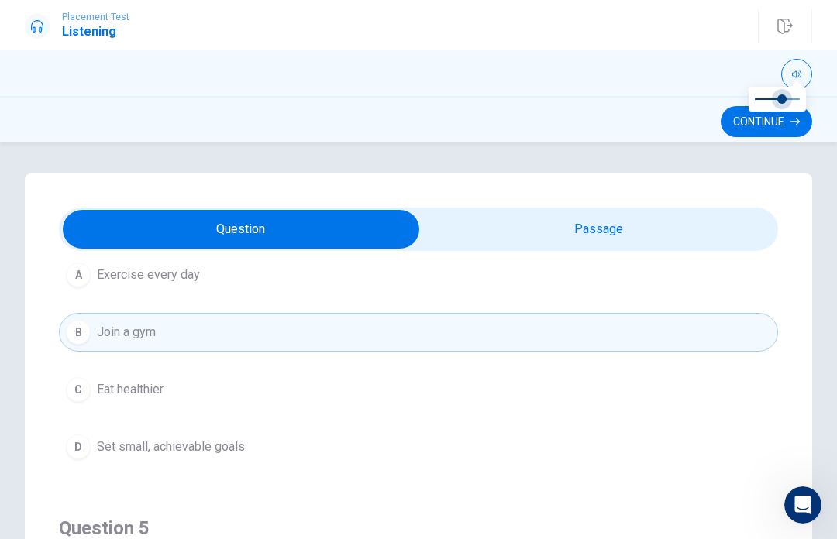
type input "1"
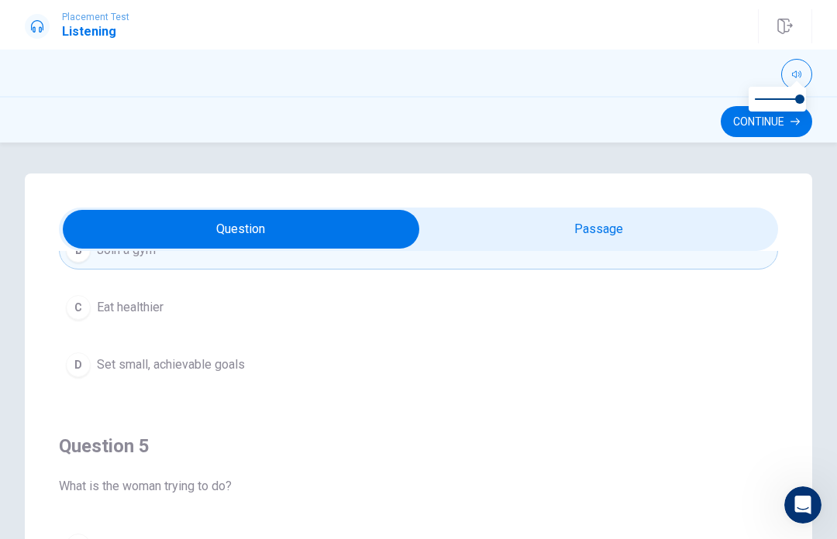
click at [669, 94] on div at bounding box center [418, 73] width 837 height 46
click at [682, 76] on div at bounding box center [418, 74] width 787 height 31
click at [670, 184] on div "Question 1 Why does the woman lose motivation? A She has no time B She doesn’t …" at bounding box center [418, 485] width 787 height 623
click at [797, 62] on button "button" at bounding box center [796, 74] width 31 height 31
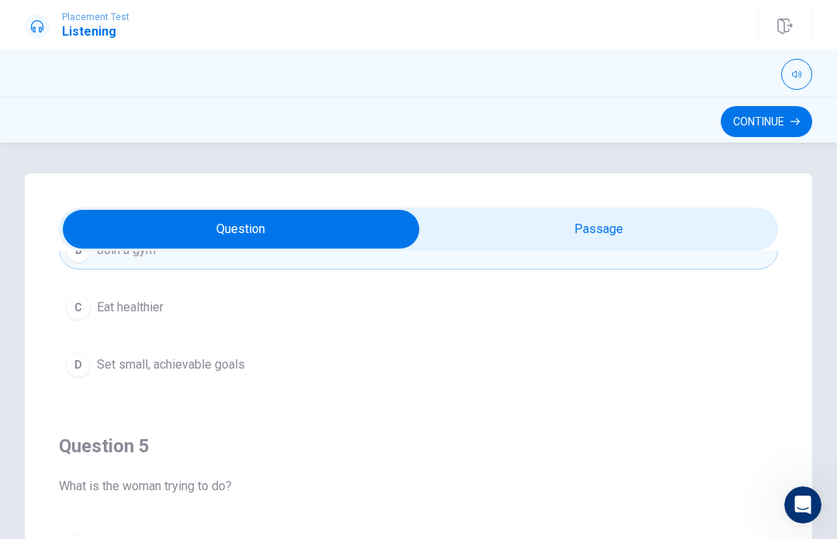
click at [796, 78] on icon "button" at bounding box center [796, 74] width 9 height 9
click at [795, 77] on icon "button" at bounding box center [796, 74] width 9 height 9
click at [784, 121] on button "Continue" at bounding box center [765, 121] width 91 height 31
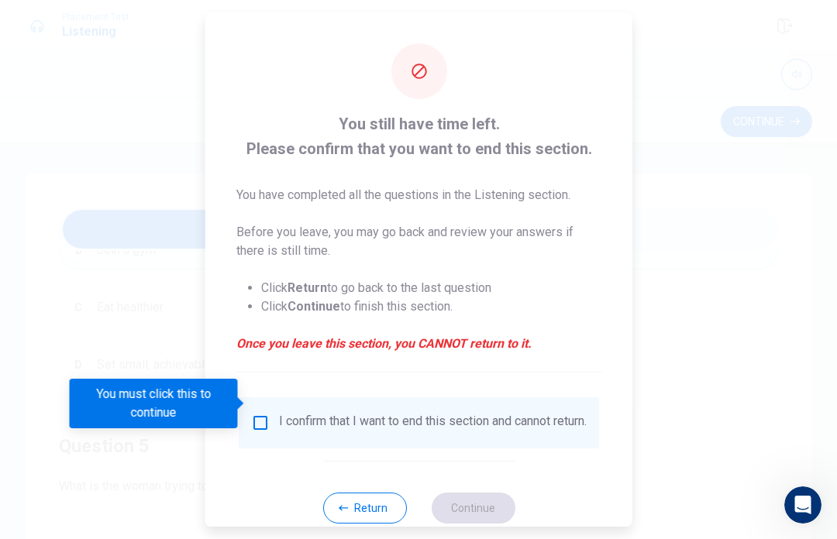
click at [257, 414] on input "You must click this to continue" at bounding box center [260, 423] width 19 height 19
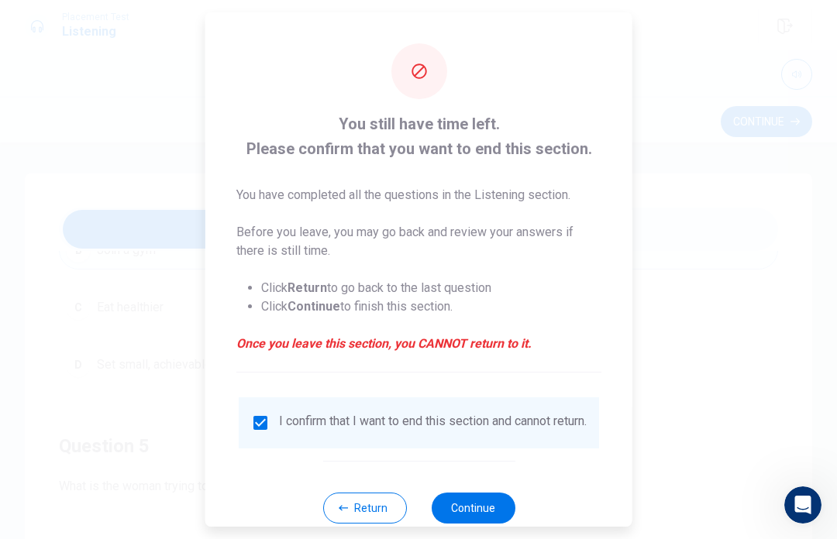
click at [488, 500] on button "Continue" at bounding box center [473, 508] width 84 height 31
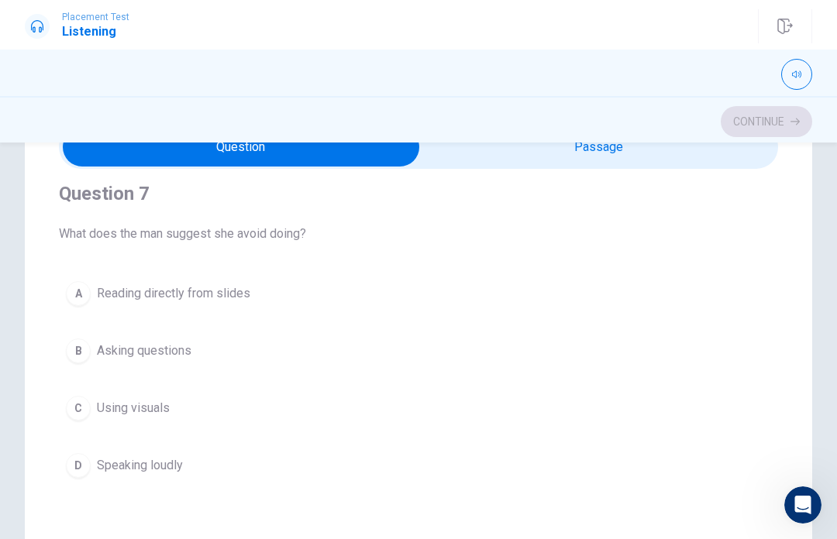
scroll to position [363, 0]
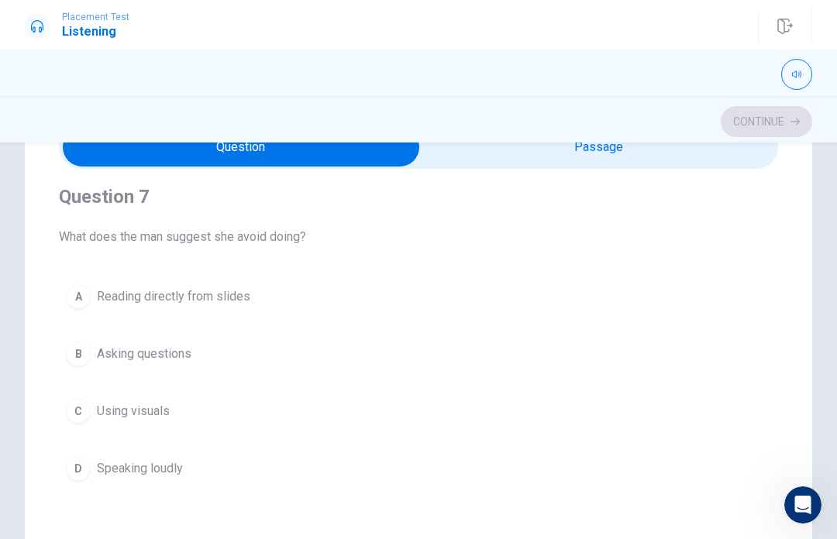
click at [250, 294] on button "A Reading directly from slides" at bounding box center [418, 296] width 719 height 39
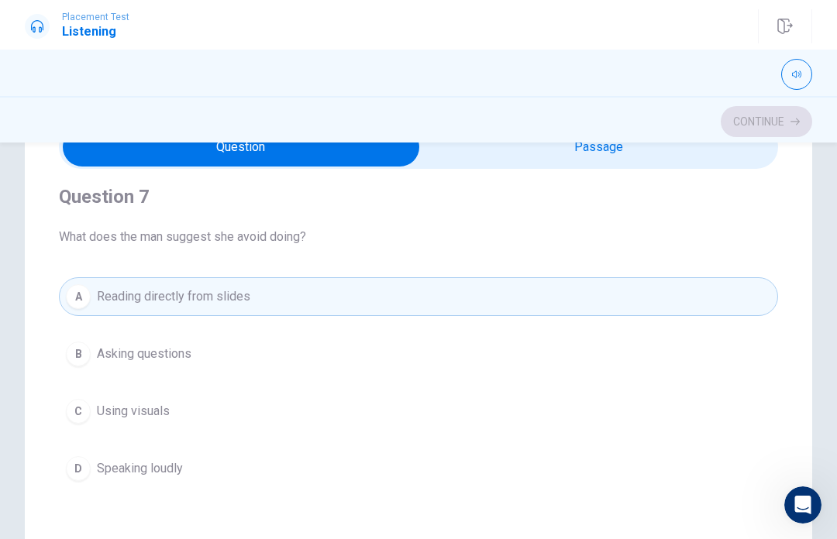
click at [274, 358] on button "B Asking questions" at bounding box center [418, 354] width 719 height 39
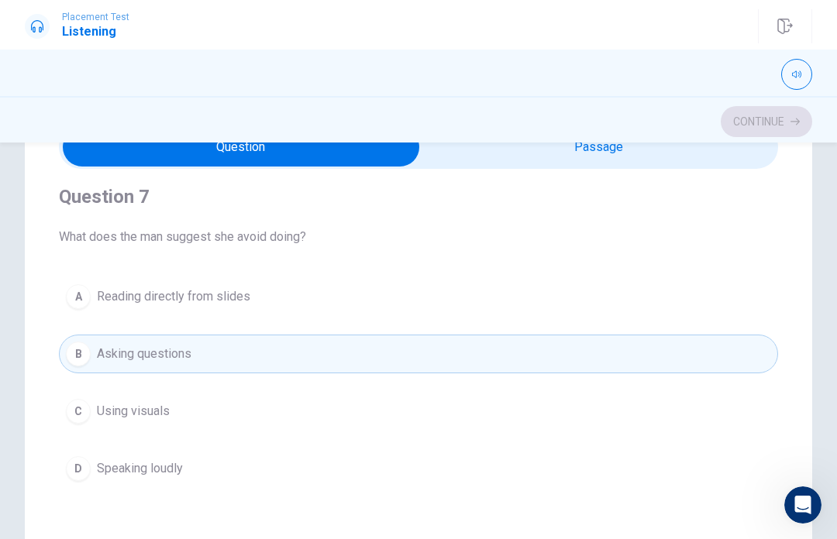
click at [280, 428] on button "C Using visuals" at bounding box center [418, 411] width 719 height 39
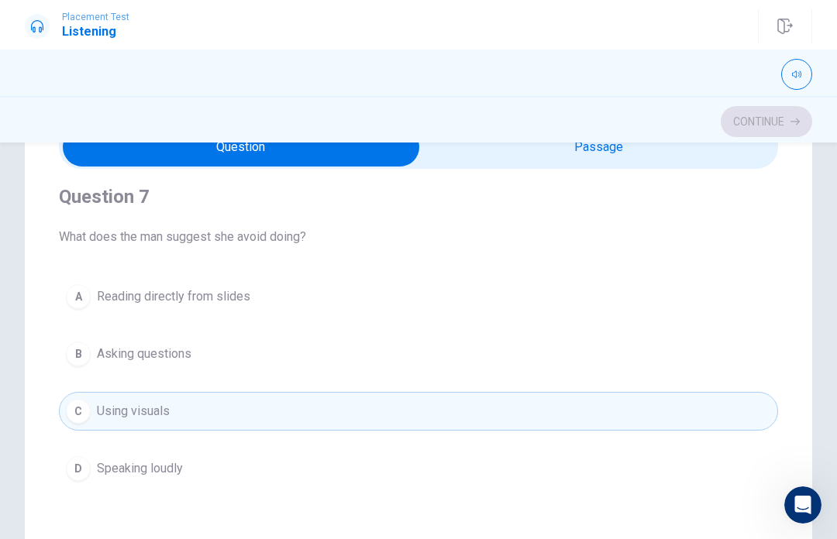
click at [271, 487] on button "D Speaking loudly" at bounding box center [418, 468] width 719 height 39
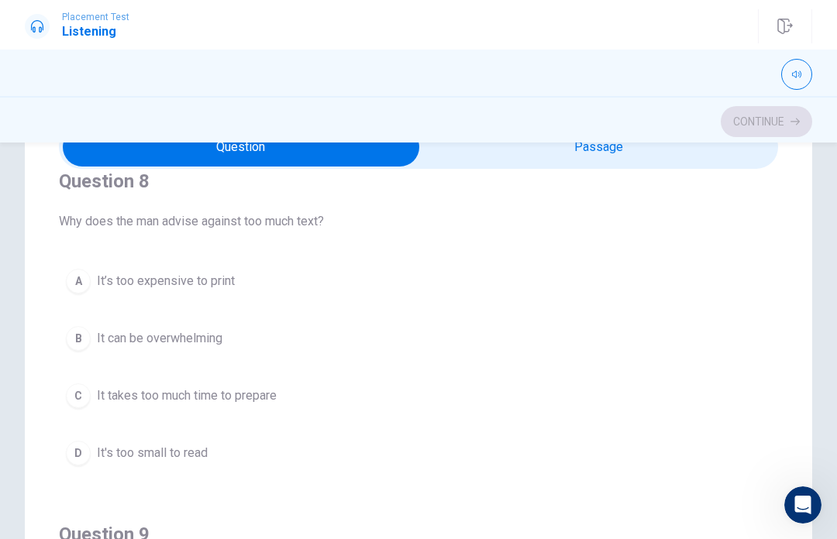
scroll to position [733, 0]
click at [278, 353] on button "B It can be overwhelming" at bounding box center [418, 337] width 719 height 39
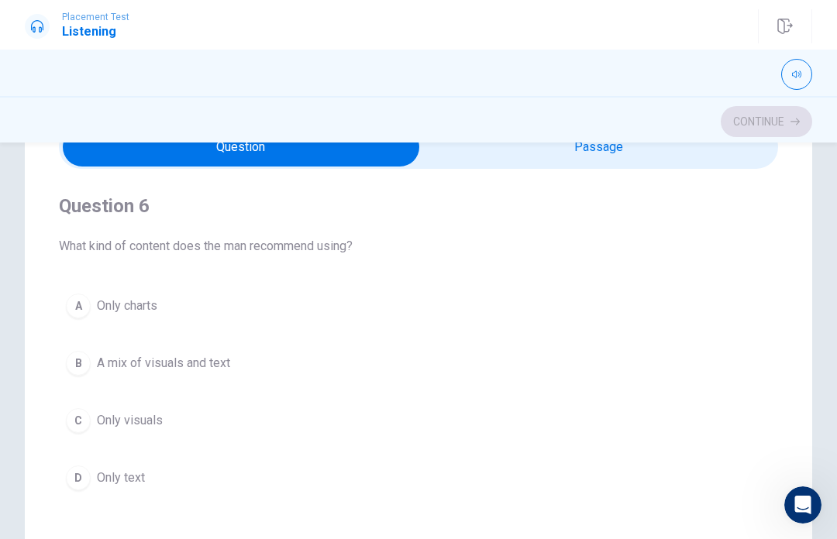
scroll to position [0, 0]
click at [191, 483] on button "D Only text" at bounding box center [418, 478] width 719 height 39
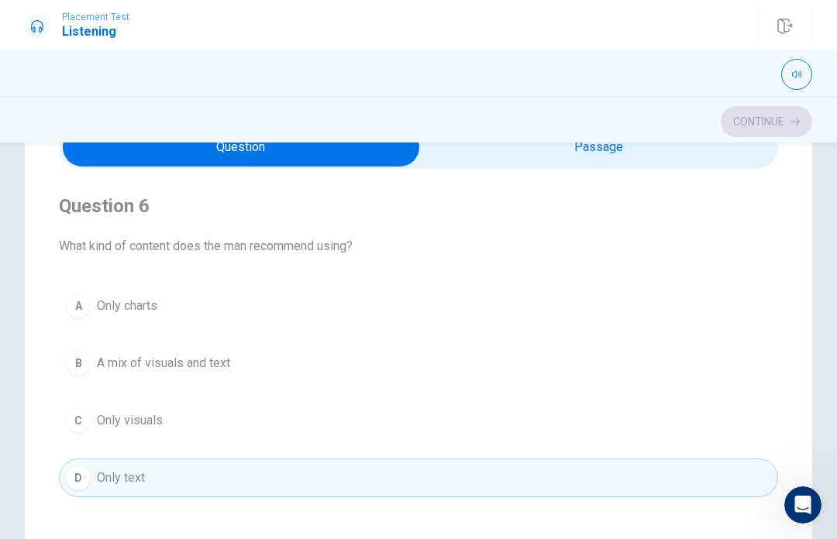
click at [194, 319] on button "A Only charts" at bounding box center [418, 306] width 719 height 39
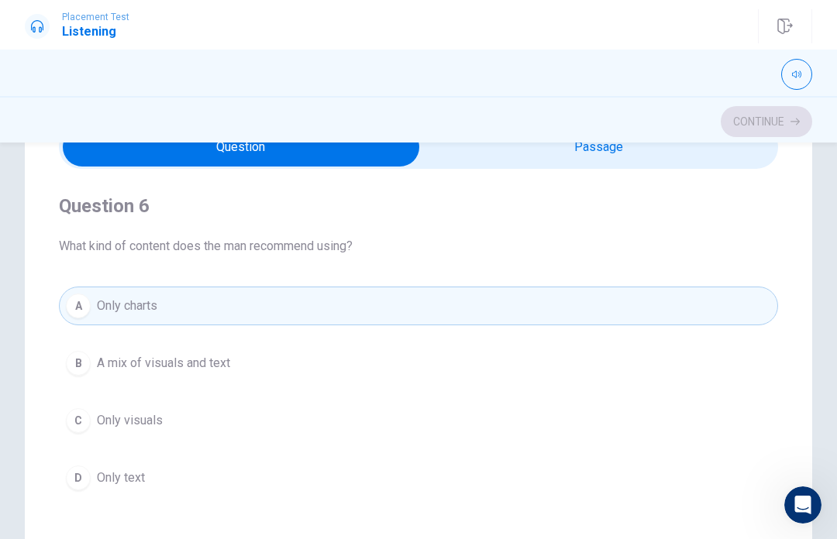
click at [214, 380] on button "B A mix of visuals and text" at bounding box center [418, 363] width 719 height 39
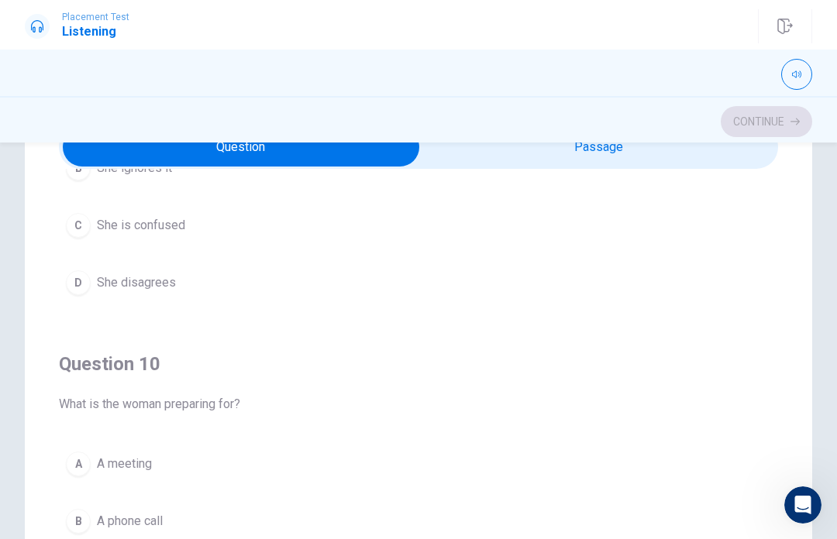
scroll to position [1255, 0]
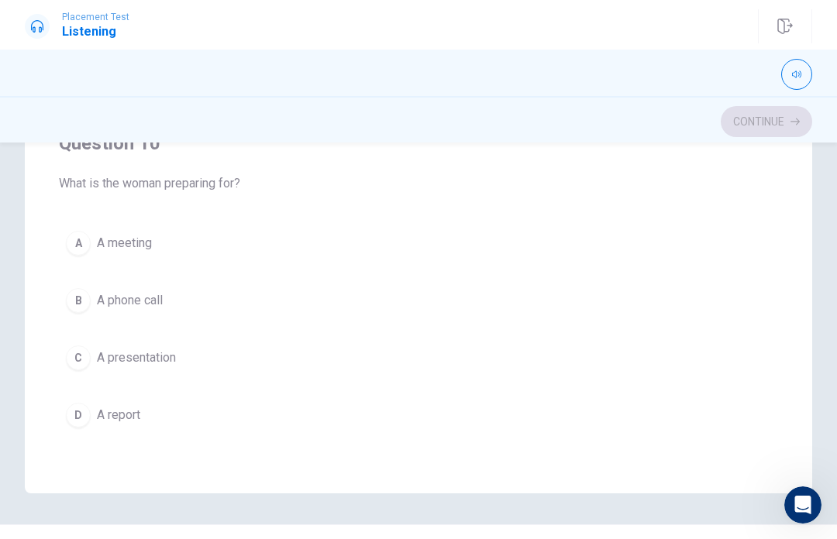
click at [227, 364] on button "C A presentation" at bounding box center [418, 358] width 719 height 39
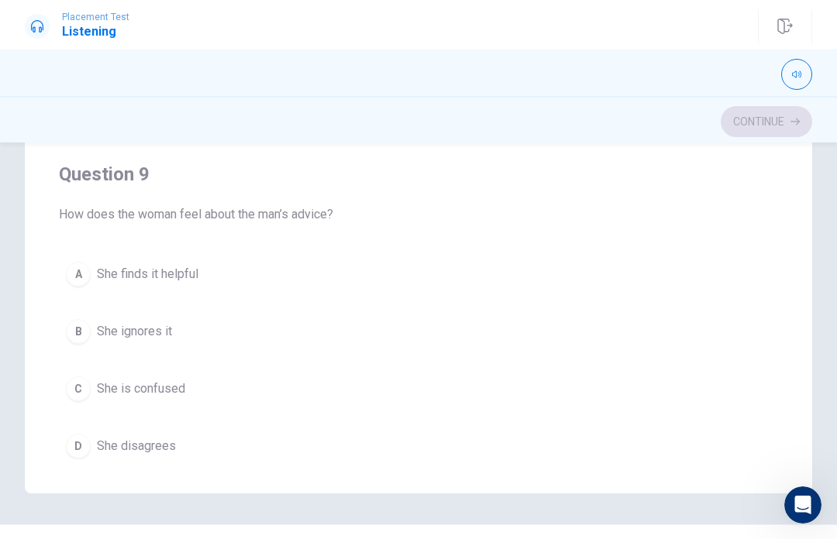
scroll to position [872, 0]
click at [171, 290] on button "A She finds it helpful" at bounding box center [418, 273] width 719 height 39
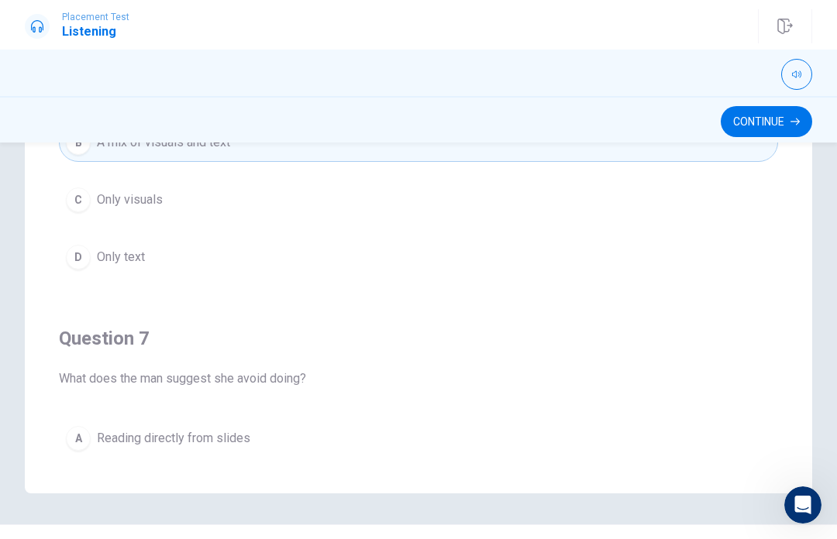
scroll to position [0, 0]
click at [780, 116] on button "Continue" at bounding box center [765, 121] width 91 height 31
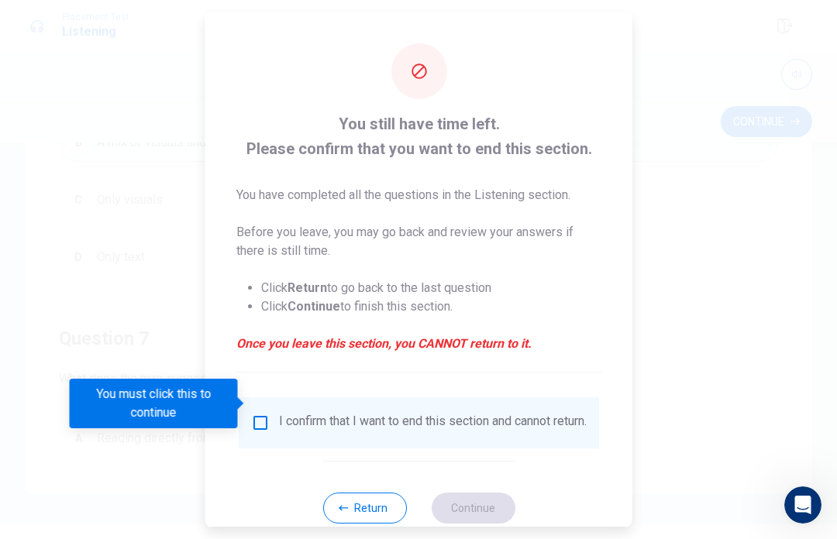
click at [511, 418] on div "I confirm that I want to end this section and cannot return." at bounding box center [433, 423] width 308 height 19
click at [519, 414] on div "I confirm that I want to end this section and cannot return." at bounding box center [433, 423] width 308 height 19
click at [274, 414] on div "I confirm that I want to end this section and cannot return." at bounding box center [418, 423] width 335 height 19
click at [253, 414] on input "You must click this to continue" at bounding box center [260, 423] width 19 height 19
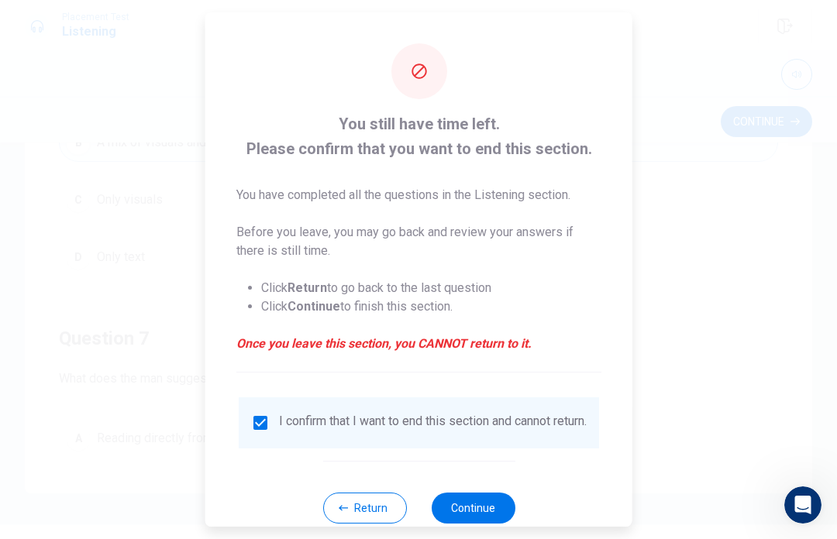
click at [481, 499] on button "Continue" at bounding box center [473, 508] width 84 height 31
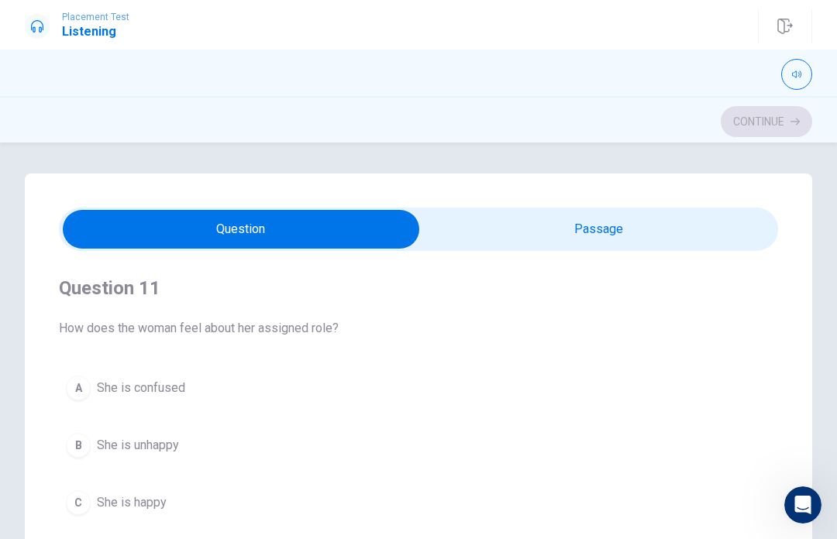
type input "3"
click at [706, 222] on input "checkbox" at bounding box center [241, 229] width 1078 height 39
checkbox input "true"
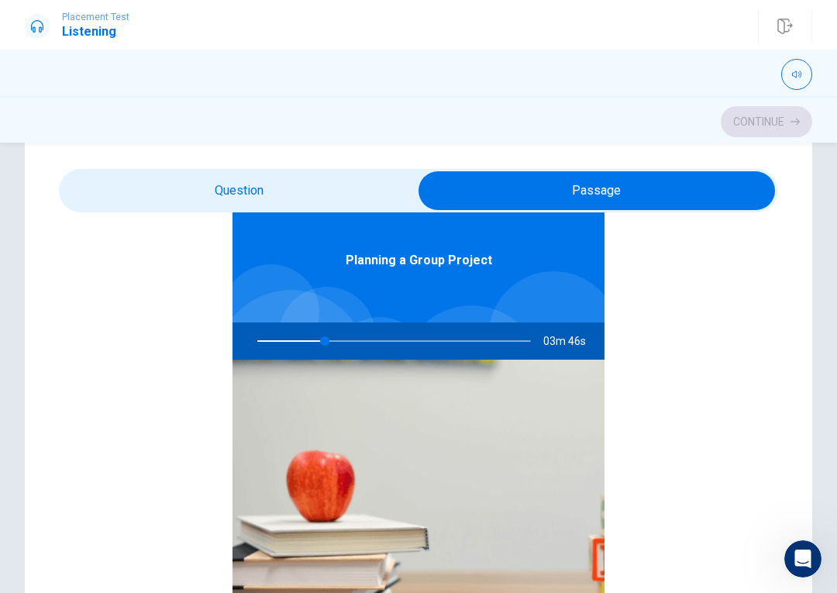
scroll to position [38, 0]
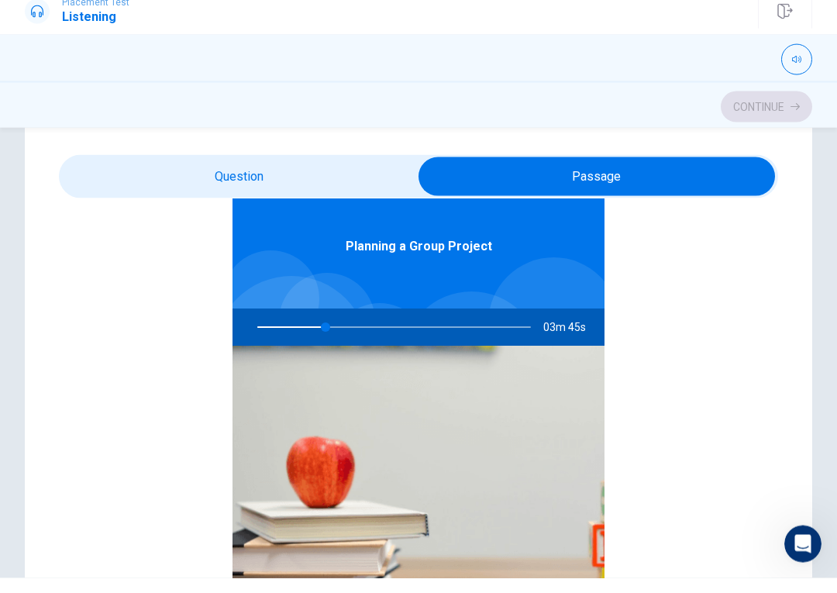
type input "25"
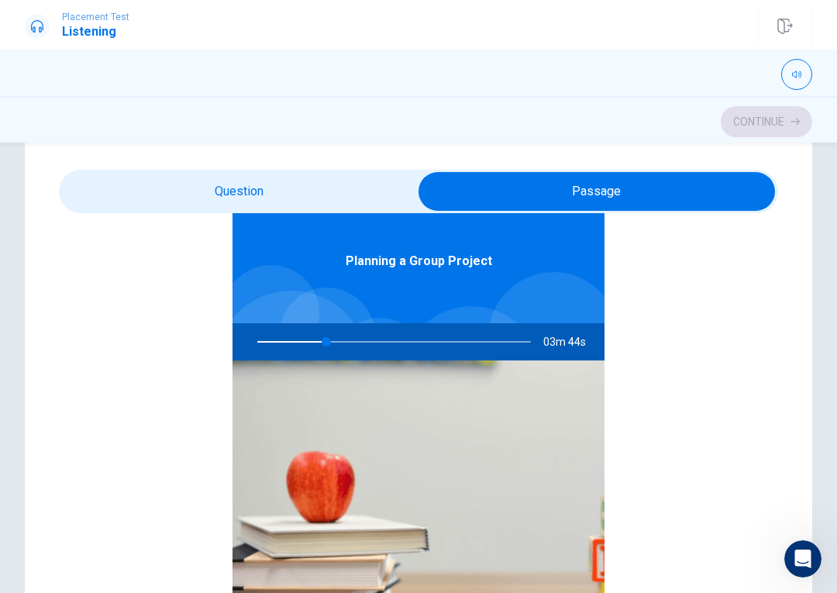
click at [161, 191] on input "checkbox" at bounding box center [596, 191] width 1078 height 39
checkbox input "false"
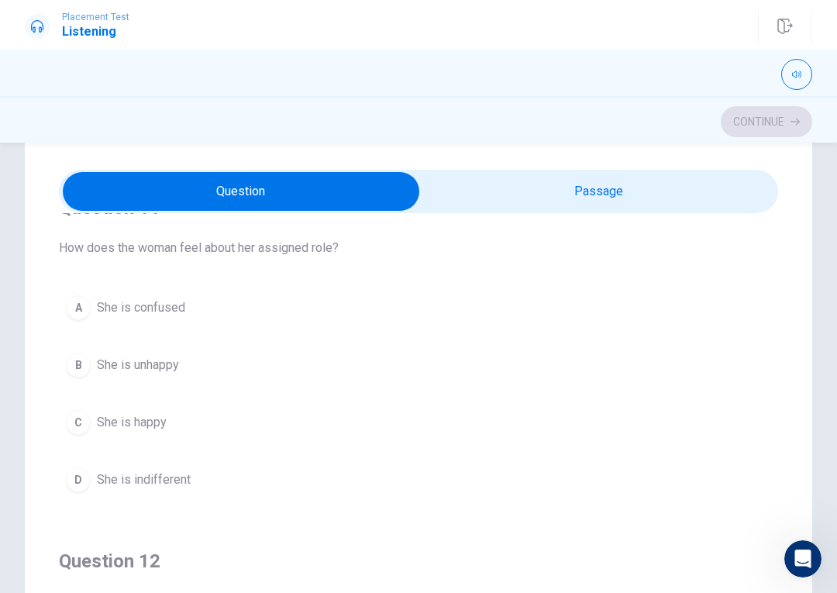
scroll to position [43, 0]
click at [80, 487] on div "D" at bounding box center [78, 478] width 25 height 25
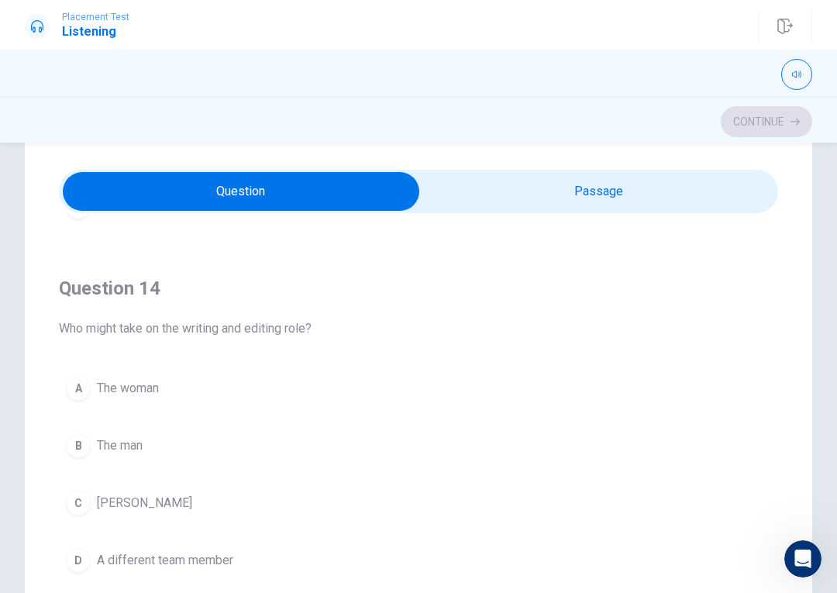
scroll to position [1023, 0]
click at [95, 448] on button "B The man" at bounding box center [418, 444] width 719 height 39
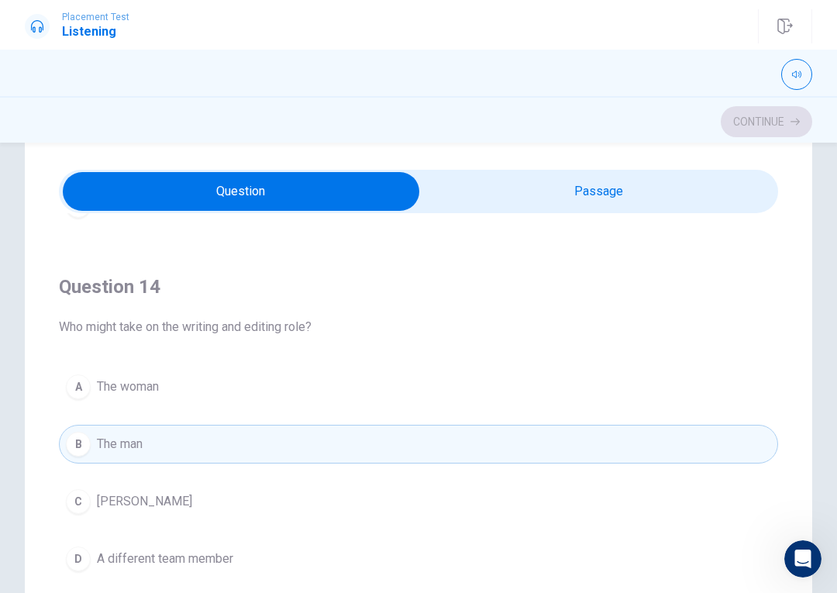
click at [92, 379] on button "A The woman" at bounding box center [418, 386] width 719 height 39
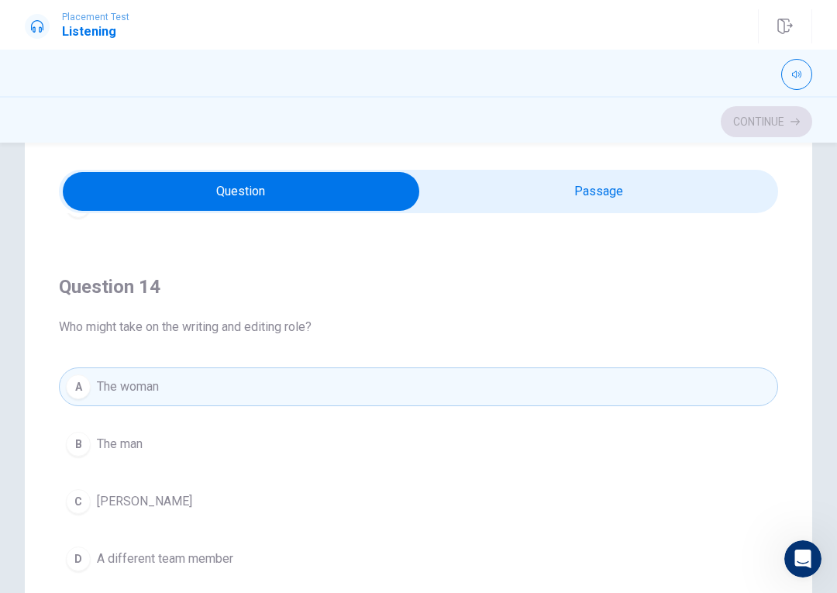
click at [88, 441] on div "B" at bounding box center [78, 444] width 25 height 25
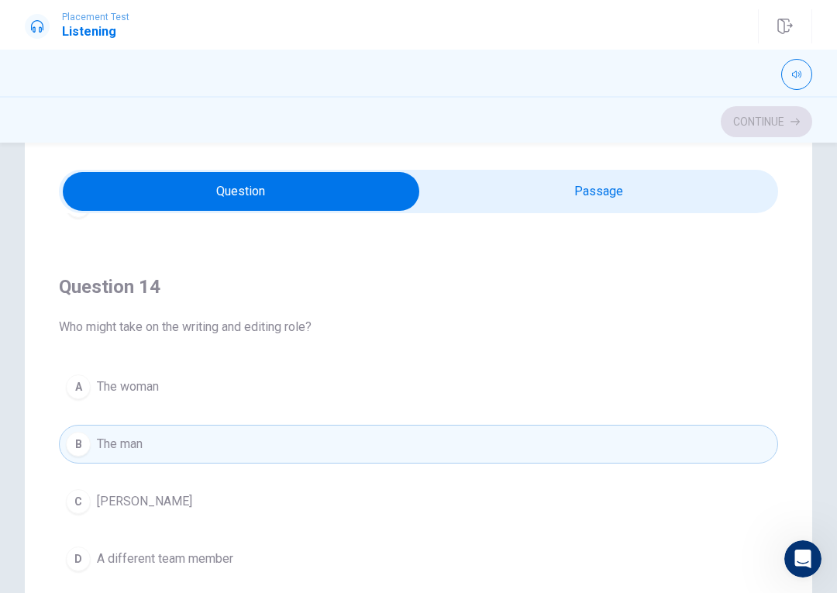
click at [95, 493] on button "C [PERSON_NAME]" at bounding box center [418, 501] width 719 height 39
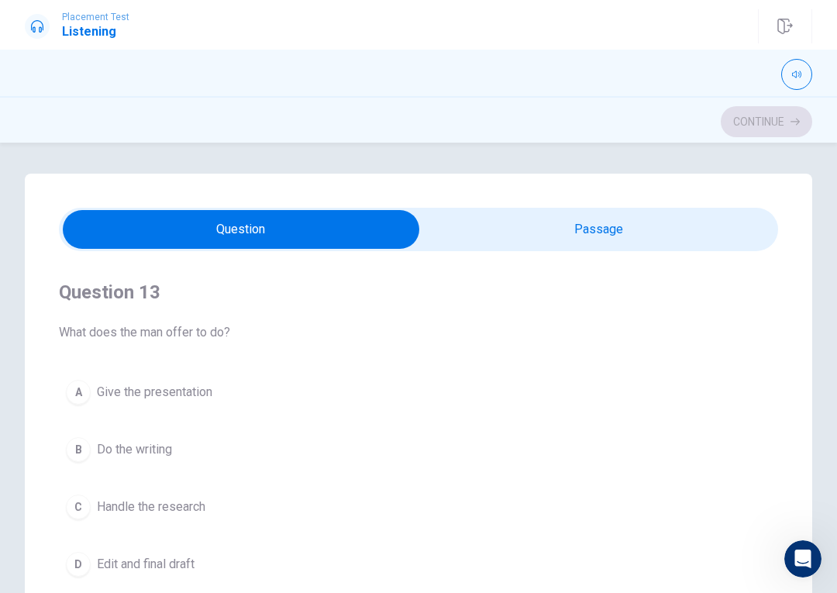
scroll to position [702, 0]
click at [211, 514] on button "C Handle the research" at bounding box center [418, 507] width 719 height 39
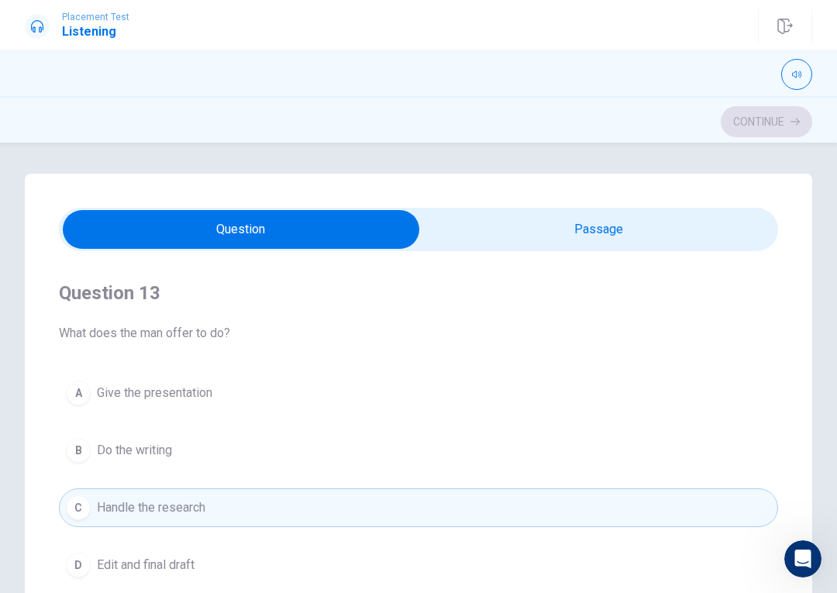
click at [212, 387] on span "Give the presentation" at bounding box center [154, 392] width 115 height 19
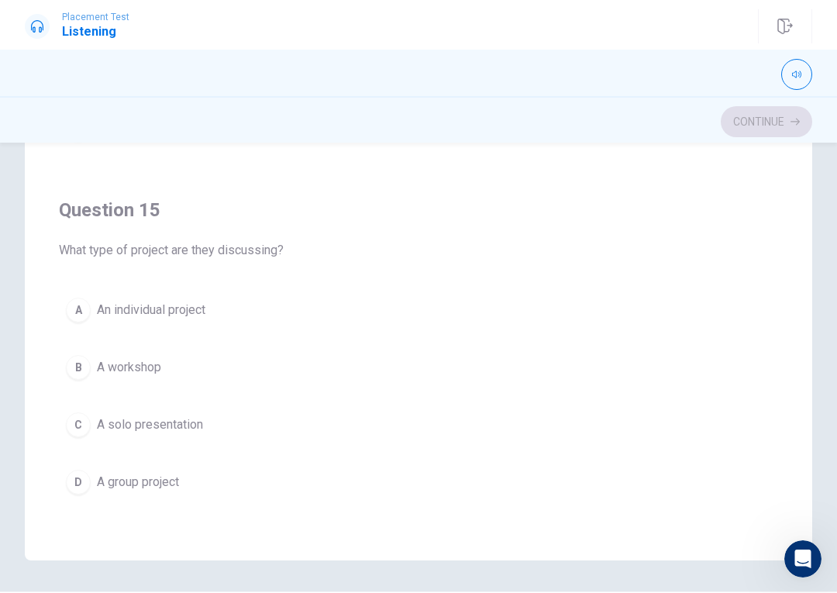
scroll to position [244, 0]
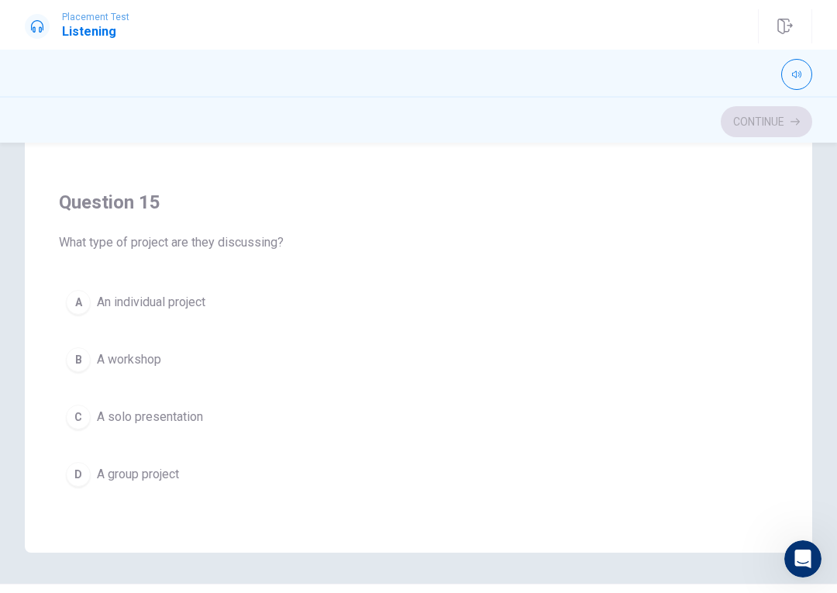
click at [220, 477] on button "D A group project" at bounding box center [418, 474] width 719 height 39
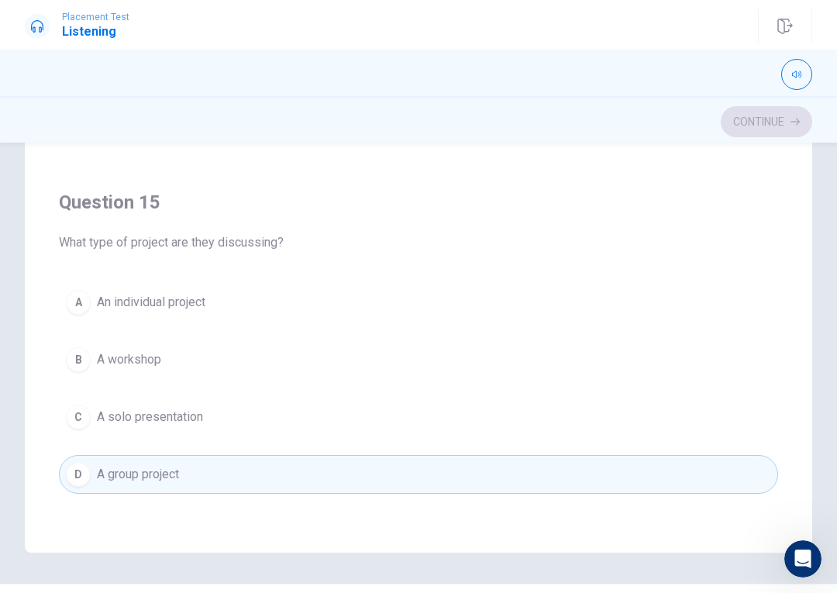
click at [782, 142] on div "Continue" at bounding box center [418, 119] width 837 height 46
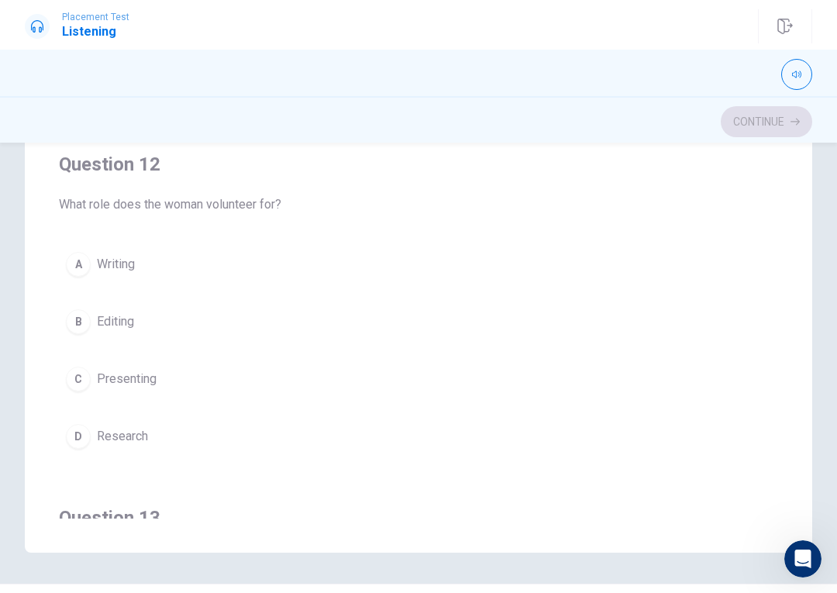
scroll to position [211, 0]
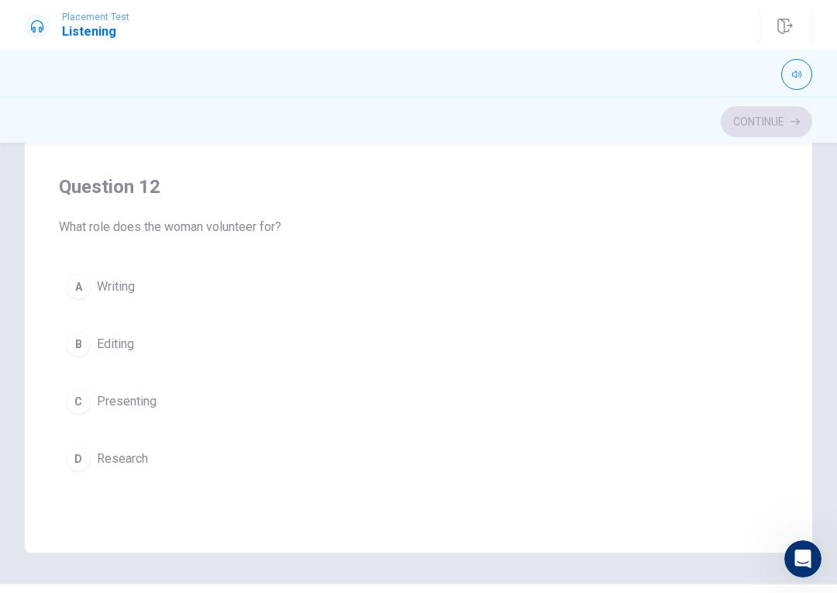
click at [218, 459] on button "D Research" at bounding box center [418, 458] width 719 height 39
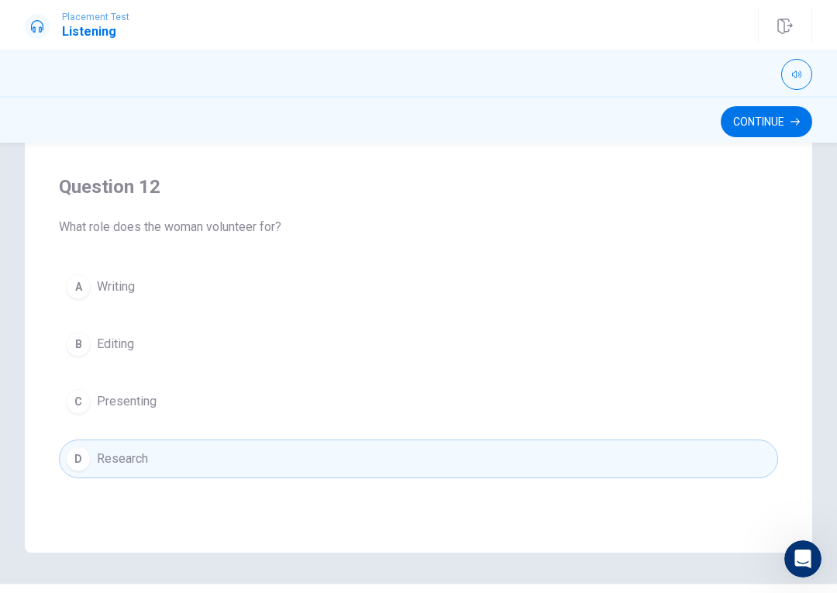
click at [797, 136] on button "Continue" at bounding box center [765, 121] width 91 height 31
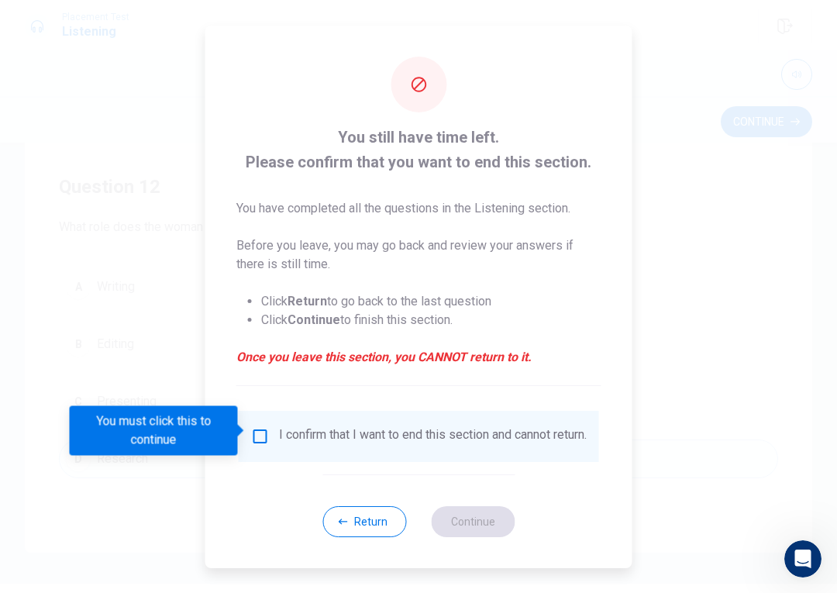
click at [286, 435] on div "I confirm that I want to end this section and cannot return." at bounding box center [433, 436] width 308 height 19
click at [285, 434] on div "I confirm that I want to end this section and cannot return." at bounding box center [433, 436] width 308 height 19
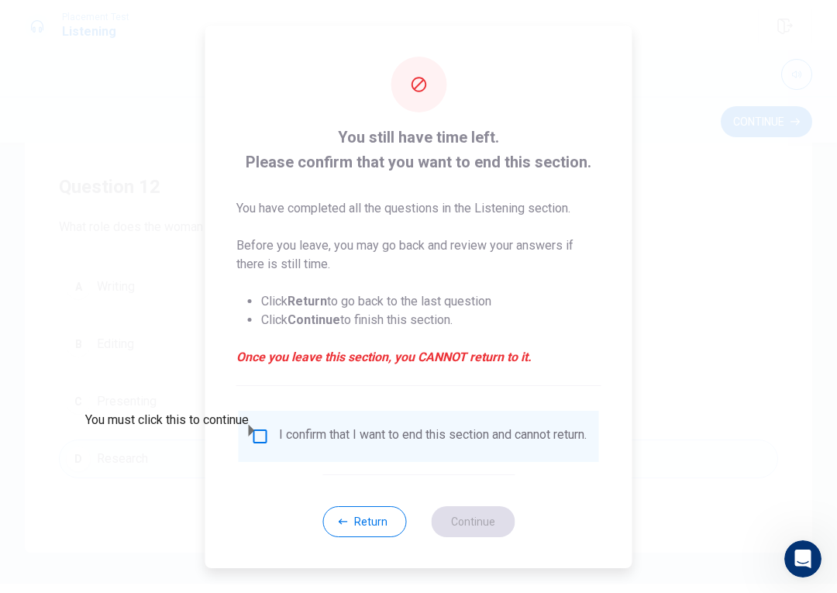
click at [263, 427] on input "You must click this to continue" at bounding box center [260, 436] width 19 height 19
click at [493, 537] on button "Continue" at bounding box center [473, 521] width 84 height 31
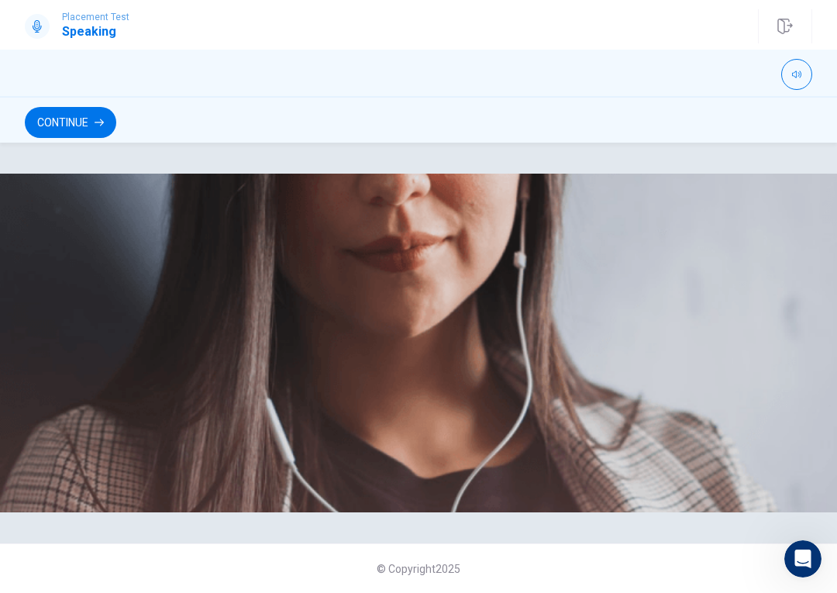
scroll to position [337, 0]
click at [88, 122] on button "Continue" at bounding box center [70, 122] width 91 height 31
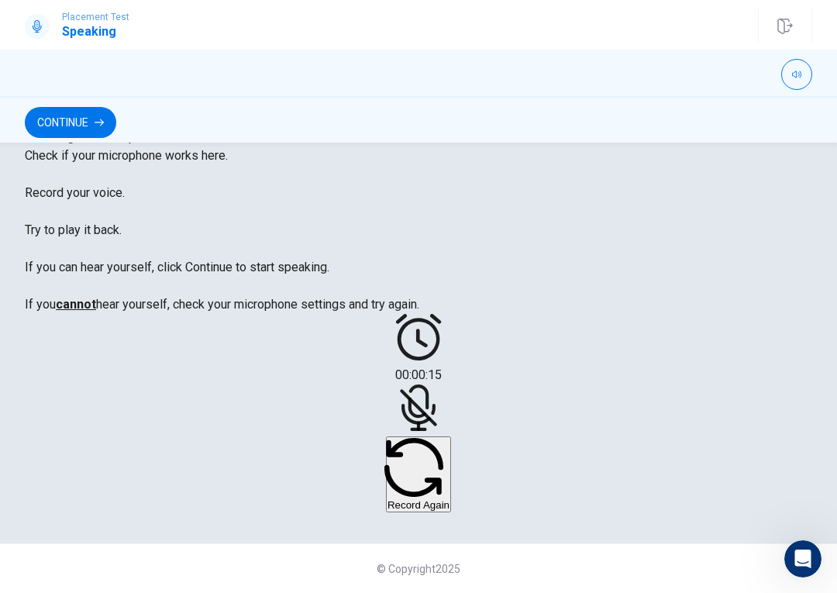
scroll to position [328, 0]
click at [385, 473] on icon "button" at bounding box center [413, 467] width 59 height 59
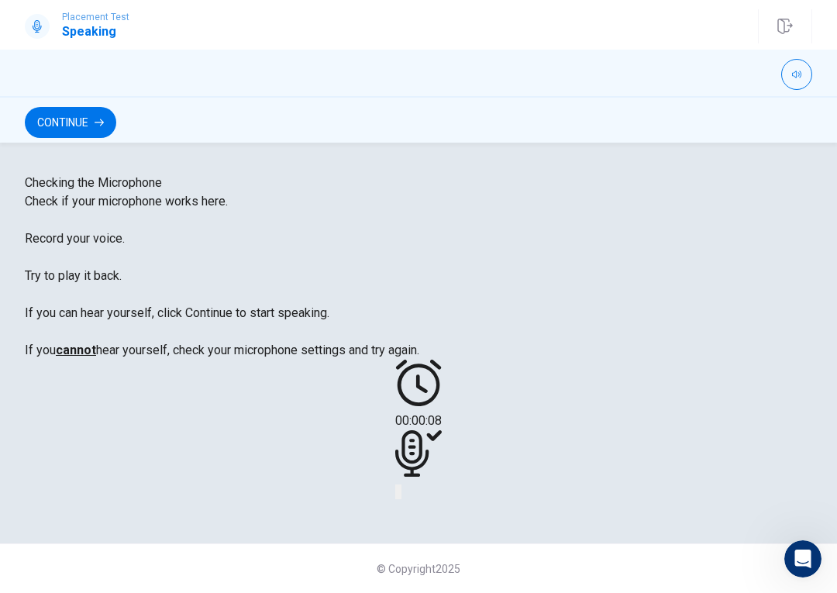
click at [401, 485] on button "Play Audio" at bounding box center [399, 491] width 3 height 15
click at [398, 487] on button "Record Again" at bounding box center [396, 491] width 3 height 15
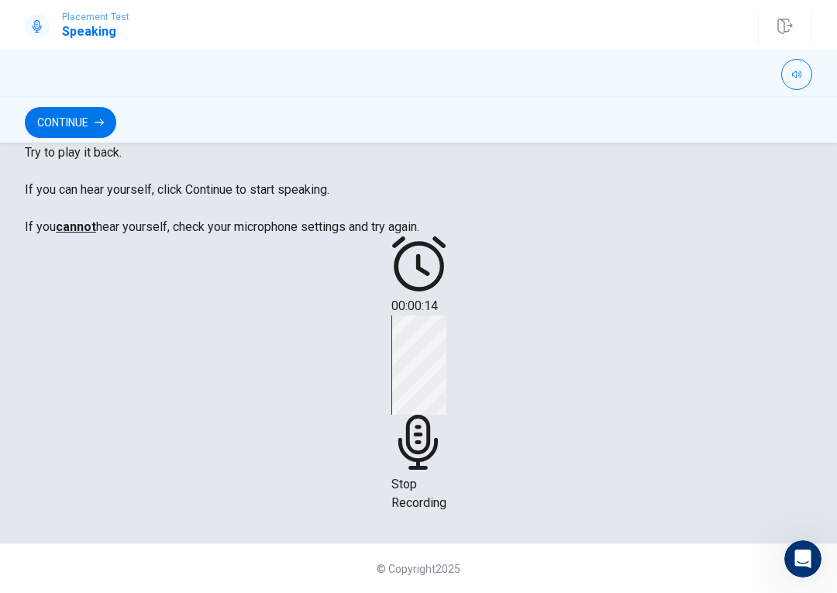
click at [428, 425] on div "Stop Recording" at bounding box center [418, 413] width 55 height 197
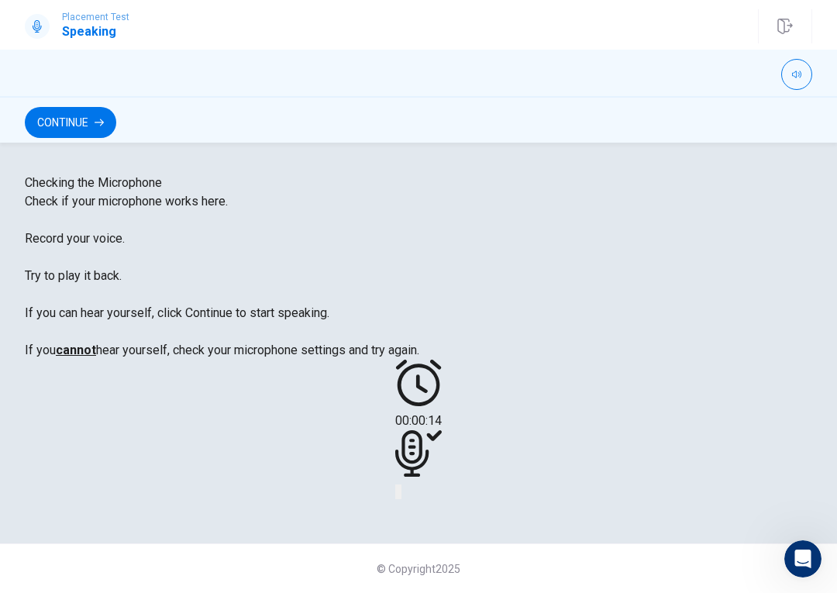
click at [430, 430] on icon at bounding box center [418, 453] width 46 height 46
click at [398, 484] on button "Record Again" at bounding box center [396, 491] width 3 height 15
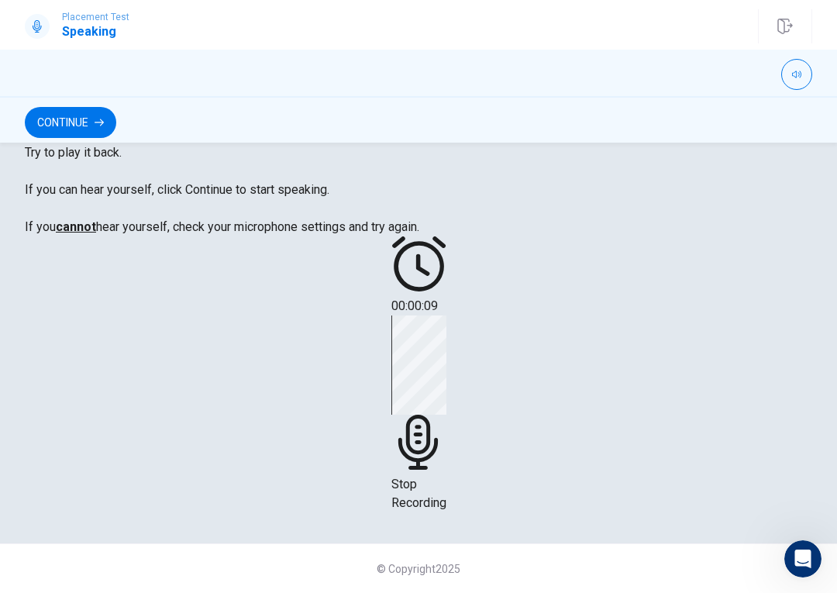
click at [477, 469] on div "00:00:09 Stop Recording" at bounding box center [418, 374] width 787 height 276
click at [432, 476] on span "Stop Recording" at bounding box center [418, 492] width 55 height 33
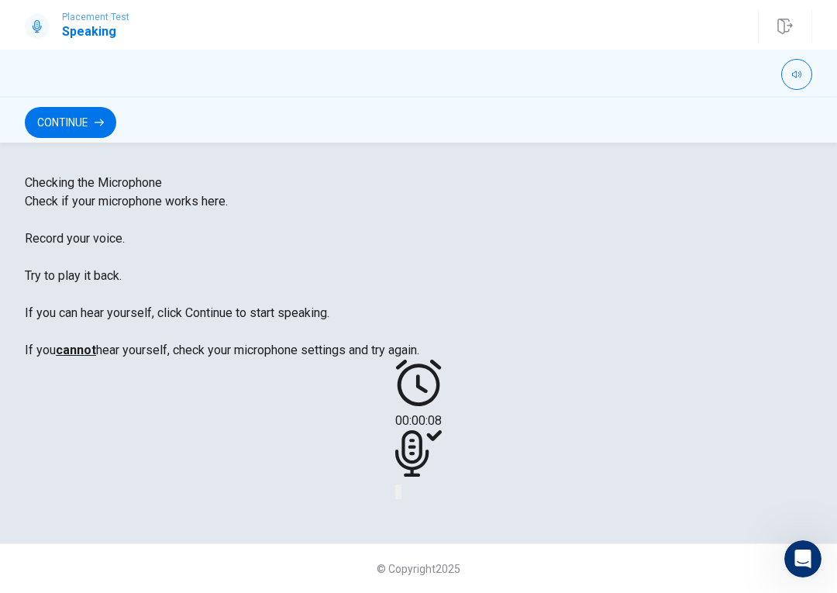
click at [401, 484] on button "Play Audio" at bounding box center [399, 491] width 3 height 15
click at [398, 484] on button "Record Again" at bounding box center [396, 491] width 3 height 15
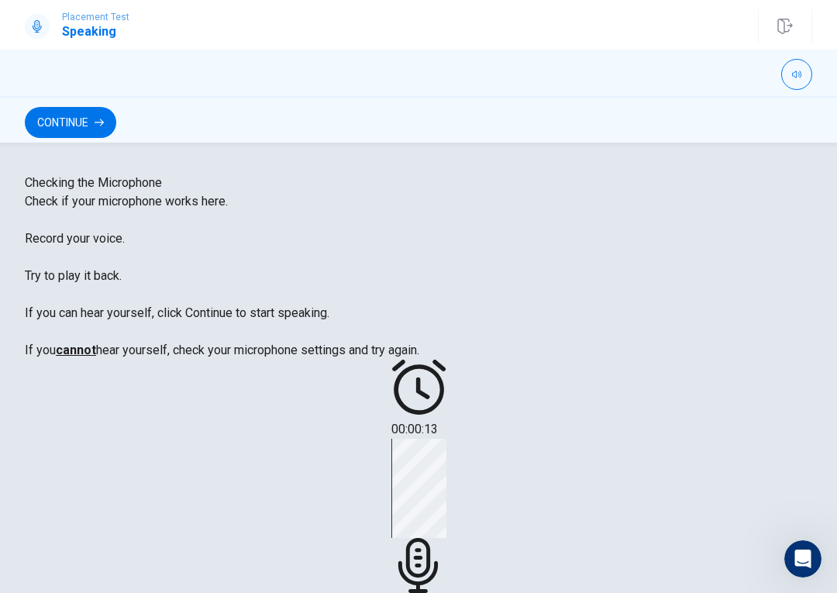
scroll to position [0, 0]
click at [95, 145] on div "Checking the Microphone Check if your microphone works here. Record your voice.…" at bounding box center [418, 368] width 837 height 450
click at [95, 144] on div "Checking the Microphone Check if your microphone works here. Record your voice.…" at bounding box center [418, 368] width 837 height 450
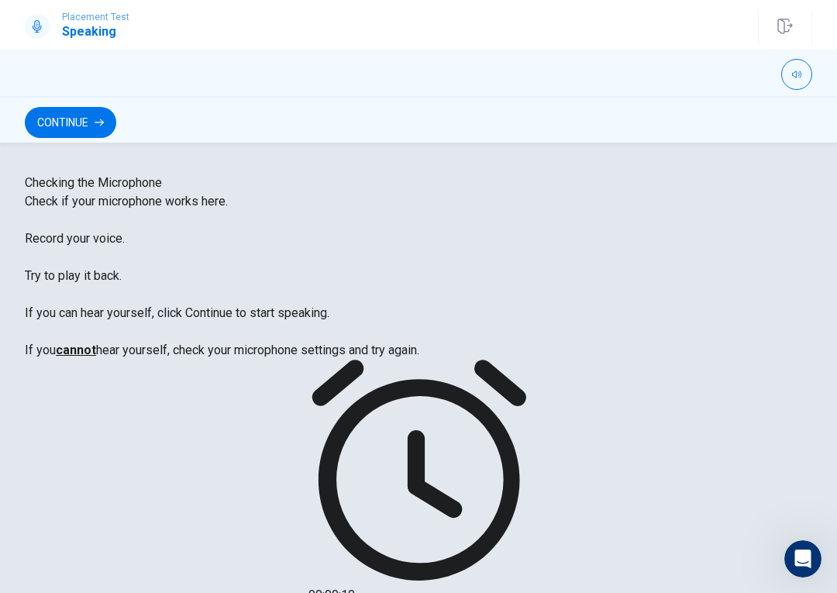
click at [90, 126] on button "Continue" at bounding box center [70, 122] width 91 height 31
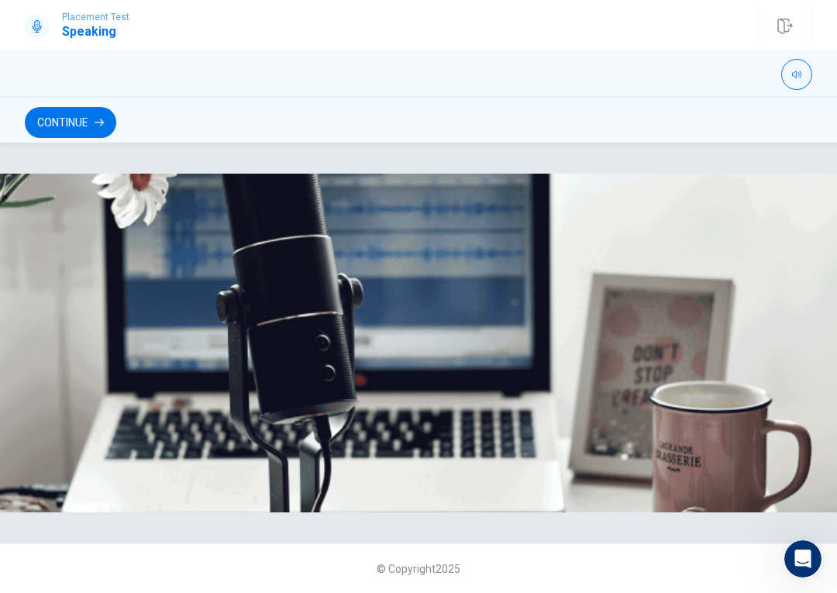
scroll to position [73, 0]
click at [61, 121] on button "Continue" at bounding box center [70, 122] width 91 height 31
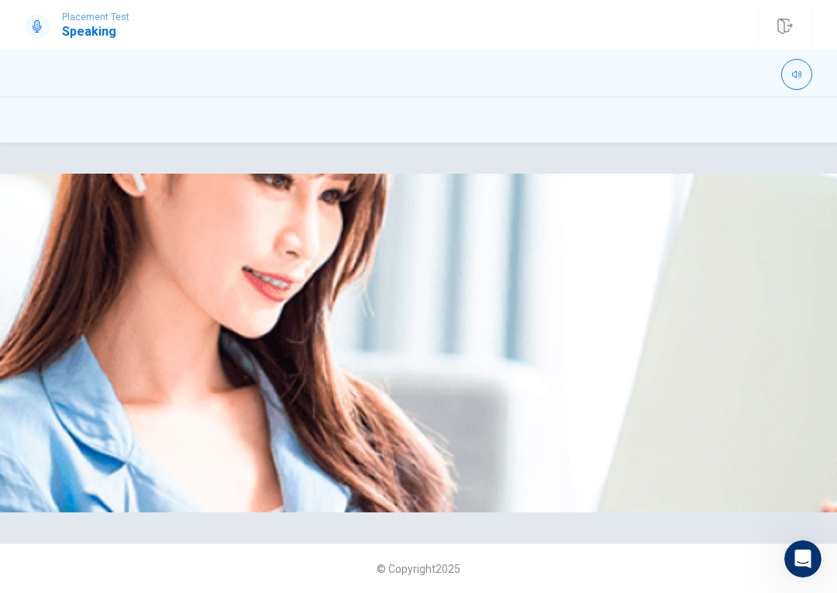
scroll to position [48, 0]
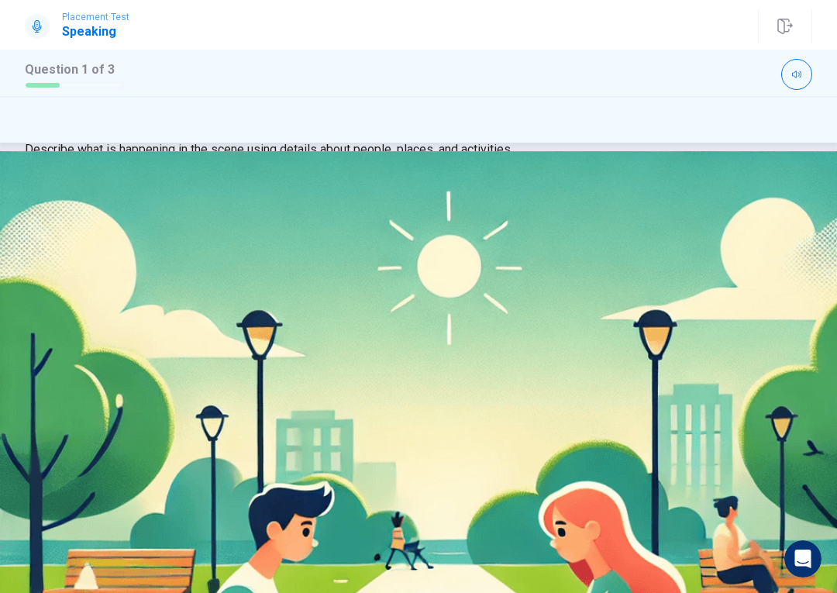
click at [446, 325] on img at bounding box center [418, 570] width 837 height 888
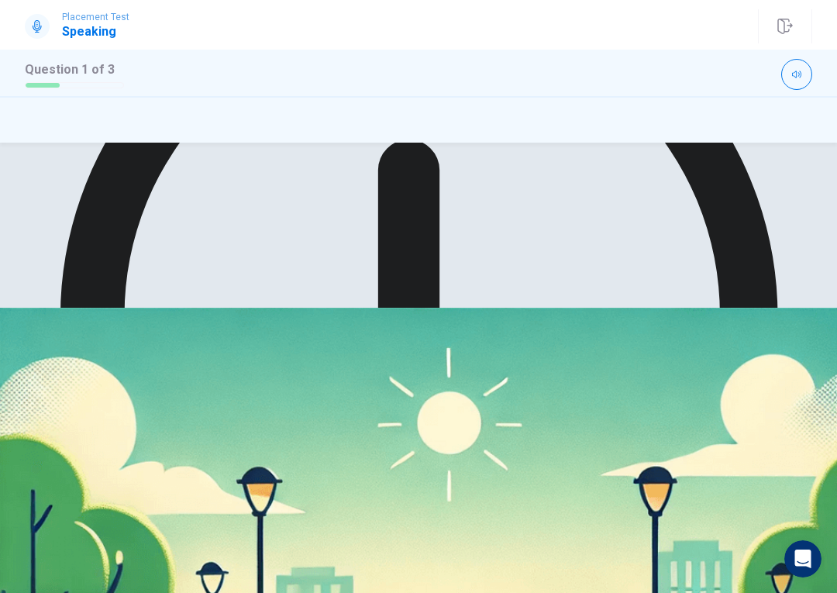
scroll to position [337, 0]
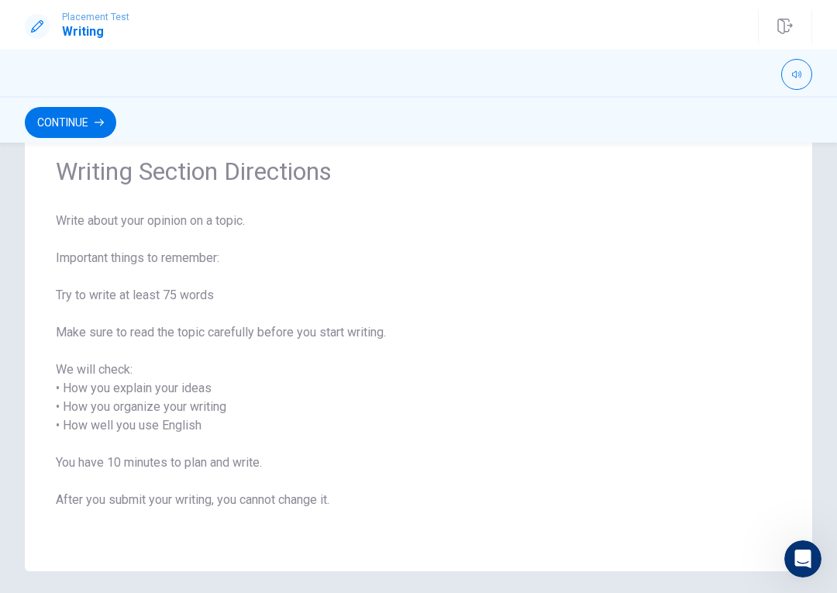
scroll to position [61, 0]
click at [116, 136] on button "Continue" at bounding box center [70, 122] width 91 height 31
